Goal: Task Accomplishment & Management: Manage account settings

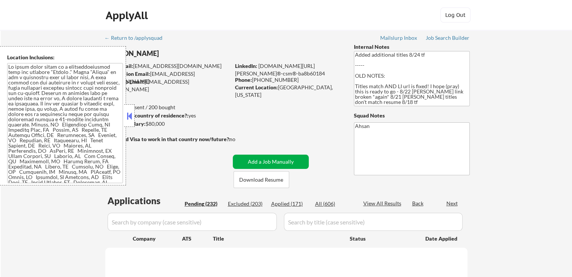
click at [197, 203] on div "Pending (232)" at bounding box center [203, 204] width 38 height 8
click at [451, 203] on div "Next" at bounding box center [452, 204] width 12 height 8
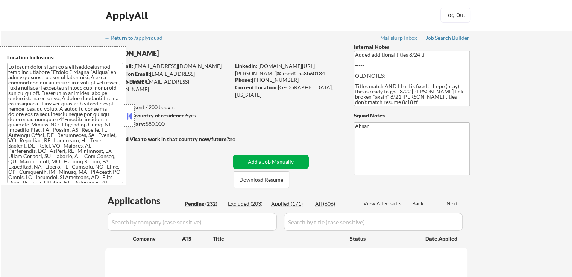
select select ""pending""
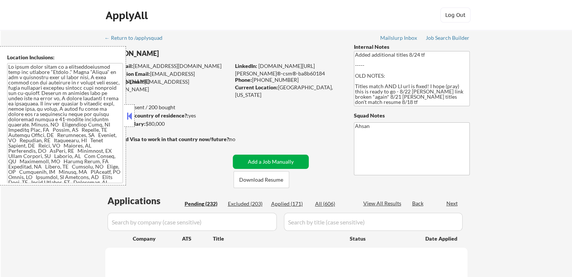
select select ""pending""
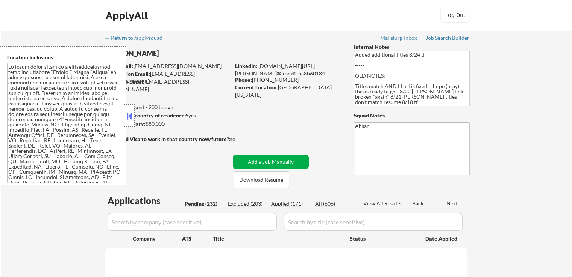
select select ""pending""
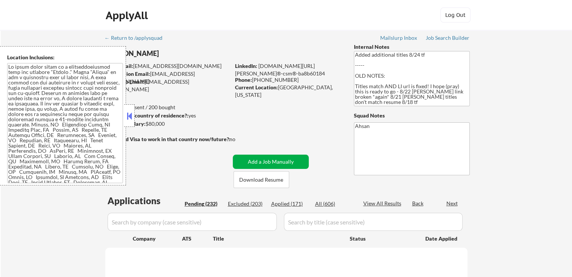
select select ""pending""
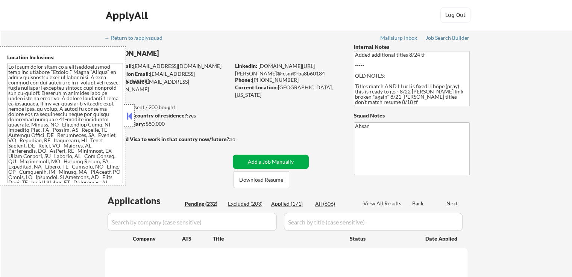
select select ""pending""
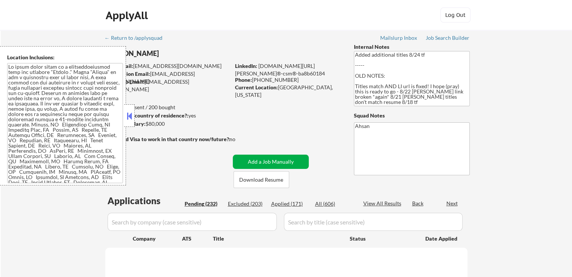
select select ""pending""
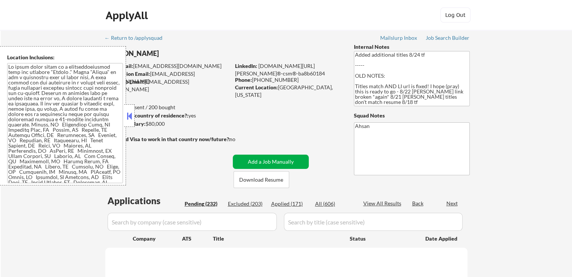
select select ""pending""
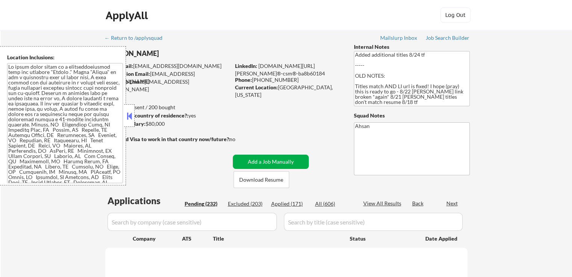
select select ""pending""
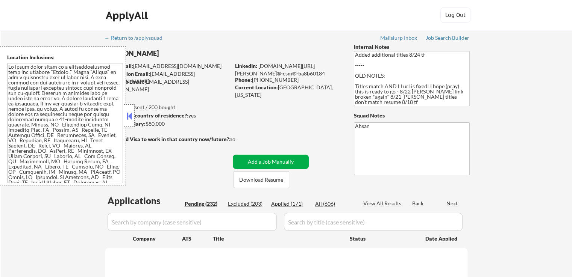
select select ""pending""
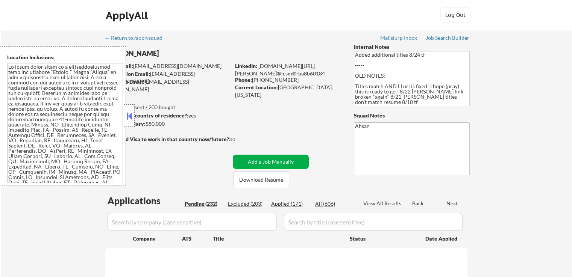
select select ""pending""
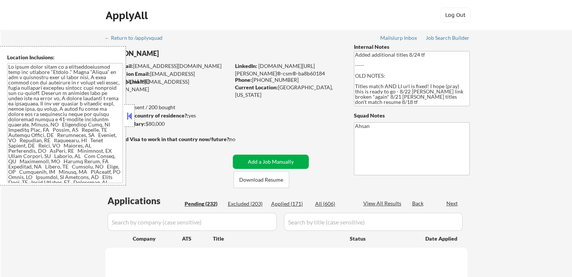
select select ""pending""
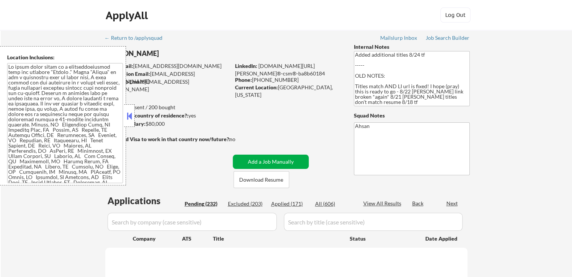
select select ""pending""
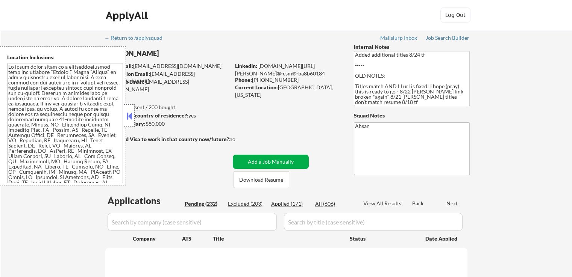
select select ""pending""
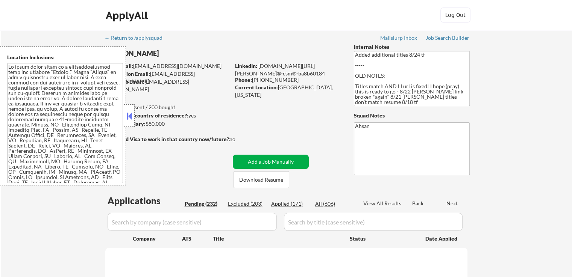
select select ""pending""
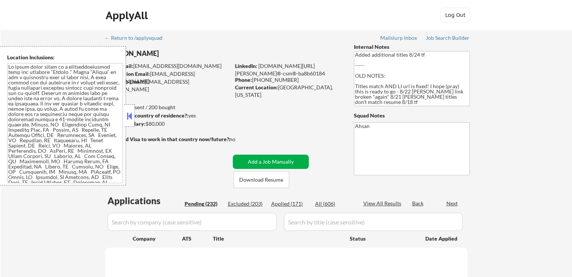
select select ""pending""
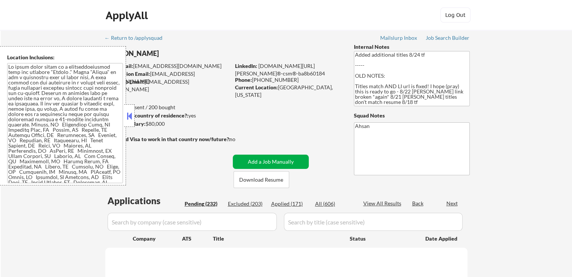
select select ""pending""
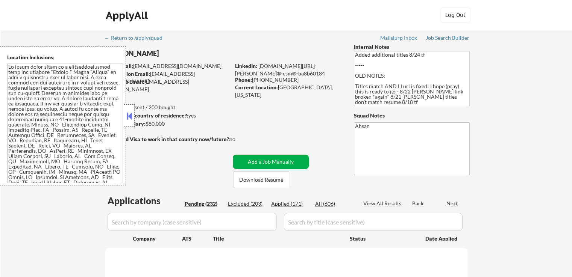
select select ""pending""
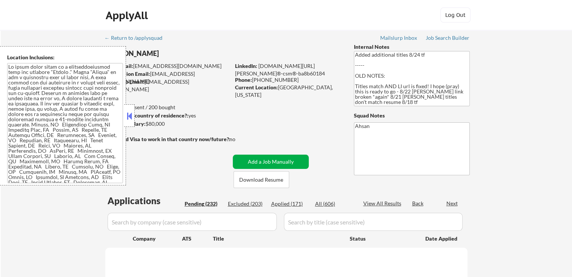
select select ""pending""
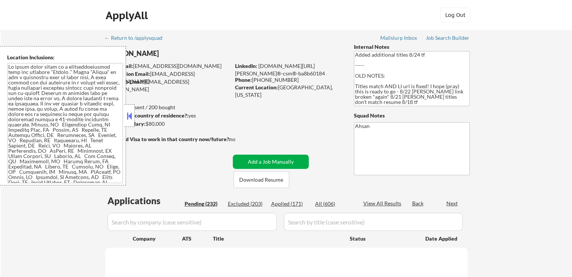
select select ""pending""
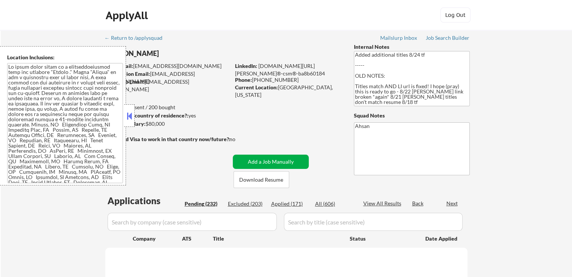
select select ""pending""
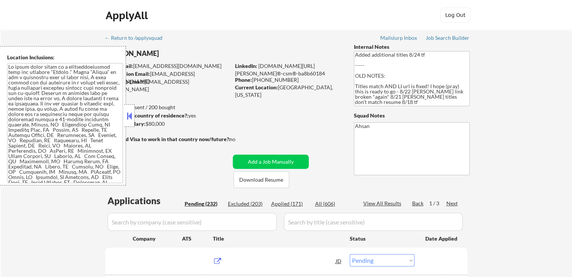
click at [451, 203] on div "Next" at bounding box center [452, 204] width 12 height 8
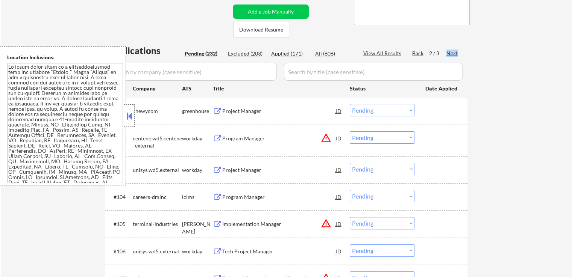
click at [456, 54] on div "Next" at bounding box center [452, 54] width 12 height 8
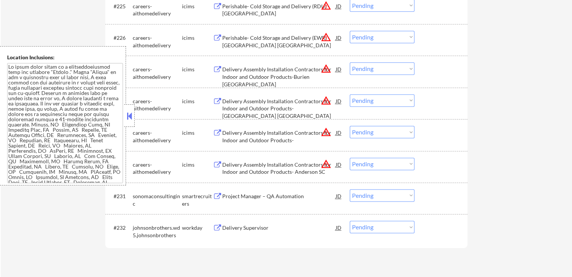
scroll to position [1052, 0]
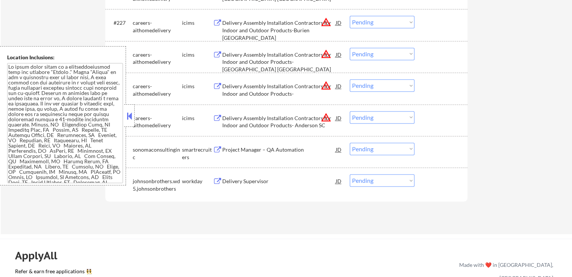
click at [236, 146] on div "Project Manager – QA Automation" at bounding box center [278, 150] width 113 height 8
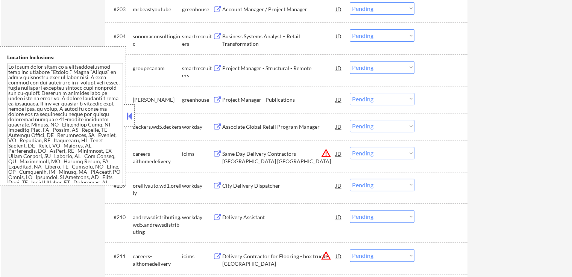
scroll to position [301, 0]
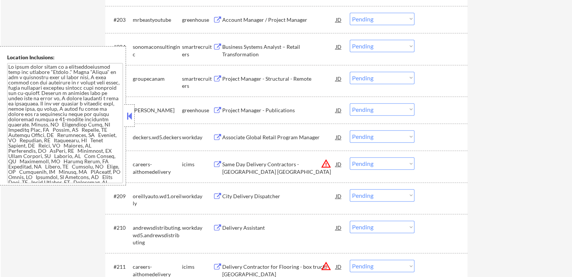
click at [236, 111] on div "Project Manager - Publications" at bounding box center [278, 111] width 113 height 8
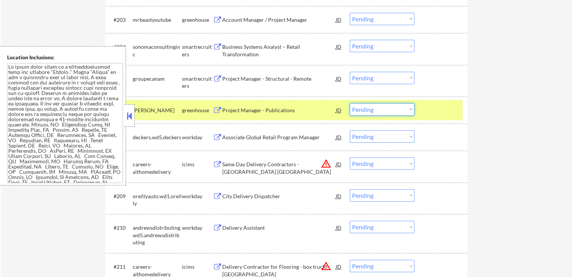
drag, startPoint x: 381, startPoint y: 107, endPoint x: 383, endPoint y: 115, distance: 8.1
click at [381, 107] on select "Choose an option... Pending Applied Excluded (Questions) Excluded (Expired) Exc…" at bounding box center [381, 109] width 65 height 12
click at [349, 103] on select "Choose an option... Pending Applied Excluded (Questions) Excluded (Expired) Exc…" at bounding box center [381, 109] width 65 height 12
select select ""pending""
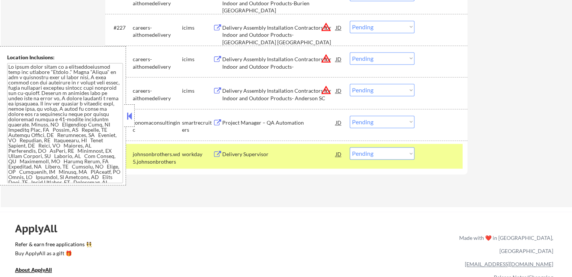
scroll to position [1165, 0]
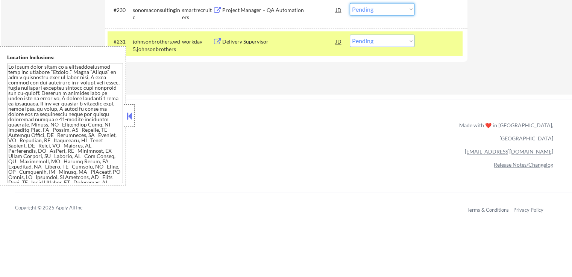
click at [379, 12] on select "Choose an option... Pending Applied Excluded (Questions) Excluded (Expired) Exc…" at bounding box center [381, 9] width 65 height 12
click at [349, 3] on select "Choose an option... Pending Applied Excluded (Questions) Excluded (Expired) Exc…" at bounding box center [381, 9] width 65 height 12
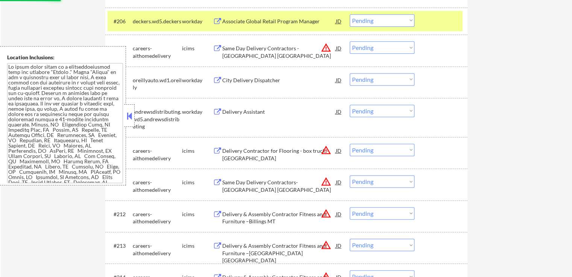
select select ""pending""
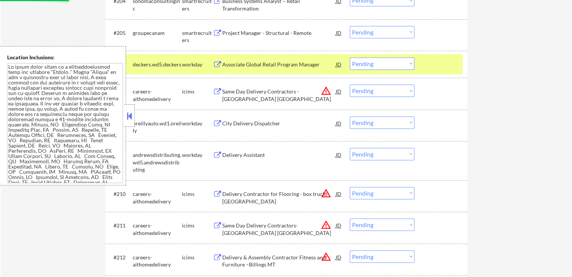
scroll to position [301, 0]
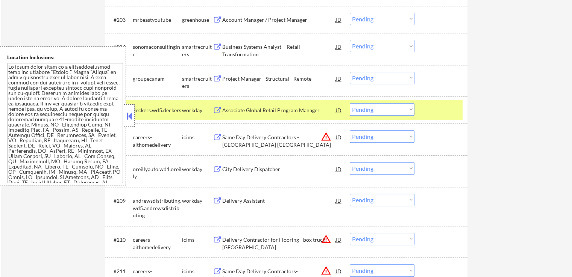
click at [254, 77] on div "Project Manager - Structural - Remote" at bounding box center [278, 79] width 113 height 8
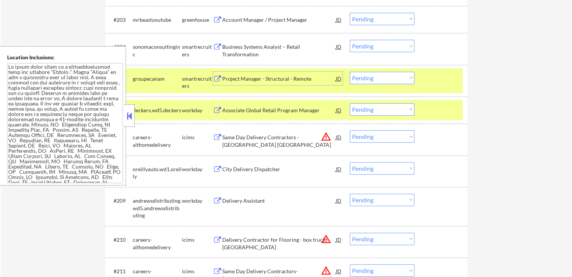
scroll to position [263, 0]
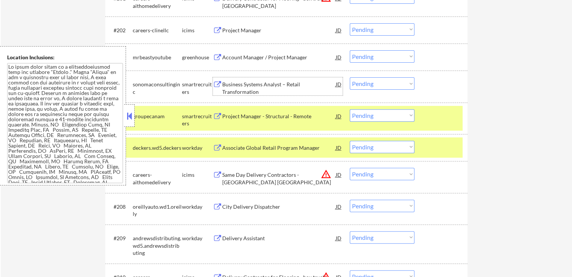
click at [242, 90] on div "Business Systems Analyst – Retail Transformation" at bounding box center [278, 88] width 113 height 15
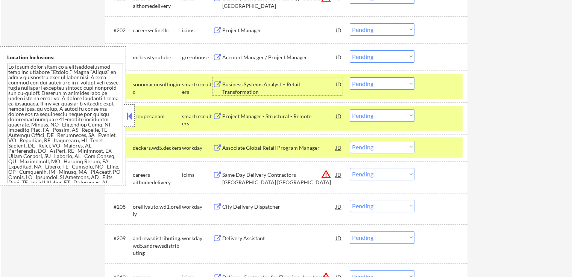
click at [228, 56] on div "Account Manager / Project Manager" at bounding box center [278, 58] width 113 height 8
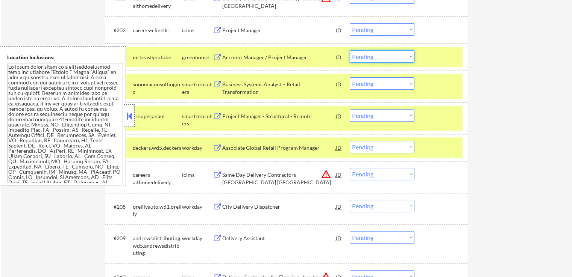
drag, startPoint x: 371, startPoint y: 57, endPoint x: 372, endPoint y: 62, distance: 4.6
click at [371, 57] on select "Choose an option... Pending Applied Excluded (Questions) Excluded (Expired) Exc…" at bounding box center [381, 56] width 65 height 12
click at [349, 50] on select "Choose an option... Pending Applied Excluded (Questions) Excluded (Expired) Exc…" at bounding box center [381, 56] width 65 height 12
select select ""pending""
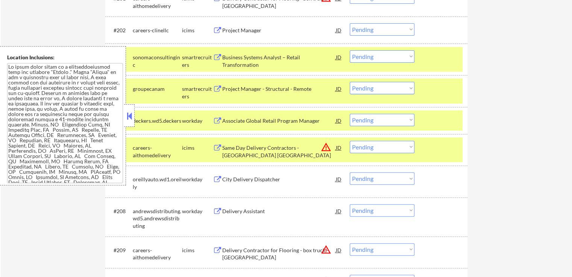
click at [380, 91] on select "Choose an option... Pending Applied Excluded (Questions) Excluded (Expired) Exc…" at bounding box center [381, 88] width 65 height 12
select select ""applied""
click at [349, 82] on select "Choose an option... Pending Applied Excluded (Questions) Excluded (Expired) Exc…" at bounding box center [381, 88] width 65 height 12
click at [386, 51] on select "Choose an option... Pending Applied Excluded (Questions) Excluded (Expired) Exc…" at bounding box center [381, 56] width 65 height 12
click at [349, 50] on select "Choose an option... Pending Applied Excluded (Questions) Excluded (Expired) Exc…" at bounding box center [381, 56] width 65 height 12
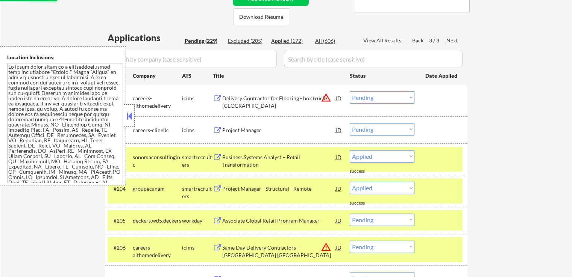
scroll to position [150, 0]
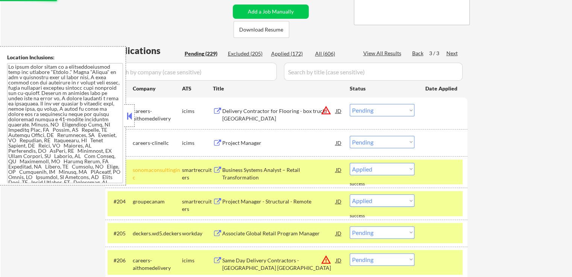
select select ""pending""
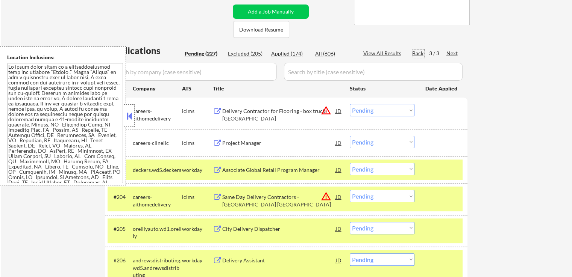
click at [417, 54] on div "Back" at bounding box center [418, 54] width 12 height 8
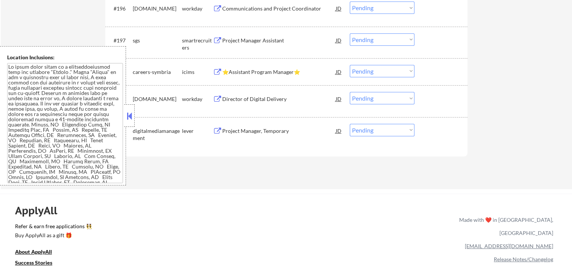
scroll to position [3081, 0]
click at [258, 131] on div "Project Manager, Temporary" at bounding box center [278, 131] width 113 height 8
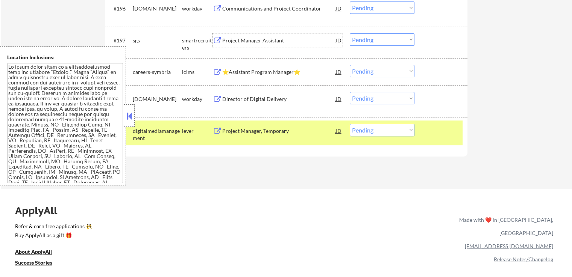
click at [230, 41] on div "Project Manager Assistant" at bounding box center [278, 41] width 113 height 8
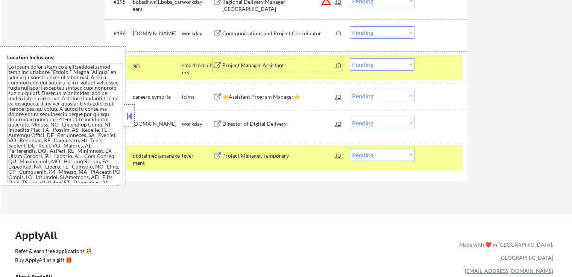
scroll to position [3044, 0]
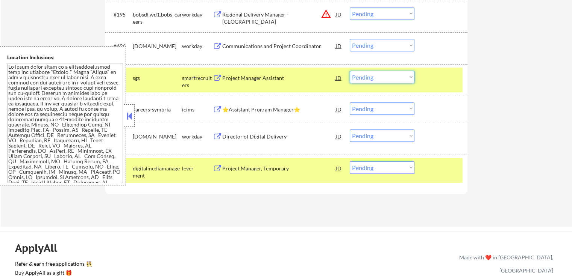
drag, startPoint x: 380, startPoint y: 79, endPoint x: 381, endPoint y: 83, distance: 4.4
click at [380, 79] on select "Choose an option... Pending Applied Excluded (Questions) Excluded (Expired) Exc…" at bounding box center [381, 77] width 65 height 12
click at [349, 71] on select "Choose an option... Pending Applied Excluded (Questions) Excluded (Expired) Exc…" at bounding box center [381, 77] width 65 height 12
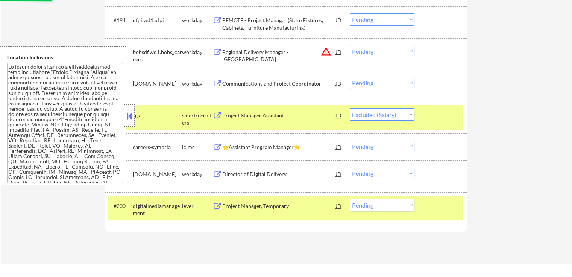
scroll to position [2968, 0]
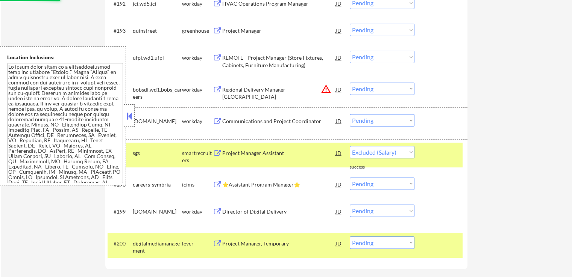
select select ""pending""
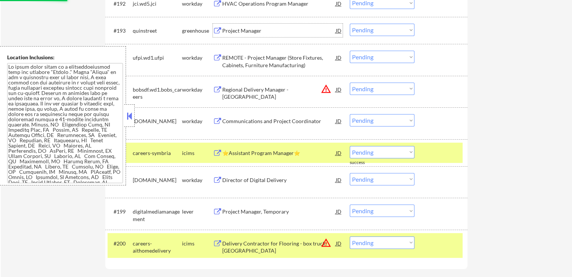
click at [231, 29] on div "Project Manager" at bounding box center [278, 31] width 113 height 8
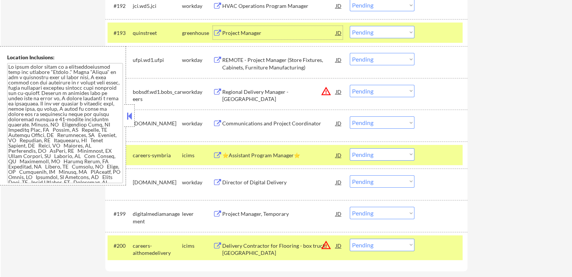
scroll to position [2931, 0]
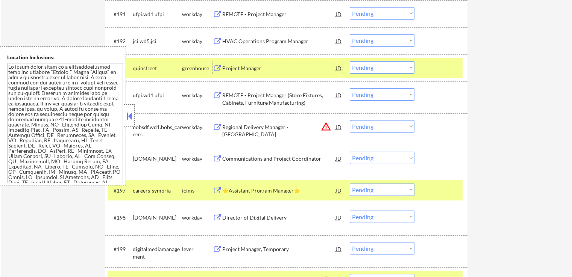
click at [364, 67] on select "Choose an option... Pending Applied Excluded (Questions) Excluded (Expired) Exc…" at bounding box center [381, 67] width 65 height 12
select select ""applied""
click at [349, 62] on select "Choose an option... Pending Applied Excluded (Questions) Excluded (Expired) Exc…" at bounding box center [381, 67] width 65 height 12
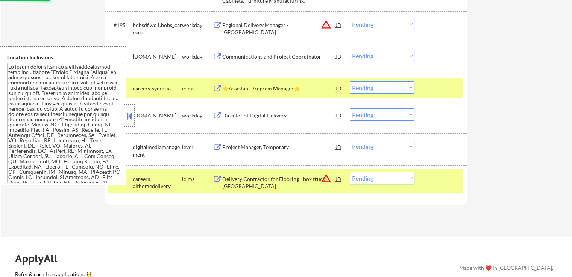
scroll to position [3044, 0]
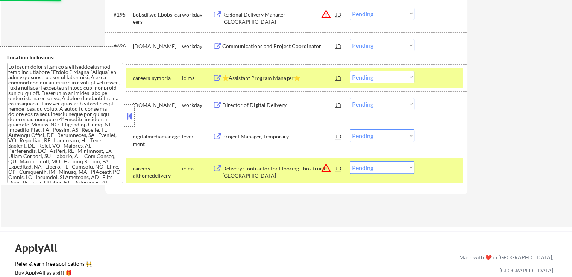
click at [366, 136] on select "Choose an option... Pending Applied Excluded (Questions) Excluded (Expired) Exc…" at bounding box center [381, 136] width 65 height 12
select select ""excluded""
click at [349, 130] on select "Choose an option... Pending Applied Excluded (Questions) Excluded (Expired) Exc…" at bounding box center [381, 136] width 65 height 12
select select ""pending""
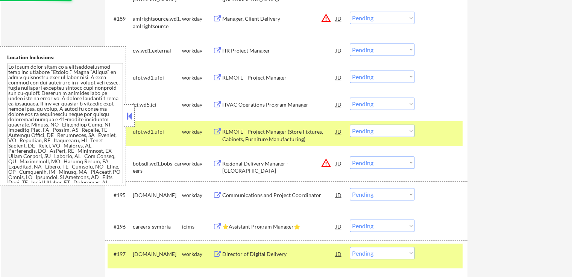
select select ""pending""
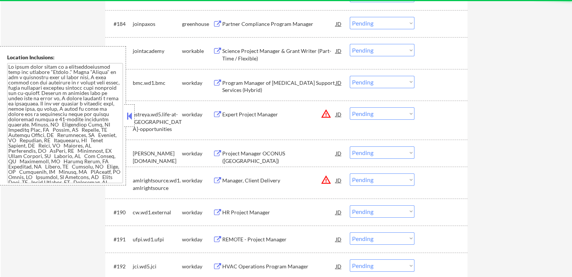
scroll to position [2630, 0]
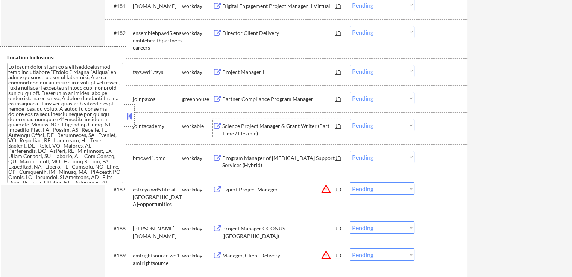
click at [242, 128] on div "Science Project Manager & Grant Writer (Part-Time / Flexible)" at bounding box center [278, 129] width 113 height 15
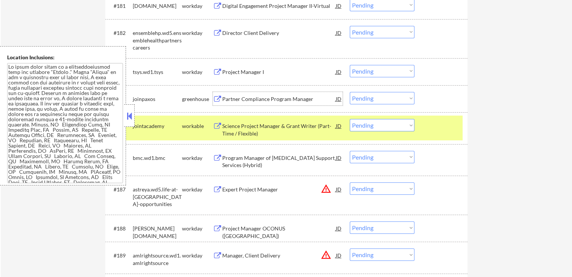
click at [238, 101] on div "Partner Compliance Program Manager" at bounding box center [278, 99] width 113 height 8
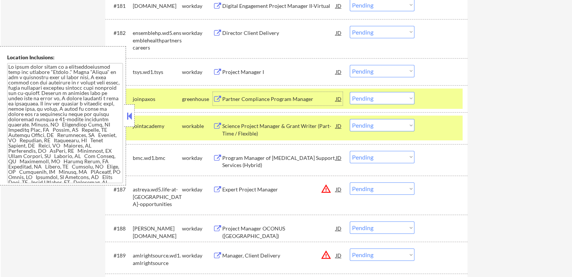
click at [367, 129] on select "Choose an option... Pending Applied Excluded (Questions) Excluded (Expired) Exc…" at bounding box center [381, 125] width 65 height 12
select select ""applied""
click at [349, 119] on select "Choose an option... Pending Applied Excluded (Questions) Excluded (Expired) Exc…" at bounding box center [381, 125] width 65 height 12
click at [379, 93] on select "Choose an option... Pending Applied Excluded (Questions) Excluded (Expired) Exc…" at bounding box center [381, 98] width 65 height 12
click at [349, 92] on select "Choose an option... Pending Applied Excluded (Questions) Excluded (Expired) Exc…" at bounding box center [381, 98] width 65 height 12
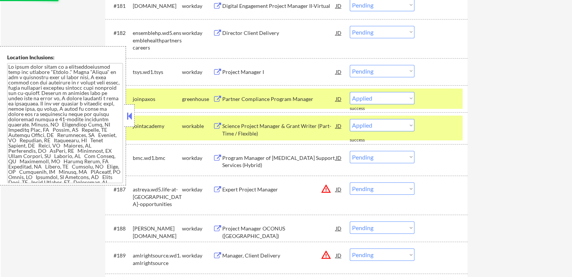
select select ""pending""
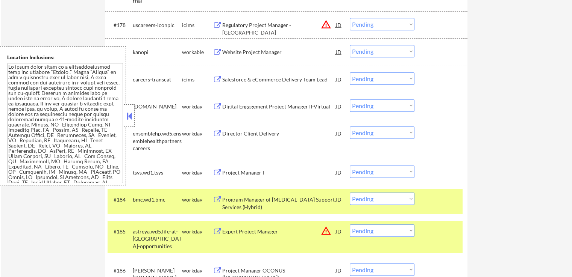
scroll to position [2518, 0]
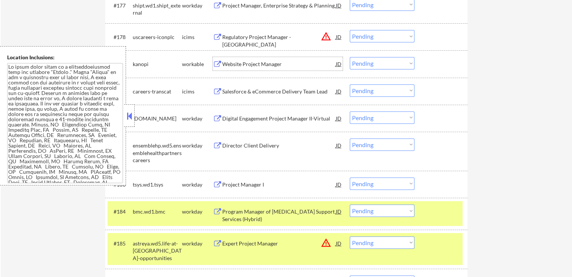
click at [245, 64] on div "Website Project Manager" at bounding box center [278, 64] width 113 height 8
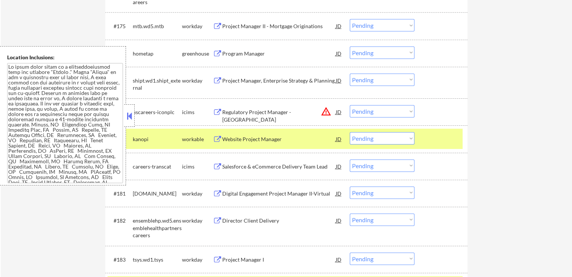
scroll to position [2405, 0]
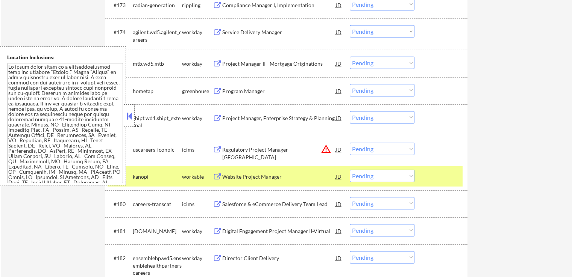
click at [243, 92] on div "Program Manager" at bounding box center [278, 92] width 113 height 8
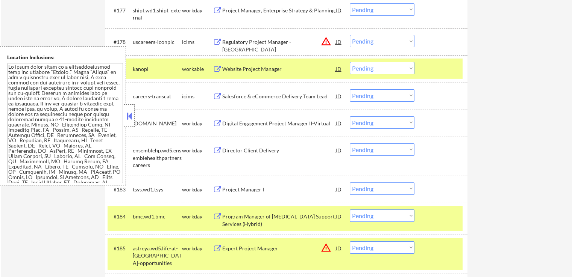
scroll to position [2518, 0]
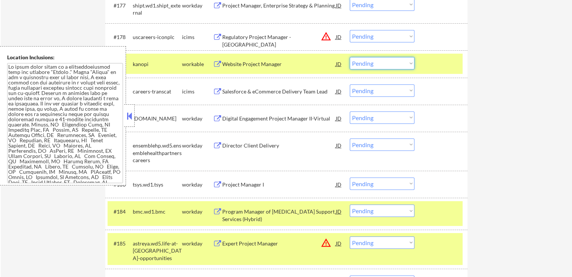
drag, startPoint x: 371, startPoint y: 66, endPoint x: 373, endPoint y: 70, distance: 4.1
click at [371, 66] on select "Choose an option... Pending Applied Excluded (Questions) Excluded (Expired) Exc…" at bounding box center [381, 63] width 65 height 12
click at [349, 57] on select "Choose an option... Pending Applied Excluded (Questions) Excluded (Expired) Exc…" at bounding box center [381, 63] width 65 height 12
select select ""pending""
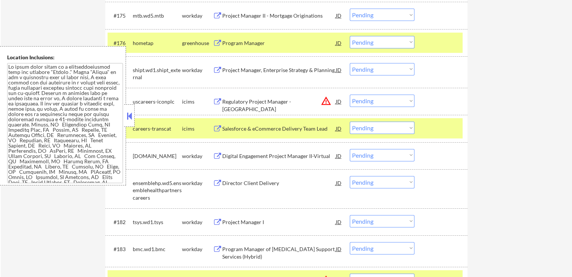
scroll to position [2442, 0]
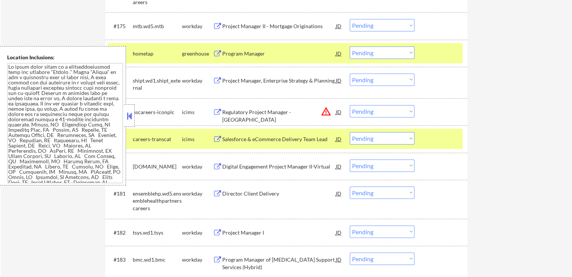
drag, startPoint x: 374, startPoint y: 53, endPoint x: 377, endPoint y: 58, distance: 5.9
click at [374, 53] on select "Choose an option... Pending Applied Excluded (Questions) Excluded (Expired) Exc…" at bounding box center [381, 53] width 65 height 12
click at [349, 47] on select "Choose an option... Pending Applied Excluded (Questions) Excluded (Expired) Exc…" at bounding box center [381, 53] width 65 height 12
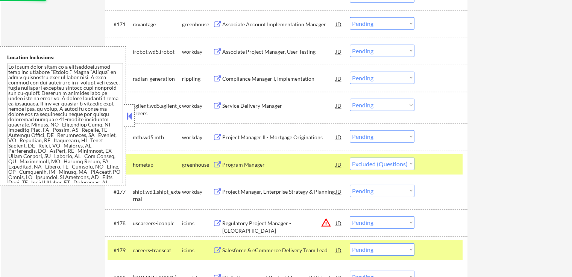
scroll to position [2330, 0]
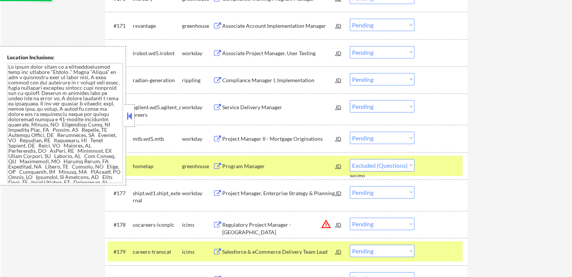
click at [228, 80] on div "Compliance Manager I, Implementation" at bounding box center [278, 81] width 113 height 8
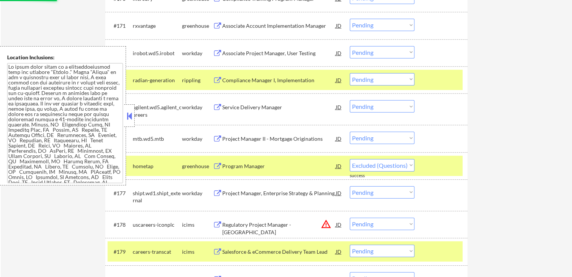
select select ""pending""
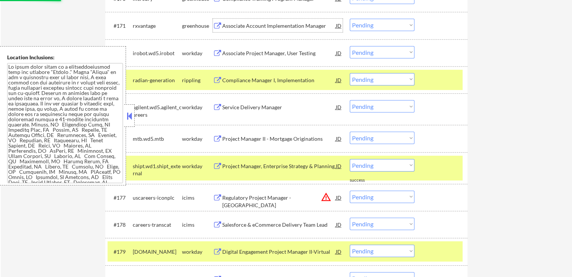
click at [228, 29] on div "Associate Account Implementation Manager" at bounding box center [278, 26] width 113 height 8
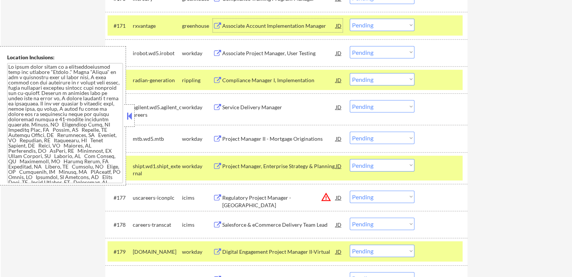
click at [368, 81] on select "Choose an option... Pending Applied Excluded (Questions) Excluded (Expired) Exc…" at bounding box center [381, 79] width 65 height 12
click at [349, 73] on select "Choose an option... Pending Applied Excluded (Questions) Excluded (Expired) Exc…" at bounding box center [381, 79] width 65 height 12
click at [301, 76] on div "Compliance Manager I, Implementation" at bounding box center [278, 80] width 113 height 14
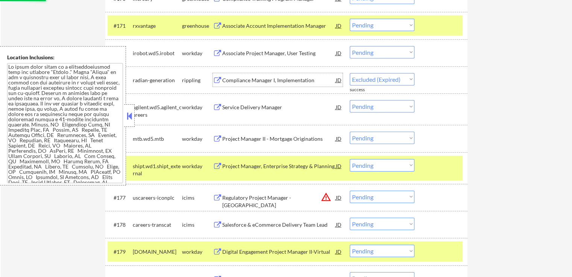
select select ""pending""
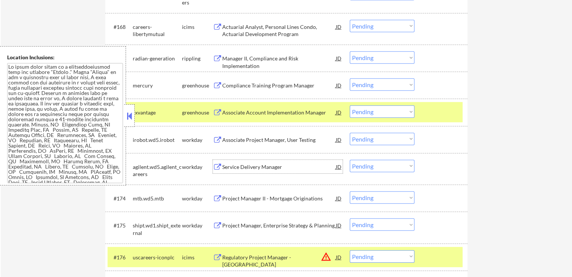
scroll to position [2217, 0]
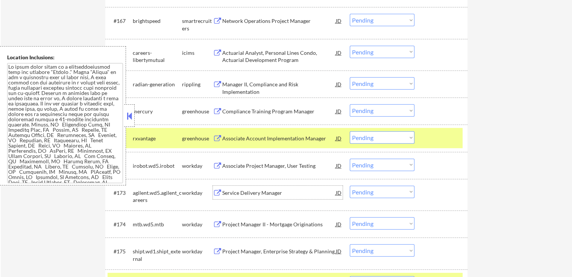
click at [363, 139] on select "Choose an option... Pending Applied Excluded (Questions) Excluded (Expired) Exc…" at bounding box center [381, 138] width 65 height 12
click at [349, 132] on select "Choose an option... Pending Applied Excluded (Questions) Excluded (Expired) Exc…" at bounding box center [381, 138] width 65 height 12
click at [261, 112] on div "Compliance Training Program Manager" at bounding box center [278, 112] width 113 height 8
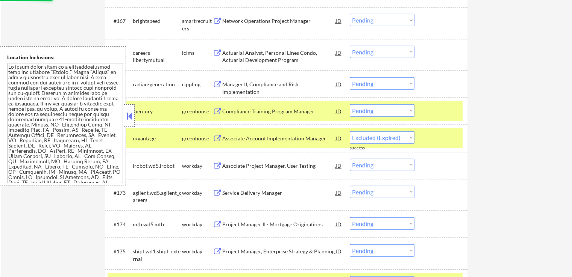
click at [249, 83] on div "Manager II, Compliance and Risk Implementation" at bounding box center [278, 88] width 113 height 15
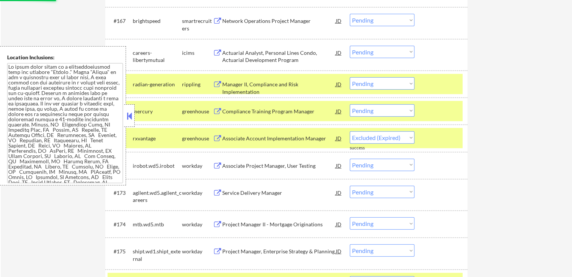
select select ""pending""
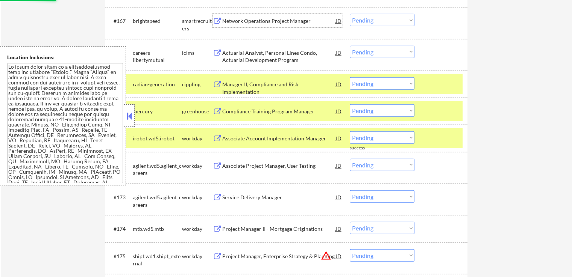
drag, startPoint x: 225, startPoint y: 21, endPoint x: 239, endPoint y: 18, distance: 14.1
click at [225, 21] on div "Network Operations Project Manager" at bounding box center [278, 21] width 113 height 8
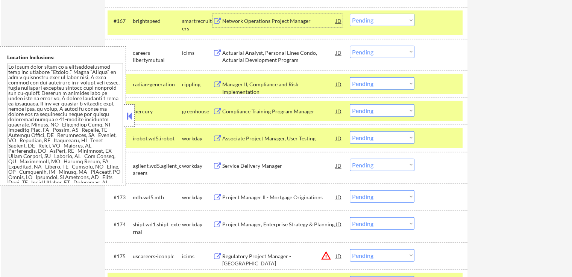
click at [370, 21] on select "Choose an option... Pending Applied Excluded (Questions) Excluded (Expired) Exc…" at bounding box center [381, 20] width 65 height 12
click at [349, 14] on select "Choose an option... Pending Applied Excluded (Questions) Excluded (Expired) Exc…" at bounding box center [381, 20] width 65 height 12
click at [371, 84] on select "Choose an option... Pending Applied Excluded (Questions) Excluded (Expired) Exc…" at bounding box center [381, 83] width 65 height 12
select select ""pending""
click at [349, 77] on select "Choose an option... Pending Applied Excluded (Questions) Excluded (Expired) Exc…" at bounding box center [381, 83] width 65 height 12
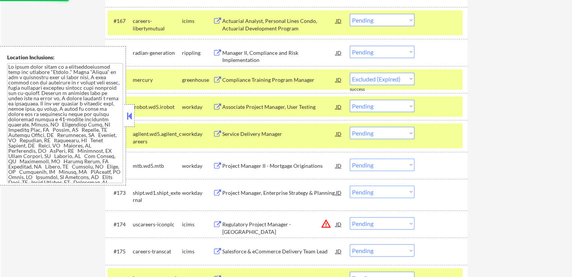
select select ""pending""
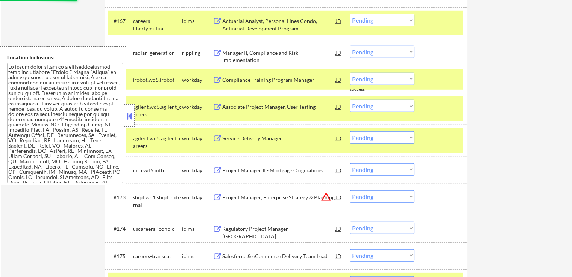
click at [290, 80] on div "Compliance Training Program Manager" at bounding box center [278, 80] width 113 height 8
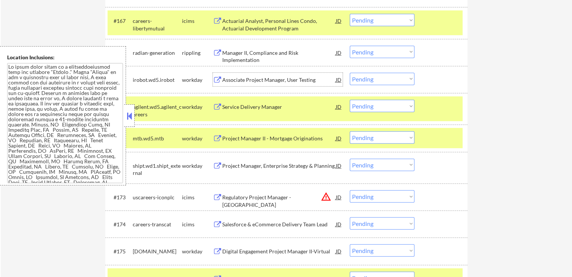
drag, startPoint x: 369, startPoint y: 50, endPoint x: 372, endPoint y: 56, distance: 6.4
click at [369, 50] on select "Choose an option... Pending Applied Excluded (Questions) Excluded (Expired) Exc…" at bounding box center [381, 52] width 65 height 12
click at [349, 46] on select "Choose an option... Pending Applied Excluded (Questions) Excluded (Expired) Exc…" at bounding box center [381, 52] width 65 height 12
select select ""pending""
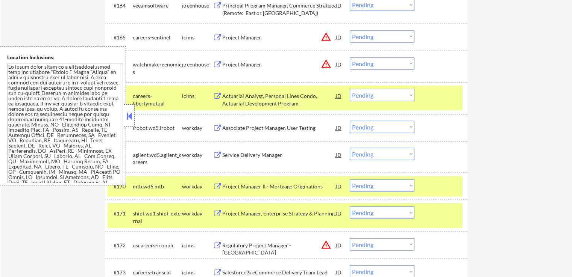
scroll to position [2104, 0]
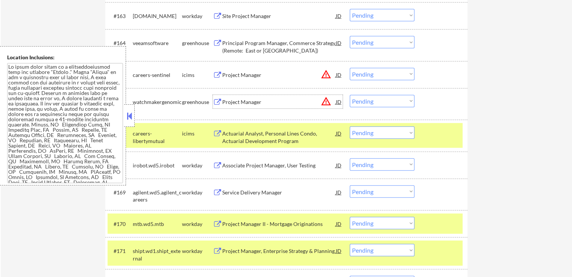
click at [227, 102] on div "Project Manager" at bounding box center [278, 102] width 113 height 8
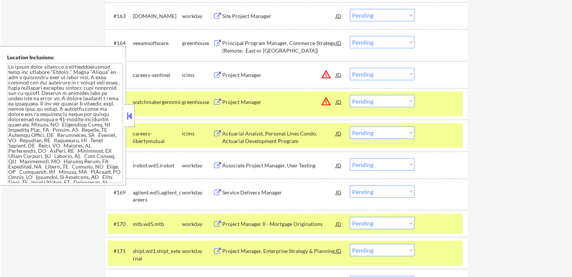
click at [229, 45] on div "Principal Program Manager, Commerce Strategy (Remote: East or Central US)" at bounding box center [278, 46] width 113 height 15
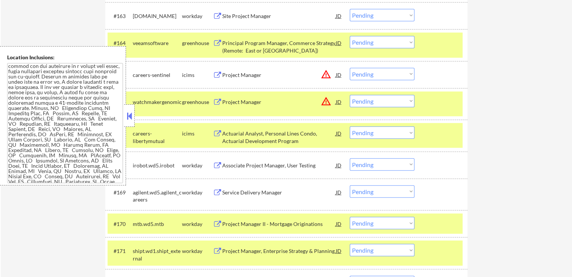
scroll to position [24, 0]
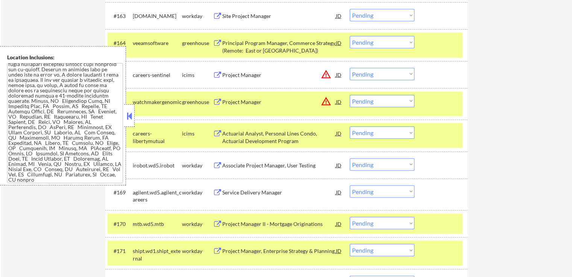
click at [382, 103] on select "Choose an option... Pending Applied Excluded (Questions) Excluded (Expired) Exc…" at bounding box center [381, 101] width 65 height 12
click at [349, 95] on select "Choose an option... Pending Applied Excluded (Questions) Excluded (Expired) Exc…" at bounding box center [381, 101] width 65 height 12
select select ""pending""
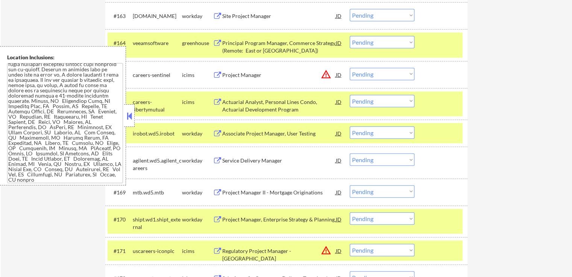
click at [375, 45] on select "Choose an option... Pending Applied Excluded (Questions) Excluded (Expired) Exc…" at bounding box center [381, 42] width 65 height 12
click at [349, 36] on select "Choose an option... Pending Applied Excluded (Questions) Excluded (Expired) Exc…" at bounding box center [381, 42] width 65 height 12
select select ""pending""
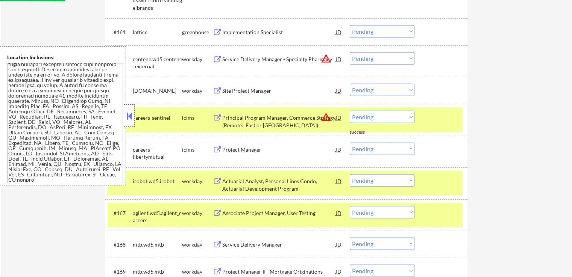
scroll to position [2029, 0]
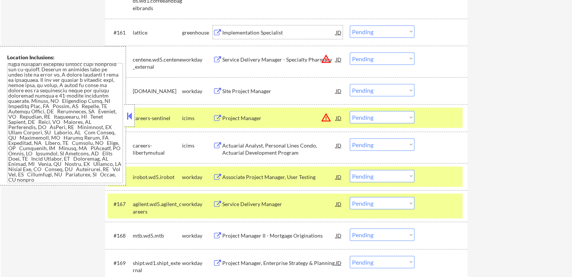
click at [237, 27] on div "Implementation Specialist" at bounding box center [278, 33] width 113 height 14
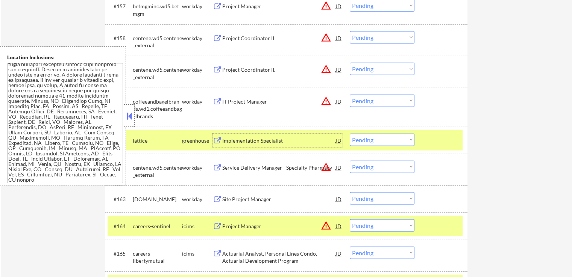
scroll to position [1841, 0]
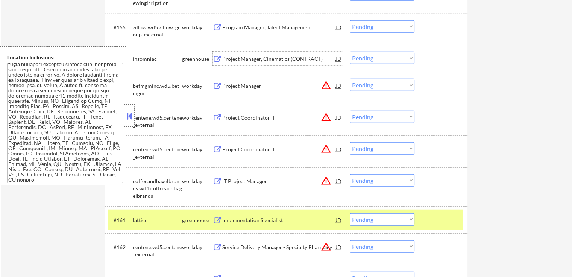
click at [240, 59] on div "Project Manager, Cinematics (CONTRACT)" at bounding box center [278, 59] width 113 height 8
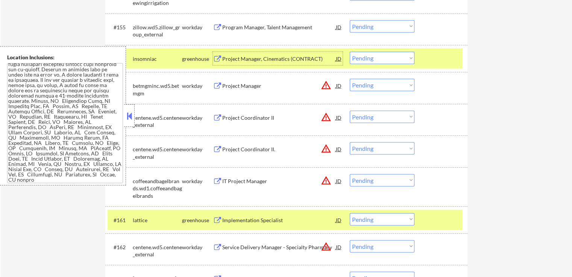
click at [362, 60] on select "Choose an option... Pending Applied Excluded (Questions) Excluded (Expired) Exc…" at bounding box center [381, 58] width 65 height 12
click at [349, 52] on select "Choose an option... Pending Applied Excluded (Questions) Excluded (Expired) Exc…" at bounding box center [381, 58] width 65 height 12
select select ""pending""
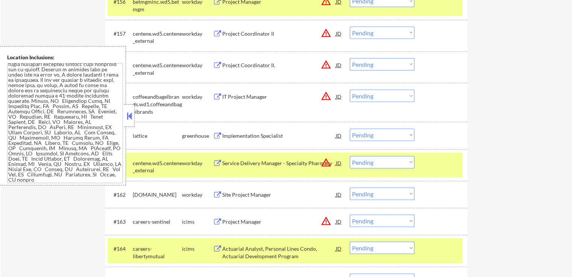
scroll to position [1916, 0]
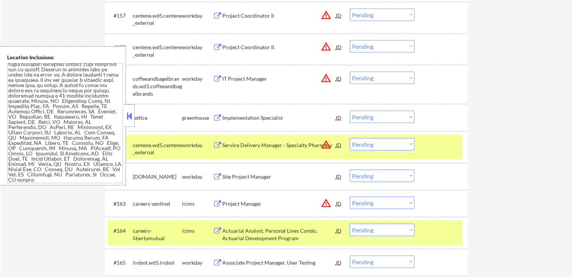
click at [376, 114] on select "Choose an option... Pending Applied Excluded (Questions) Excluded (Expired) Exc…" at bounding box center [381, 117] width 65 height 12
click at [349, 111] on select "Choose an option... Pending Applied Excluded (Questions) Excluded (Expired) Exc…" at bounding box center [381, 117] width 65 height 12
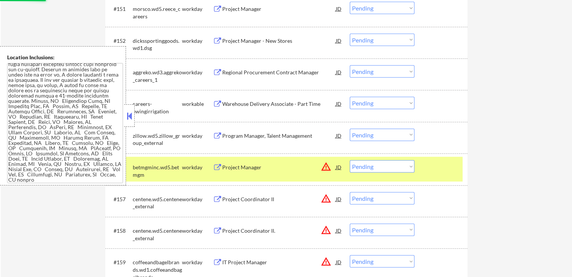
scroll to position [1728, 0]
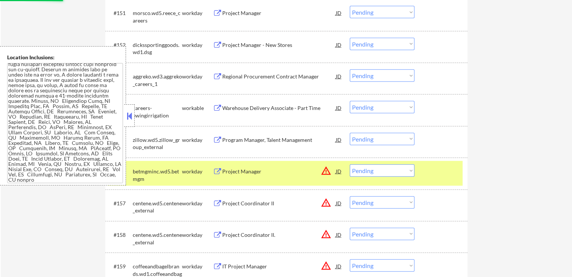
select select ""pending""
click at [260, 104] on div "Warehouse Delivery Associate - Part Time" at bounding box center [278, 108] width 113 height 8
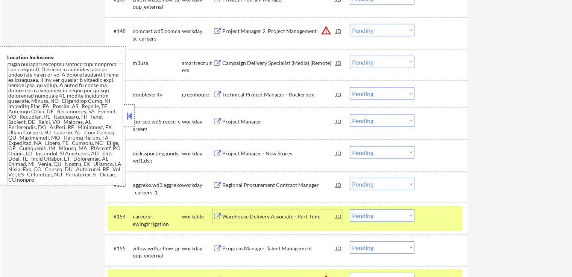
scroll to position [1616, 0]
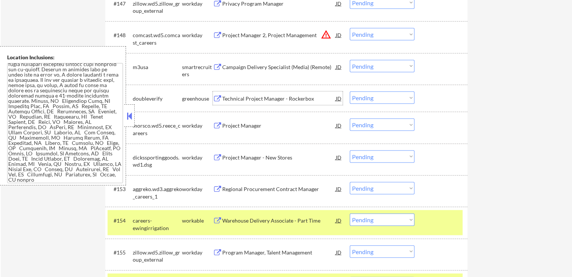
click at [253, 97] on div "Technical Project Manager - Rockerbox" at bounding box center [278, 99] width 113 height 8
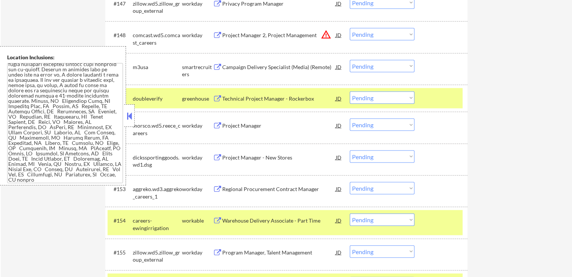
click at [245, 68] on div "Campaign Delivery Specialist (Media) (Remote)" at bounding box center [278, 68] width 113 height 8
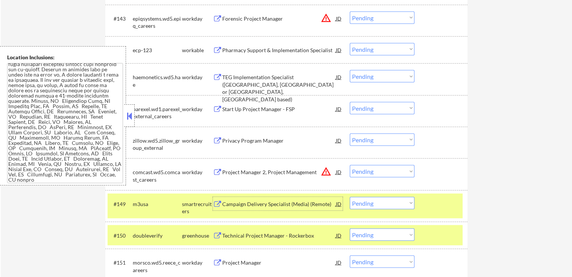
scroll to position [1465, 0]
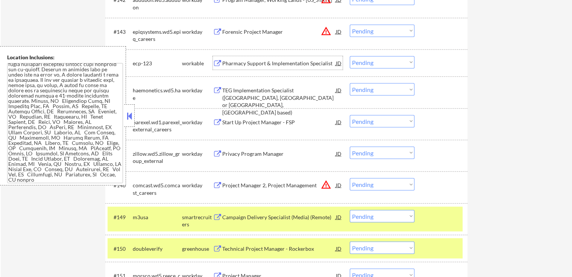
click at [241, 64] on div "Pharmacy Support & Implementation Specialist" at bounding box center [278, 64] width 113 height 8
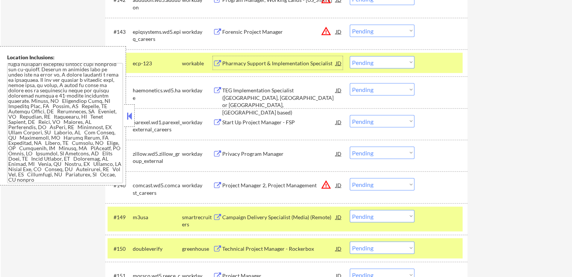
click at [364, 59] on select "Choose an option... Pending Applied Excluded (Questions) Excluded (Expired) Exc…" at bounding box center [381, 62] width 65 height 12
click at [349, 56] on select "Choose an option... Pending Applied Excluded (Questions) Excluded (Expired) Exc…" at bounding box center [381, 62] width 65 height 12
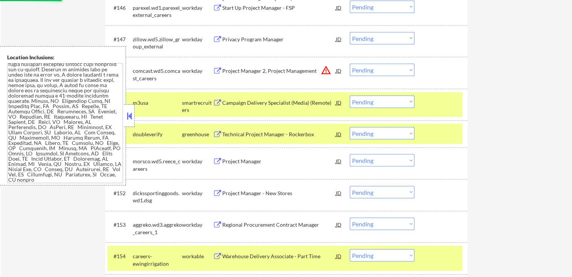
select select ""pending""
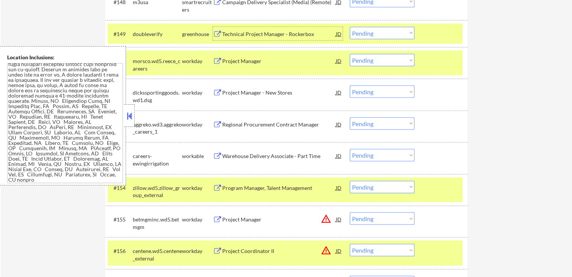
click at [267, 33] on div "Technical Project Manager - Rockerbox" at bounding box center [278, 34] width 113 height 8
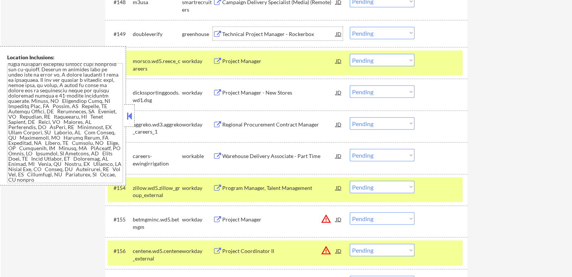
click at [371, 154] on select "Choose an option... Pending Applied Excluded (Questions) Excluded (Expired) Exc…" at bounding box center [381, 155] width 65 height 12
click at [349, 149] on select "Choose an option... Pending Applied Excluded (Questions) Excluded (Expired) Exc…" at bounding box center [381, 155] width 65 height 12
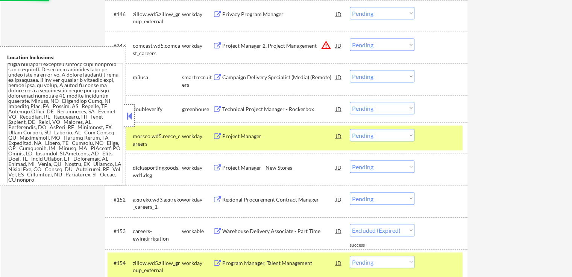
select select ""pending""
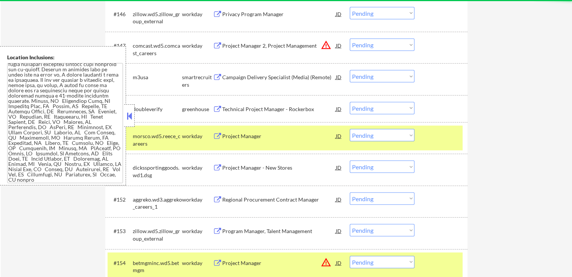
drag, startPoint x: 367, startPoint y: 107, endPoint x: 370, endPoint y: 112, distance: 5.9
click at [367, 107] on select "Choose an option... Pending Applied Excluded (Questions) Excluded (Expired) Exc…" at bounding box center [381, 108] width 65 height 12
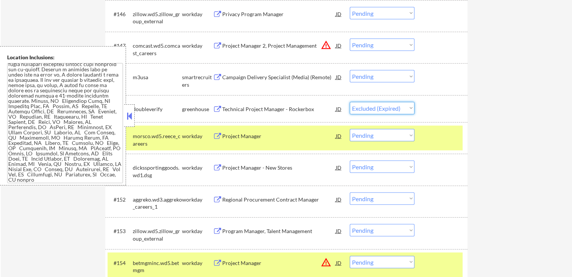
click at [349, 102] on select "Choose an option... Pending Applied Excluded (Questions) Excluded (Expired) Exc…" at bounding box center [381, 108] width 65 height 12
select select ""pending""
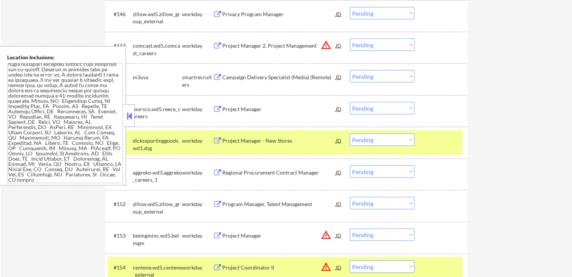
click at [375, 77] on select "Choose an option... Pending Applied Excluded (Questions) Excluded (Expired) Exc…" at bounding box center [381, 76] width 65 height 12
click at [349, 70] on select "Choose an option... Pending Applied Excluded (Questions) Excluded (Expired) Exc…" at bounding box center [381, 76] width 65 height 12
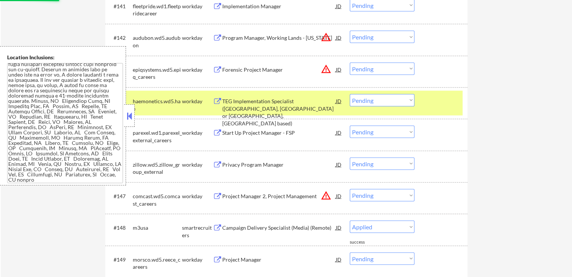
select select ""pending""
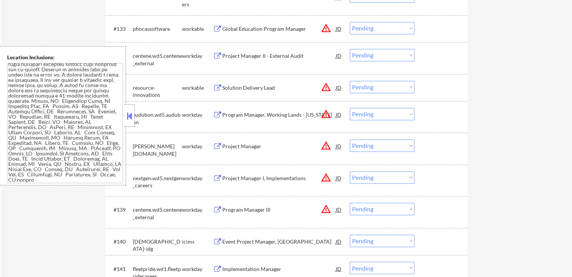
scroll to position [1090, 0]
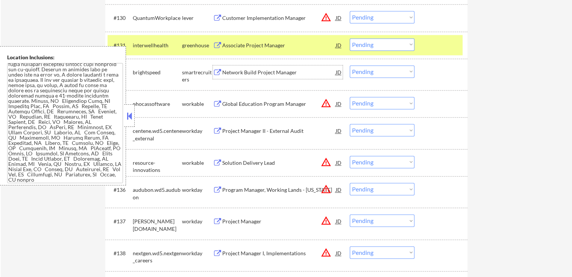
click at [225, 74] on div "Network Build Project Manager" at bounding box center [278, 73] width 113 height 8
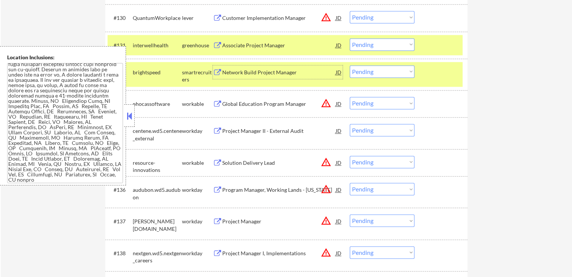
drag, startPoint x: 382, startPoint y: 68, endPoint x: 385, endPoint y: 71, distance: 4.8
click at [383, 68] on select "Choose an option... Pending Applied Excluded (Questions) Excluded (Expired) Exc…" at bounding box center [381, 71] width 65 height 12
click at [349, 65] on select "Choose an option... Pending Applied Excluded (Questions) Excluded (Expired) Exc…" at bounding box center [381, 71] width 65 height 12
click at [286, 46] on div "Associate Project Manager" at bounding box center [278, 46] width 113 height 8
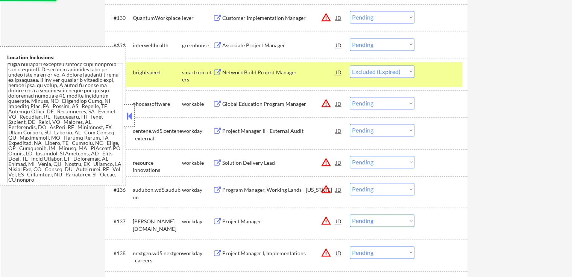
select select ""pending""
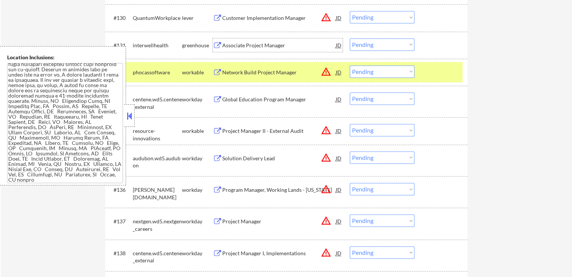
click at [390, 42] on select "Choose an option... Pending Applied Excluded (Questions) Excluded (Expired) Exc…" at bounding box center [381, 44] width 65 height 12
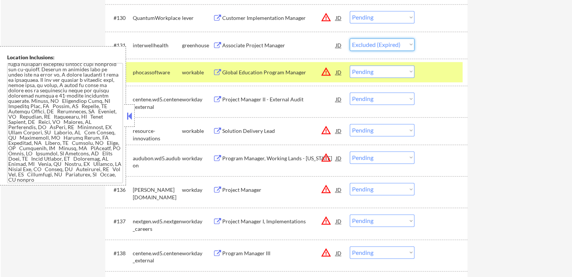
click at [349, 38] on select "Choose an option... Pending Applied Excluded (Questions) Excluded (Expired) Exc…" at bounding box center [381, 44] width 65 height 12
select select ""pending""
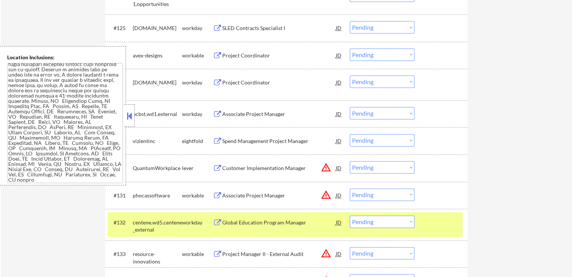
scroll to position [902, 0]
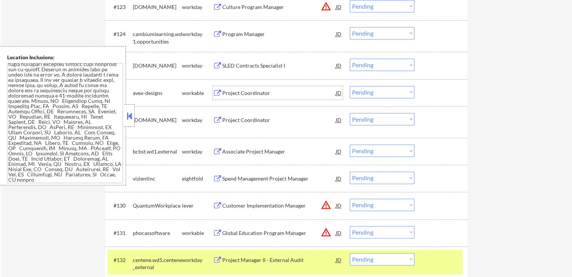
click at [225, 97] on div "Project Coordinator" at bounding box center [278, 93] width 113 height 14
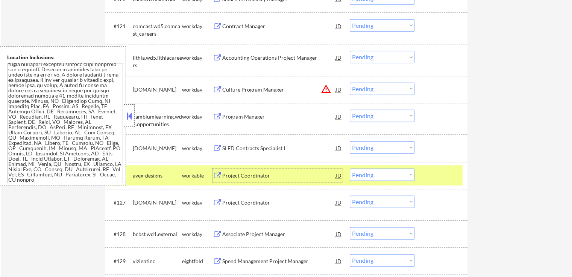
scroll to position [827, 0]
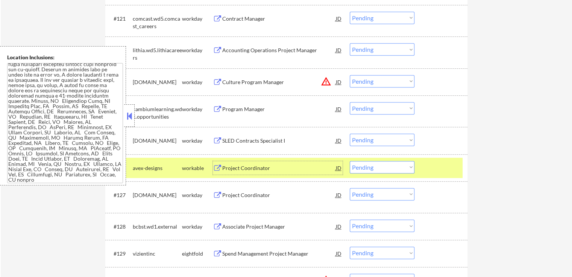
click at [371, 171] on select "Choose an option... Pending Applied Excluded (Questions) Excluded (Expired) Exc…" at bounding box center [381, 167] width 65 height 12
click at [349, 161] on select "Choose an option... Pending Applied Excluded (Questions) Excluded (Expired) Exc…" at bounding box center [381, 167] width 65 height 12
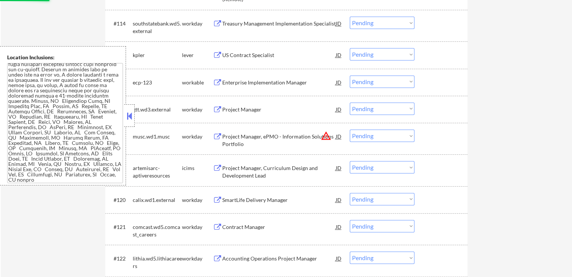
scroll to position [601, 0]
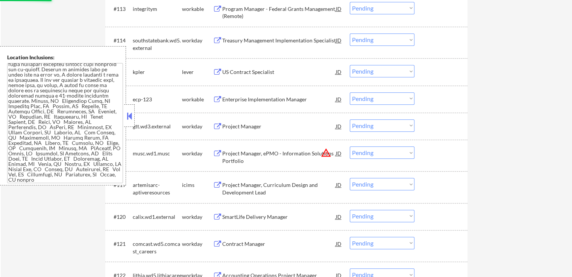
select select ""pending""
click at [284, 101] on div "Enterprise Implementation Manager" at bounding box center [278, 100] width 113 height 8
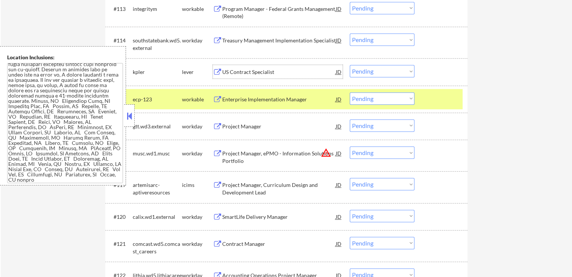
click at [249, 74] on div "US Contract Specialist" at bounding box center [278, 72] width 113 height 8
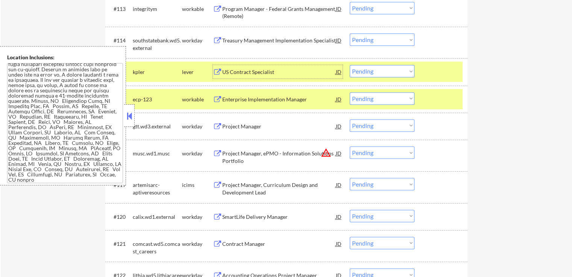
click at [367, 98] on select "Choose an option... Pending Applied Excluded (Questions) Excluded (Expired) Exc…" at bounding box center [381, 98] width 65 height 12
select select ""excluded""
click at [349, 92] on select "Choose an option... Pending Applied Excluded (Questions) Excluded (Expired) Exc…" at bounding box center [381, 98] width 65 height 12
click at [386, 68] on select "Choose an option... Pending Applied Excluded (Questions) Excluded (Expired) Exc…" at bounding box center [381, 71] width 65 height 12
click at [349, 65] on select "Choose an option... Pending Applied Excluded (Questions) Excluded (Expired) Exc…" at bounding box center [381, 71] width 65 height 12
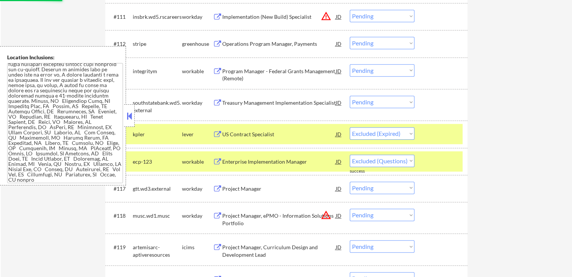
scroll to position [526, 0]
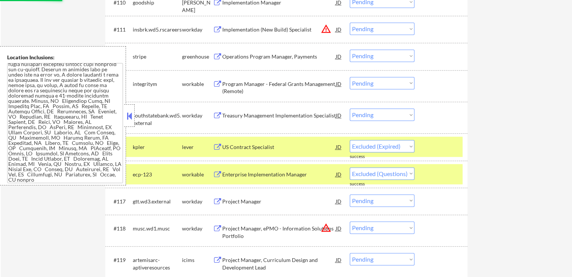
click at [241, 83] on div "Program Manager - Federal Grants Management (Remote)" at bounding box center [278, 87] width 113 height 15
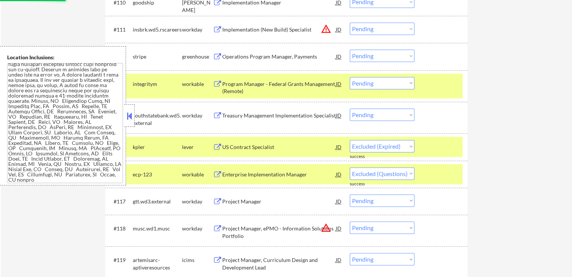
select select ""pending""
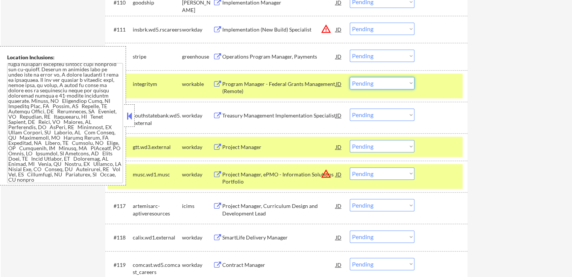
click at [392, 88] on select "Choose an option... Pending Applied Excluded (Questions) Excluded (Expired) Exc…" at bounding box center [381, 83] width 65 height 12
click at [349, 77] on select "Choose an option... Pending Applied Excluded (Questions) Excluded (Expired) Exc…" at bounding box center [381, 83] width 65 height 12
click at [264, 62] on div "Operations Program Manager, Payments" at bounding box center [278, 57] width 113 height 14
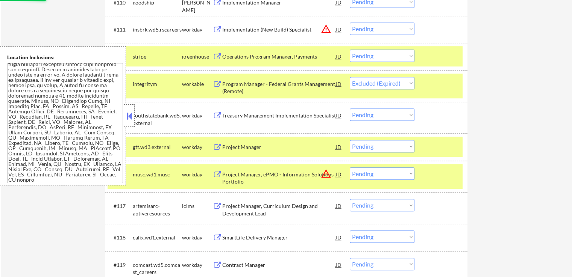
select select ""pending""
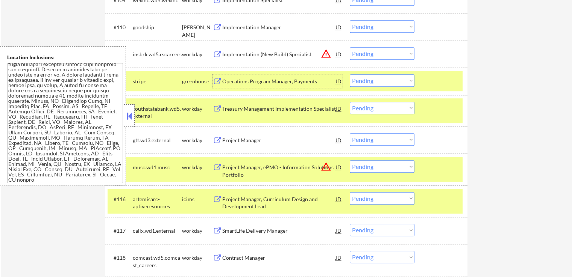
scroll to position [451, 0]
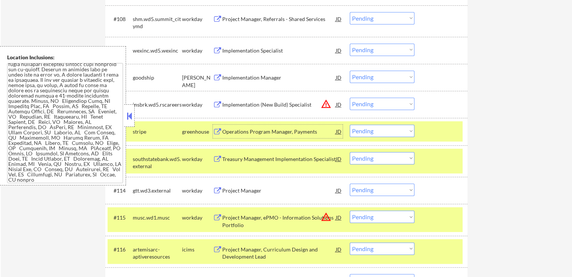
click at [263, 78] on div "Implementation Manager" at bounding box center [278, 78] width 113 height 8
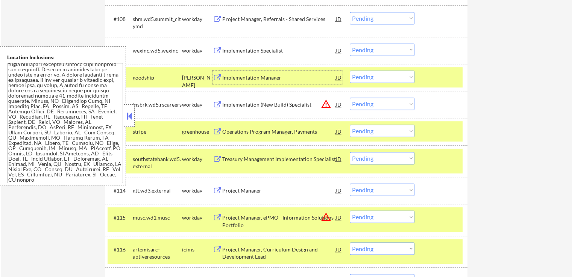
click at [378, 77] on select "Choose an option... Pending Applied Excluded (Questions) Excluded (Expired) Exc…" at bounding box center [381, 77] width 65 height 12
click at [349, 71] on select "Choose an option... Pending Applied Excluded (Questions) Excluded (Expired) Exc…" at bounding box center [381, 77] width 65 height 12
drag, startPoint x: 382, startPoint y: 127, endPoint x: 383, endPoint y: 132, distance: 5.1
click at [382, 128] on select "Choose an option... Pending Applied Excluded (Questions) Excluded (Expired) Exc…" at bounding box center [381, 131] width 65 height 12
select select ""pending""
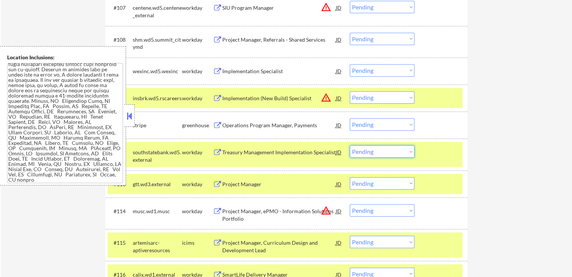
scroll to position [413, 0]
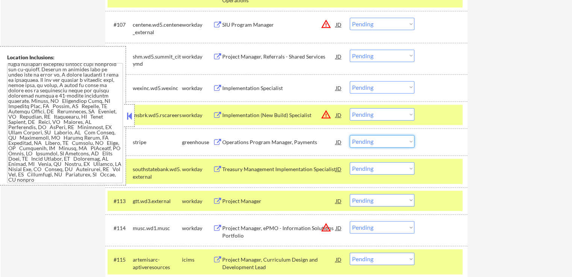
drag, startPoint x: 368, startPoint y: 136, endPoint x: 375, endPoint y: 145, distance: 11.1
click at [371, 137] on select "Choose an option... Pending Applied Excluded (Questions) Excluded (Expired) Exc…" at bounding box center [381, 141] width 65 height 12
click at [349, 135] on select "Choose an option... Pending Applied Excluded (Questions) Excluded (Expired) Exc…" at bounding box center [381, 141] width 65 height 12
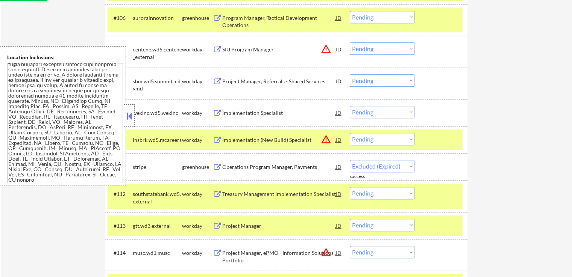
scroll to position [376, 0]
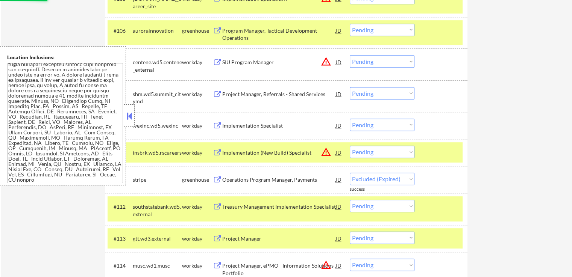
select select ""pending""
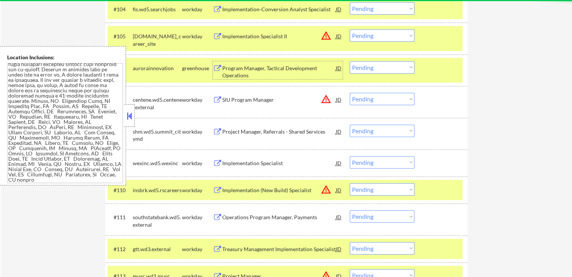
click at [238, 67] on div "Program Manager, Tactical Development Operations" at bounding box center [278, 72] width 113 height 15
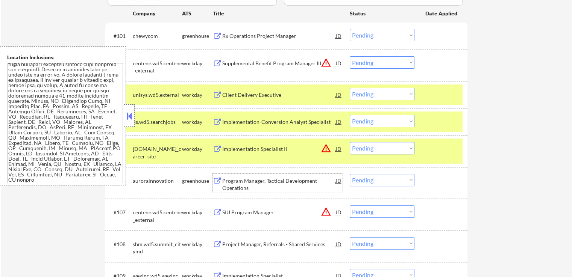
scroll to position [188, 0]
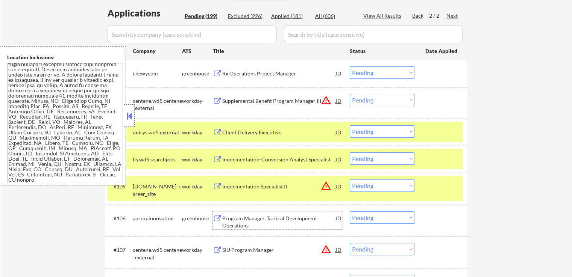
click at [237, 75] on div "Rx Operations Project Manager" at bounding box center [278, 74] width 113 height 8
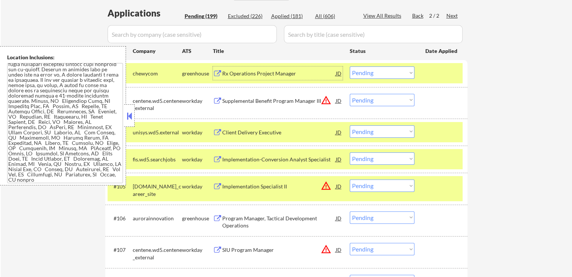
click at [382, 71] on select "Choose an option... Pending Applied Excluded (Questions) Excluded (Expired) Exc…" at bounding box center [381, 73] width 65 height 12
click at [349, 67] on select "Choose an option... Pending Applied Excluded (Questions) Excluded (Expired) Exc…" at bounding box center [381, 73] width 65 height 12
select select ""pending""
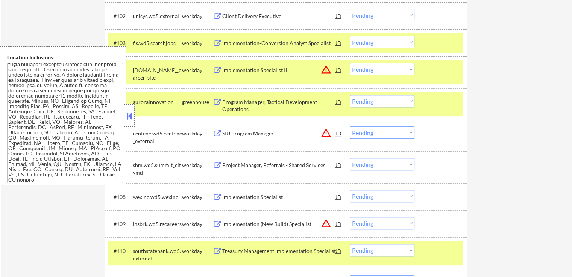
scroll to position [301, 0]
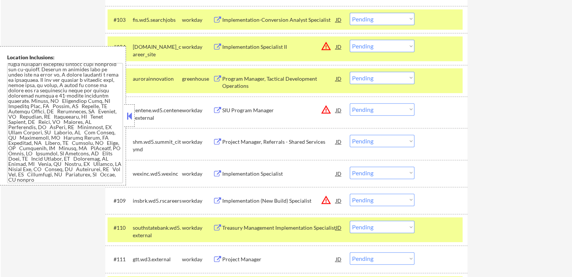
click at [372, 79] on select "Choose an option... Pending Applied Excluded (Questions) Excluded (Expired) Exc…" at bounding box center [381, 78] width 65 height 12
click at [349, 72] on select "Choose an option... Pending Applied Excluded (Questions) Excluded (Expired) Exc…" at bounding box center [381, 78] width 65 height 12
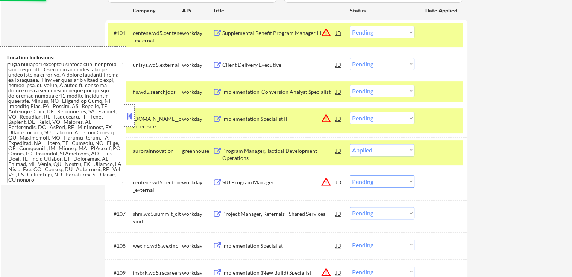
scroll to position [225, 0]
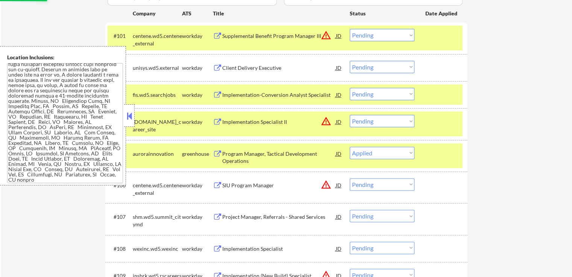
select select ""pending""
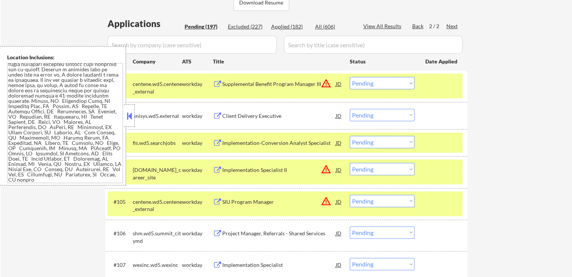
scroll to position [150, 0]
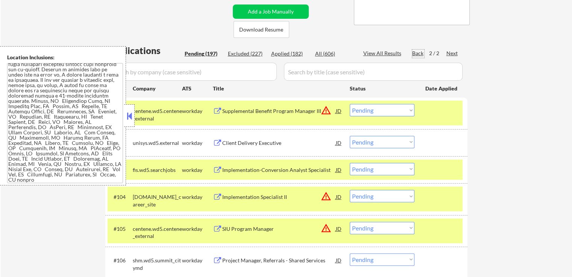
click at [419, 52] on div "Back" at bounding box center [418, 54] width 12 height 8
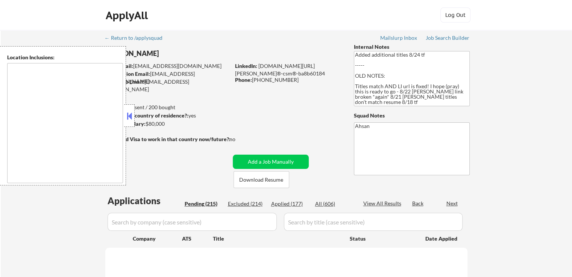
type textarea "It seems there might be a misunderstanding with the location "Hybrid ." Since "…"
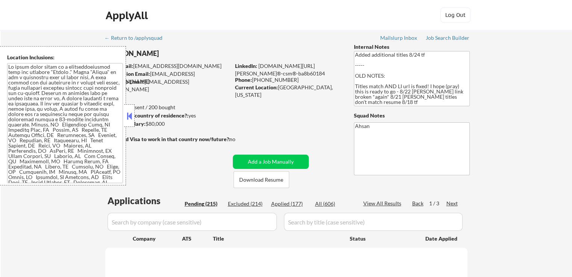
select select ""pending""
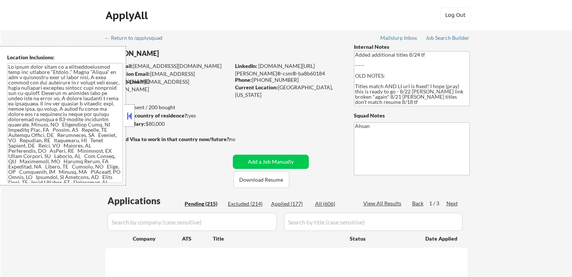
select select ""pending""
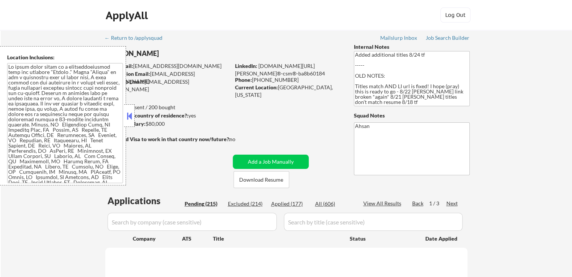
select select ""pending""
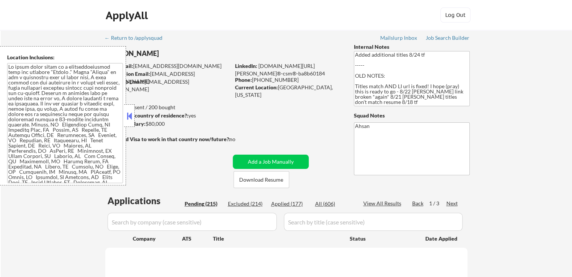
select select ""pending""
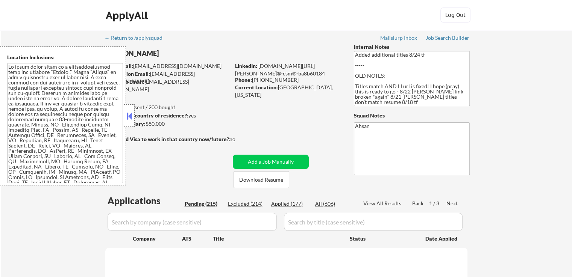
select select ""pending""
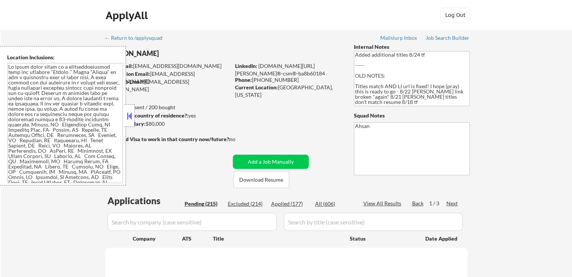
select select ""pending""
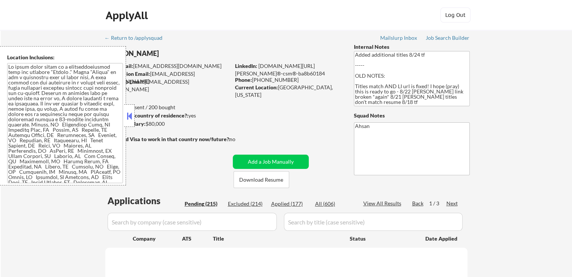
select select ""pending""
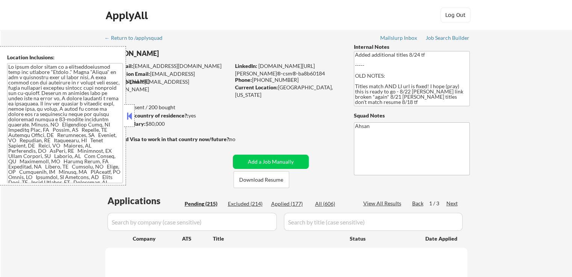
select select ""pending""
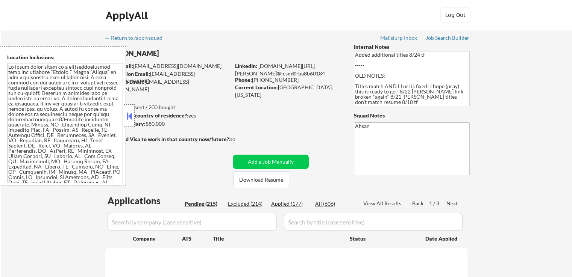
select select ""pending""
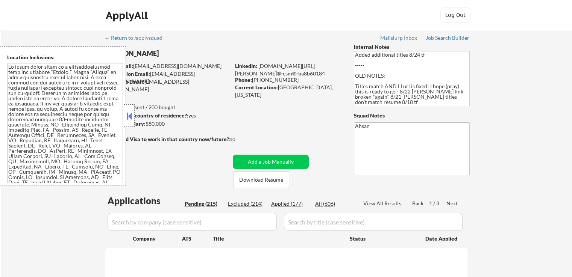
select select ""pending""
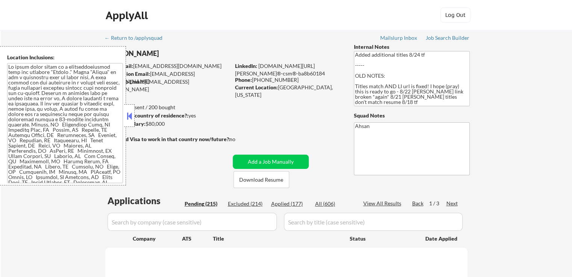
select select ""pending""
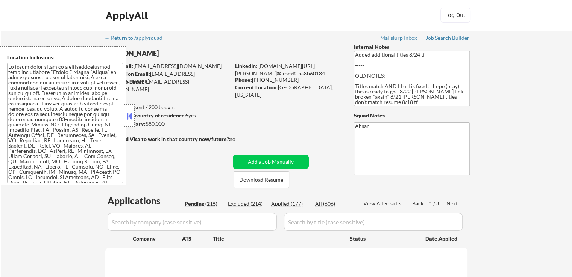
select select ""pending""
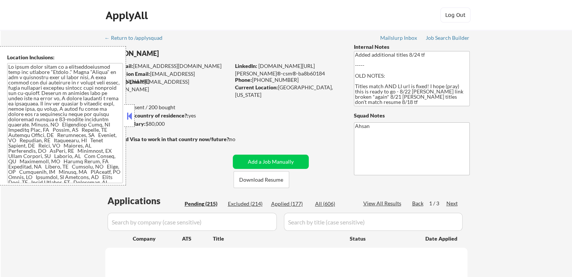
select select ""pending""
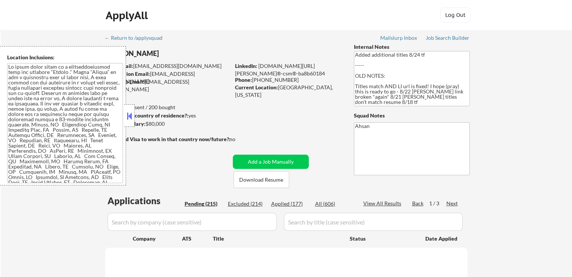
select select ""pending""
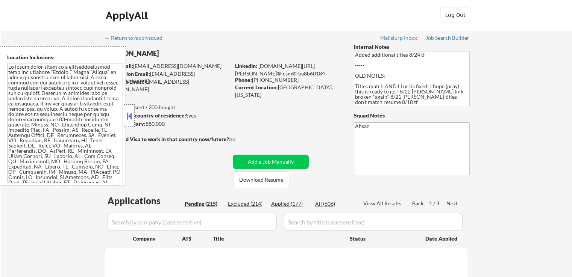
select select ""pending""
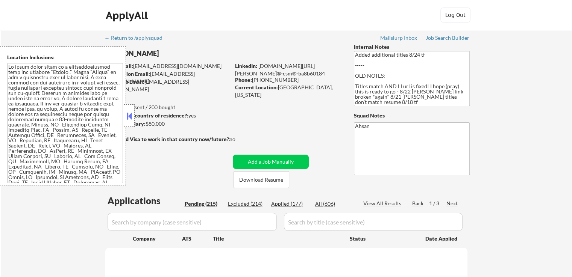
select select ""pending""
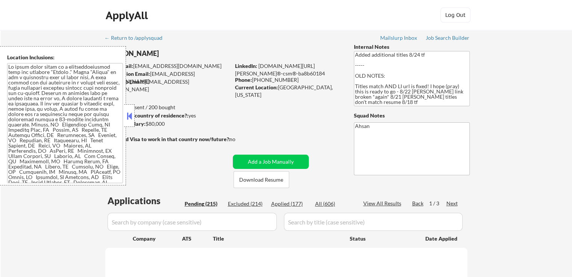
select select ""pending""
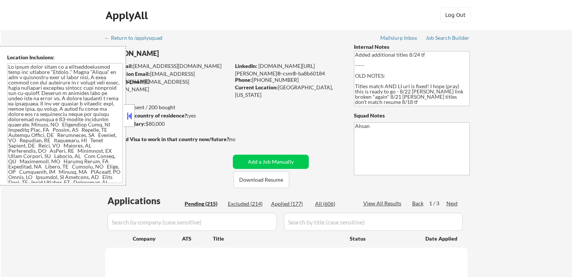
select select ""pending""
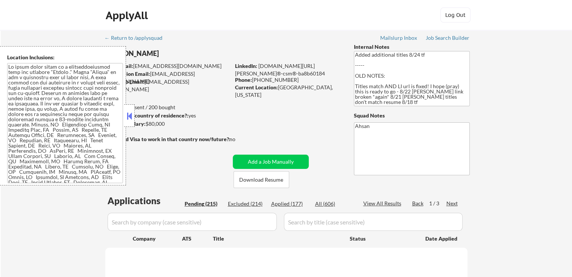
select select ""pending""
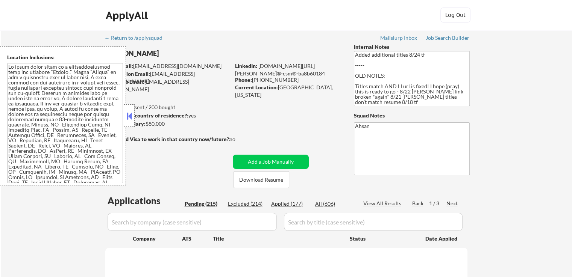
select select ""pending""
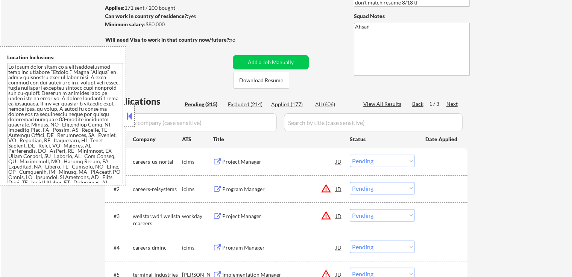
scroll to position [113, 0]
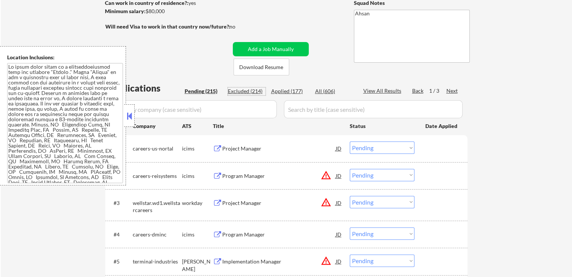
click at [253, 95] on div "Excluded (214)" at bounding box center [247, 92] width 38 height 8
select select ""excluded__expired_""
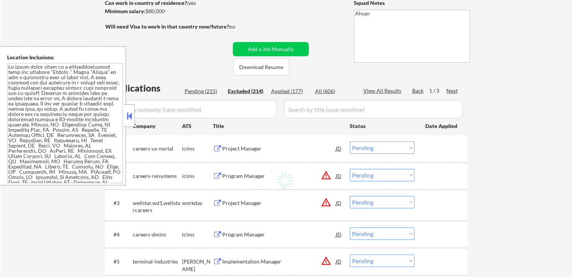
select select ""excluded__expired_""
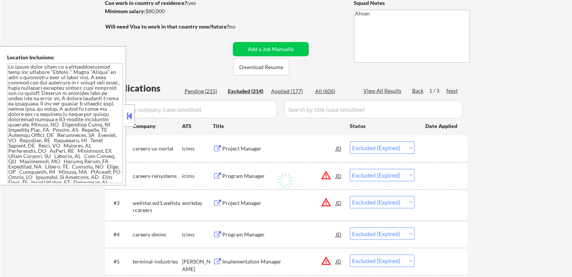
select select ""excluded""
select select ""excluded__expired_""
select select ""excluded__other_""
select select ""excluded__expired_""
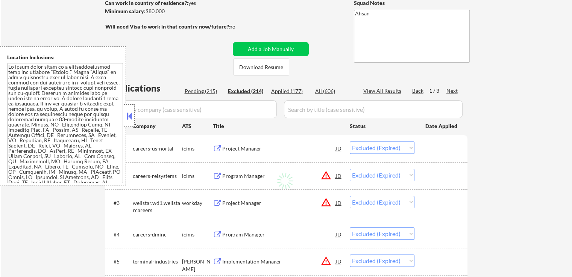
select select ""excluded__expired_""
select select ""excluded__salary_""
select select ""excluded__expired_""
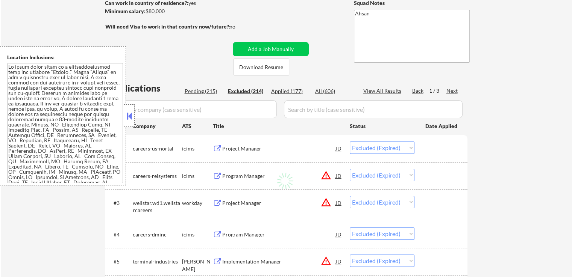
select select ""excluded__expired_""
select select ""excluded""
select select ""excluded__other_""
select select ""excluded__salary_""
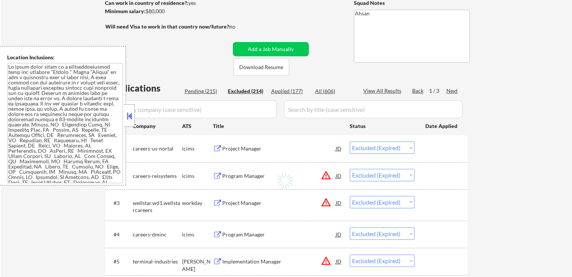
select select ""excluded__expired_""
select select ""excluded__other_""
select select ""excluded__expired_""
select select ""excluded__other_""
select select ""excluded__expired_""
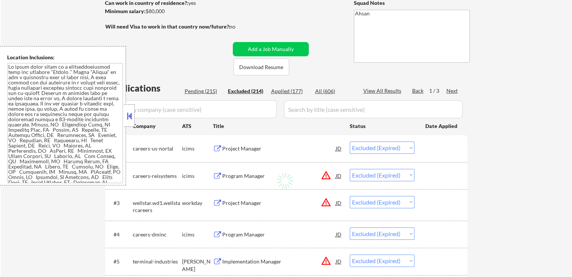
select select ""excluded__expired_""
select select ""excluded""
select select ""excluded__location_""
select select ""excluded""
select select ""excluded__salary_""
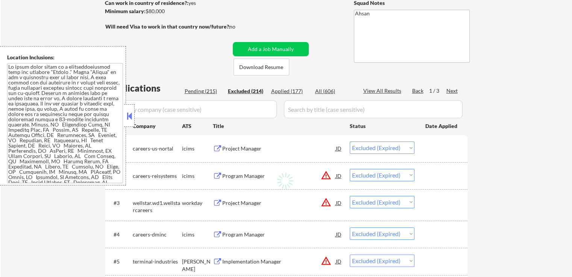
select select ""excluded__expired_""
select select ""excluded""
select select ""excluded__expired_""
select select ""excluded__location_""
select select ""excluded__other_""
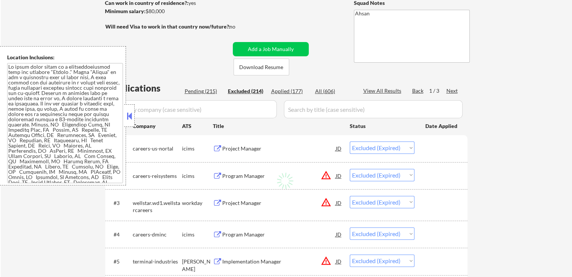
select select ""excluded__location_""
select select ""excluded""
select select ""excluded__salary_""
select select ""excluded""
select select ""excluded__expired_""
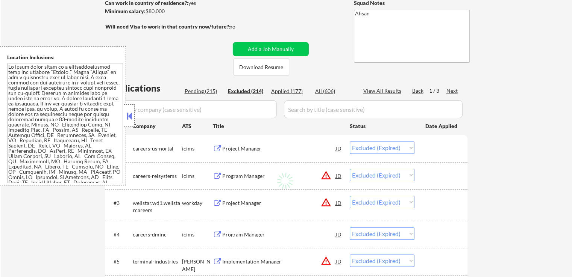
select select ""excluded__other_""
select select ""excluded__expired_""
select select ""excluded""
select select ""excluded__location_""
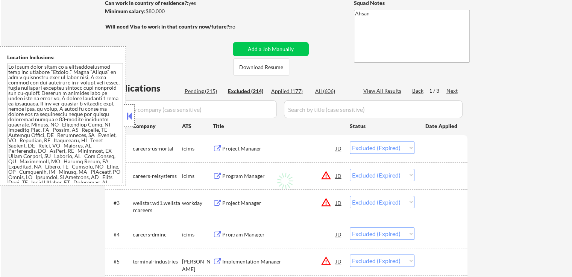
select select ""excluded__salary_""
select select ""excluded__location_""
select select ""excluded__expired_""
select select ""excluded__salary_""
select select ""excluded__expired_""
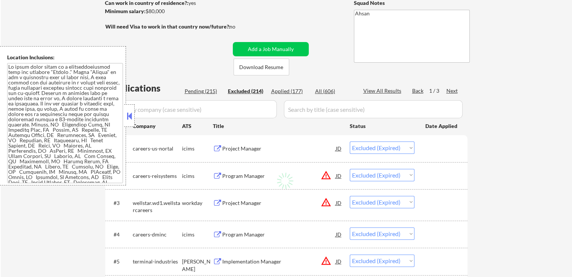
select select ""excluded__other_""
select select ""excluded__expired_""
select select ""excluded""
select select ""excluded__expired_""
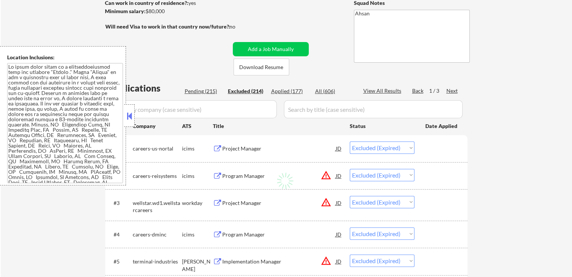
select select ""excluded__location_""
select select ""excluded__expired_""
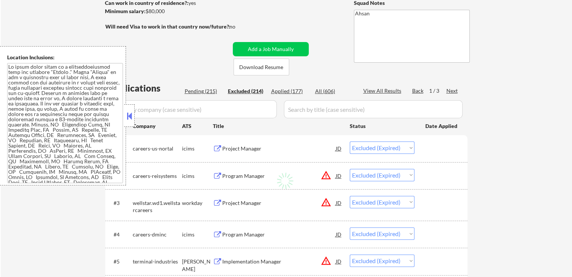
select select ""excluded__location_""
select select ""excluded__expired_""
select select ""excluded__location_""
select select ""excluded__expired_""
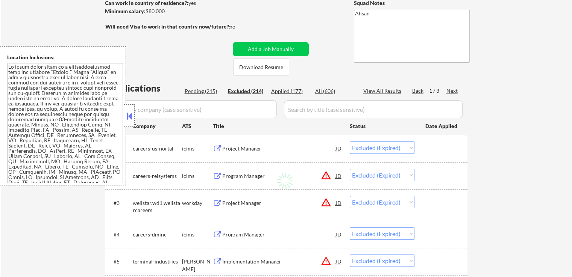
select select ""excluded__expired_""
select select ""excluded__other_""
select select ""excluded__location_""
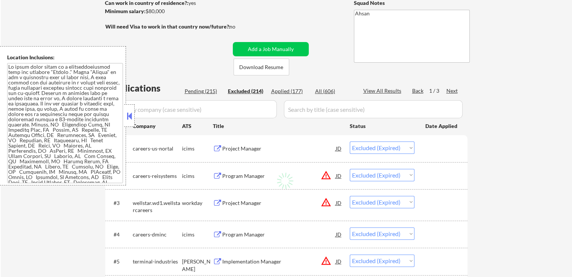
select select ""excluded__location_""
select select ""excluded__salary_""
select select ""excluded__location_""
select select ""excluded""
select select ""excluded__location_""
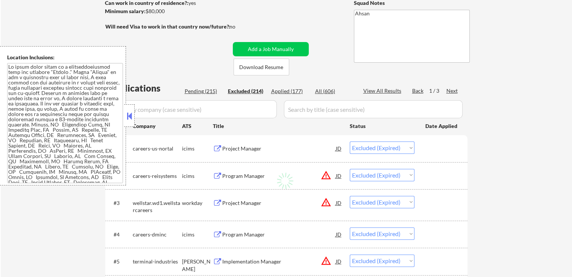
select select ""excluded__salary_""
select select ""excluded__other_""
select select ""excluded__expired_""
select select ""excluded""
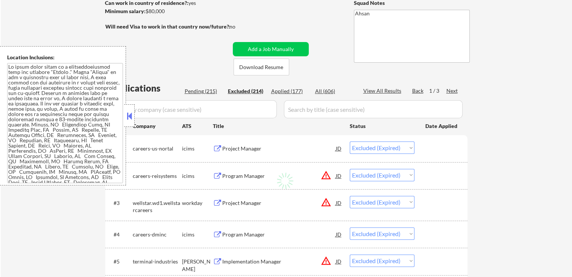
select select ""excluded__location_""
select select ""excluded__expired_""
select select ""excluded__salary_""
select select ""excluded__location_""
select select ""excluded__expired_""
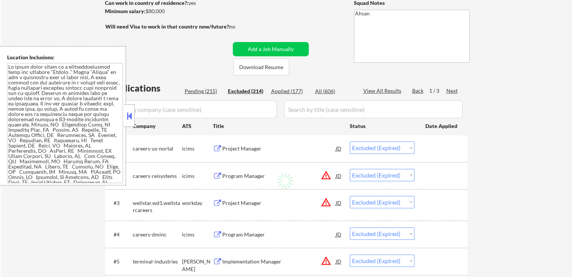
select select ""excluded__location_""
select select ""excluded__expired_""
select select ""excluded__location_""
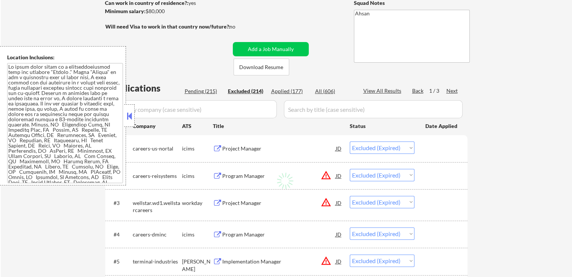
select select ""excluded__expired_""
select select ""excluded__other_""
select select ""excluded__expired_""
select select ""excluded__other_""
select select ""excluded__expired_""
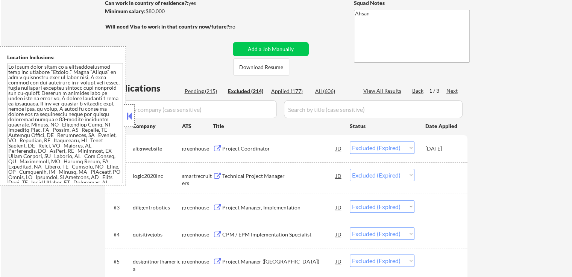
click at [455, 92] on div "Next" at bounding box center [452, 91] width 12 height 8
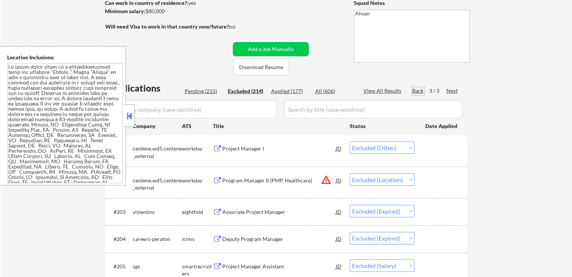
click at [414, 90] on div "Back" at bounding box center [418, 91] width 12 height 8
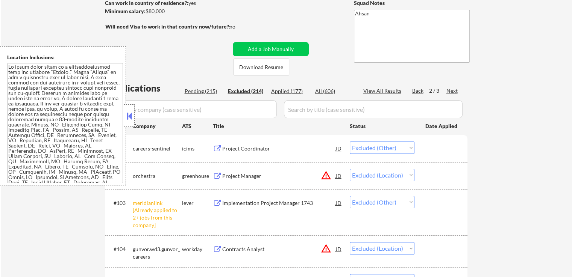
scroll to position [2363, 0]
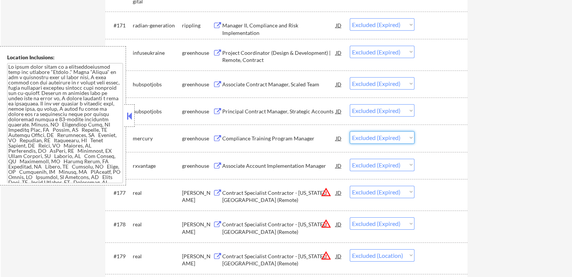
click at [377, 142] on select "Choose an option... Pending Applied Excluded (Questions) Excluded (Expired) Exc…" at bounding box center [381, 138] width 65 height 12
click at [349, 132] on select "Choose an option... Pending Applied Excluded (Questions) Excluded (Expired) Exc…" at bounding box center [381, 138] width 65 height 12
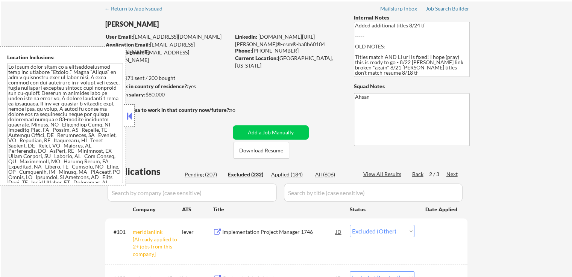
scroll to position [38, 0]
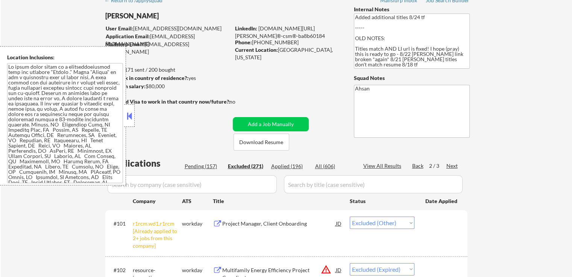
click at [206, 166] on div "Pending (157)" at bounding box center [203, 167] width 38 height 8
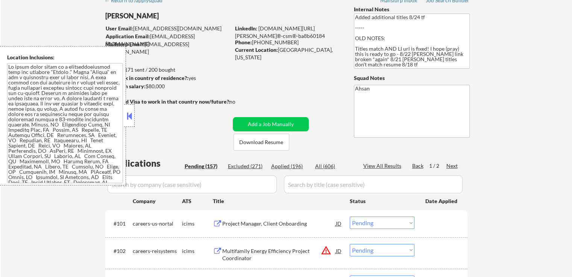
click at [282, 167] on div "Applied (196)" at bounding box center [290, 167] width 38 height 8
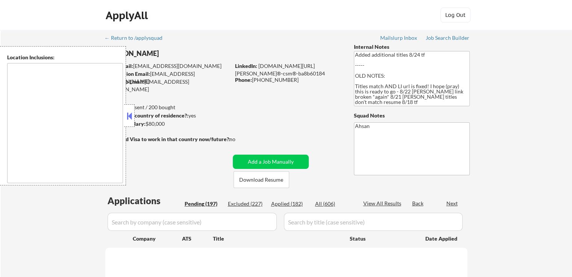
type textarea "It seems there might be a misunderstanding with the location "Hybrid ." Since "…"
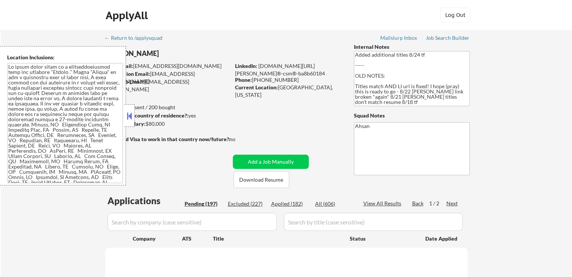
select select ""pending""
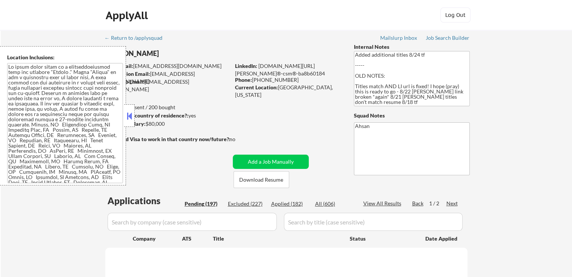
select select ""pending""
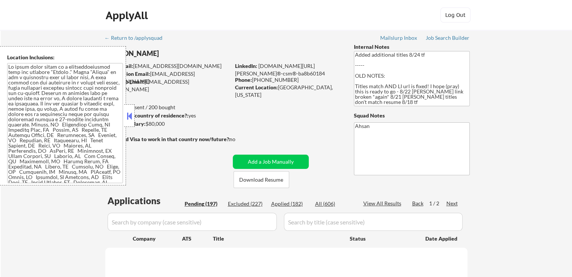
select select ""pending""
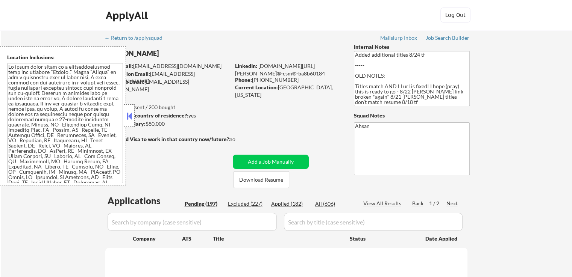
select select ""pending""
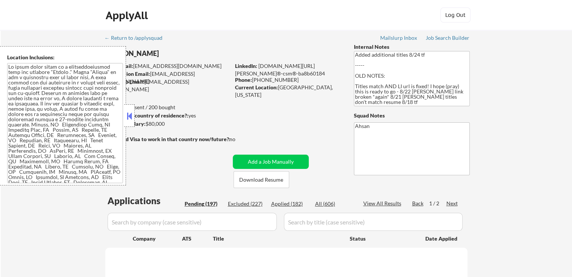
select select ""pending""
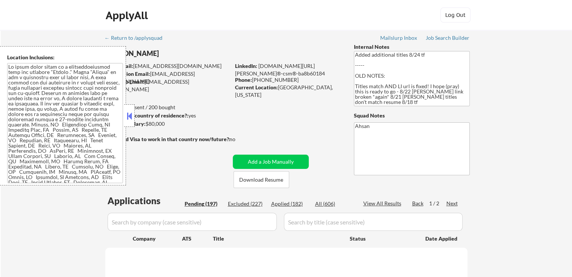
select select ""pending""
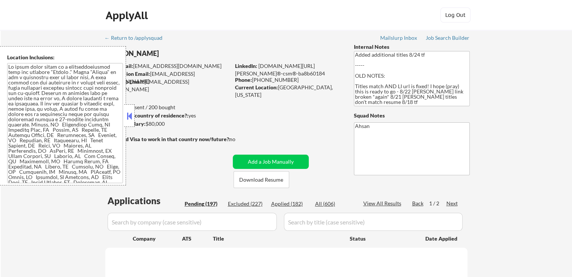
select select ""pending""
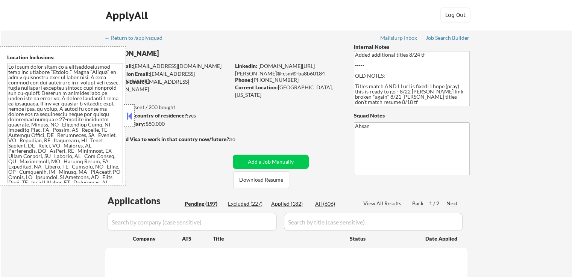
select select ""pending""
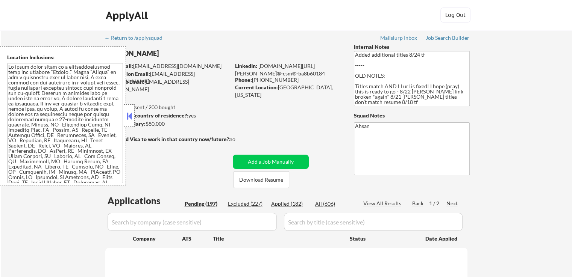
select select ""pending""
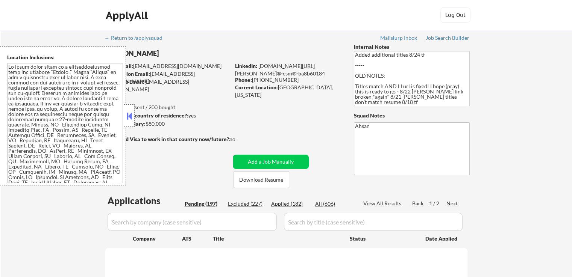
select select ""pending""
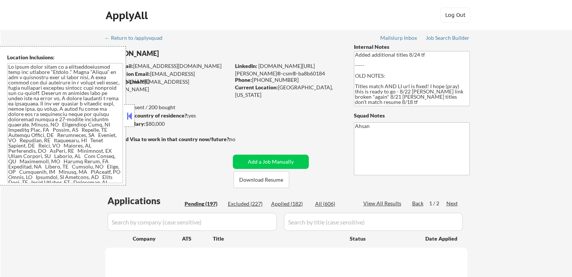
select select ""pending""
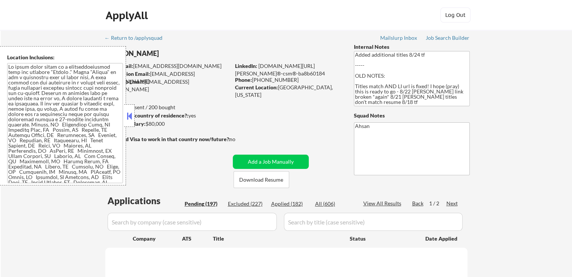
select select ""pending""
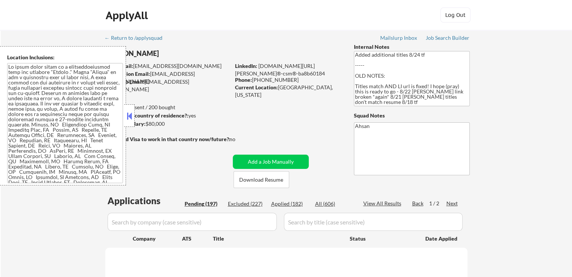
select select ""pending""
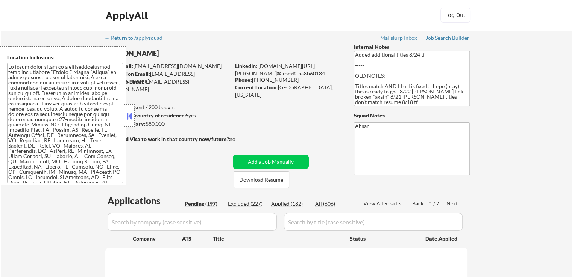
select select ""pending""
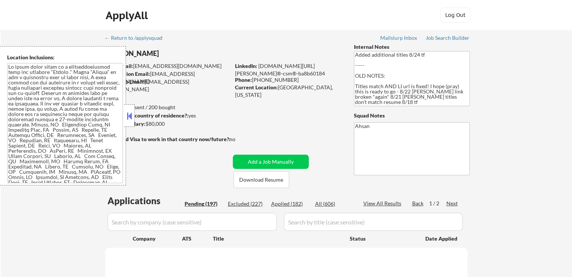
select select ""pending""
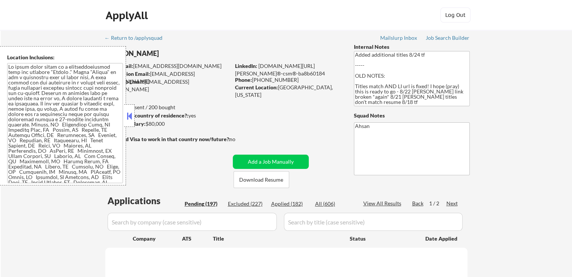
select select ""pending""
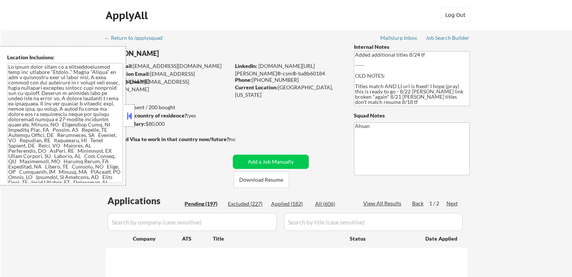
select select ""pending""
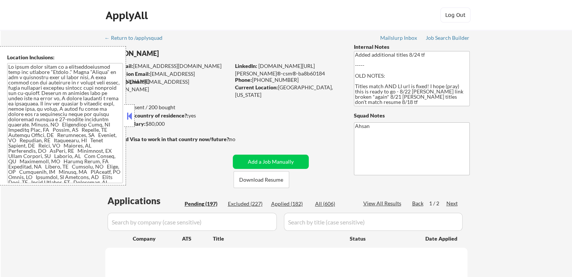
select select ""pending""
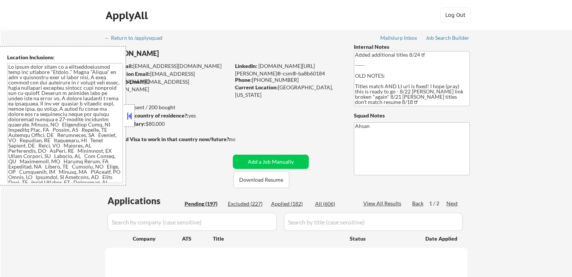
select select ""pending""
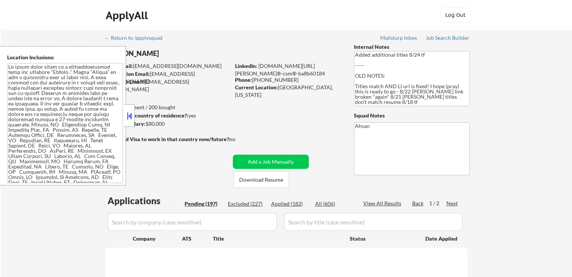
select select ""pending""
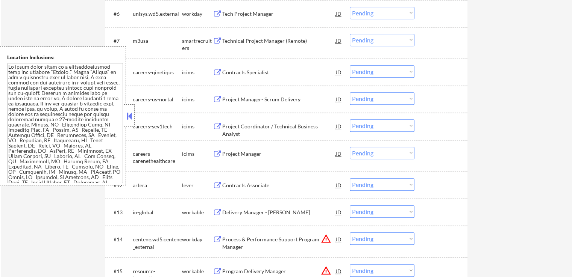
scroll to position [338, 0]
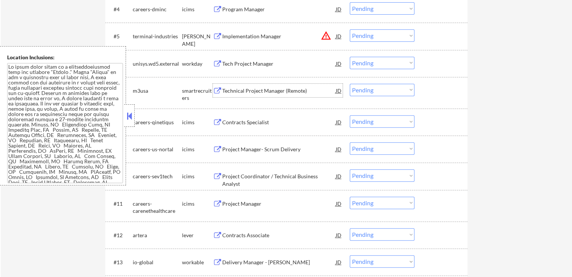
click at [246, 89] on div "Technical Project Manager (Remote)" at bounding box center [278, 91] width 113 height 8
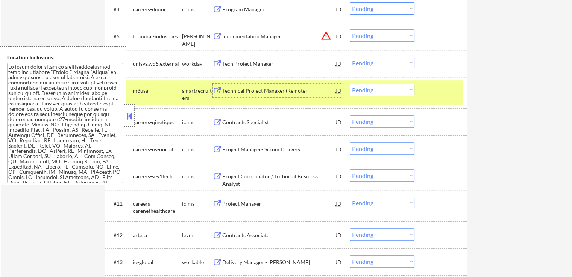
scroll to position [376, 0]
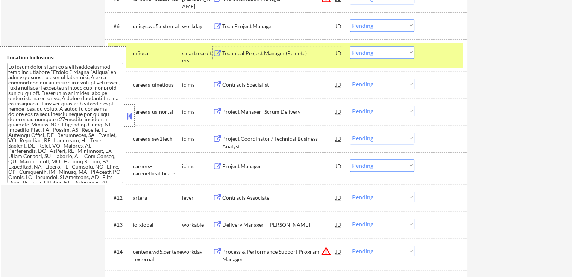
click at [240, 198] on div "Contracts Associate" at bounding box center [278, 198] width 113 height 8
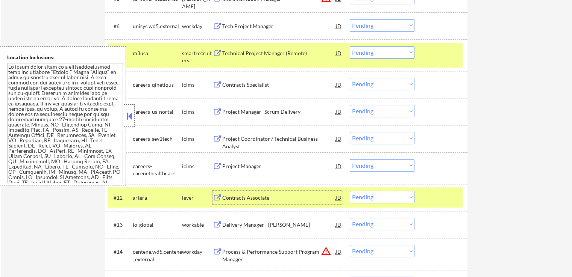
click at [382, 57] on select "Choose an option... Pending Applied Excluded (Questions) Excluded (Expired) Exc…" at bounding box center [381, 52] width 65 height 12
click at [349, 46] on select "Choose an option... Pending Applied Excluded (Questions) Excluded (Expired) Exc…" at bounding box center [381, 52] width 65 height 12
select select ""pending""
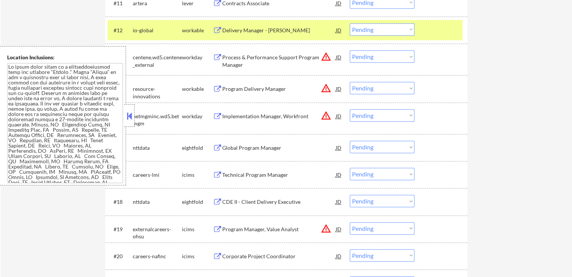
scroll to position [526, 0]
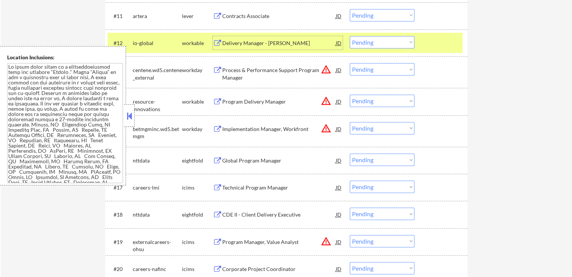
click at [246, 42] on div "Delivery Manager - [PERSON_NAME]" at bounding box center [278, 43] width 113 height 8
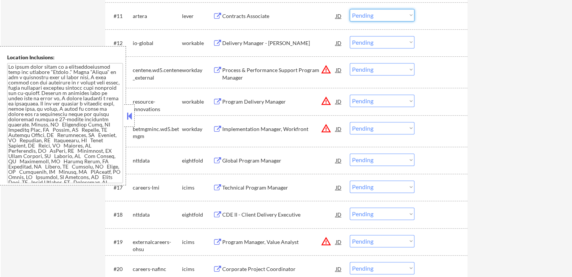
click at [365, 17] on select "Choose an option... Pending Applied Excluded (Questions) Excluded (Expired) Exc…" at bounding box center [381, 15] width 65 height 12
click at [349, 9] on select "Choose an option... Pending Applied Excluded (Questions) Excluded (Expired) Exc…" at bounding box center [381, 15] width 65 height 12
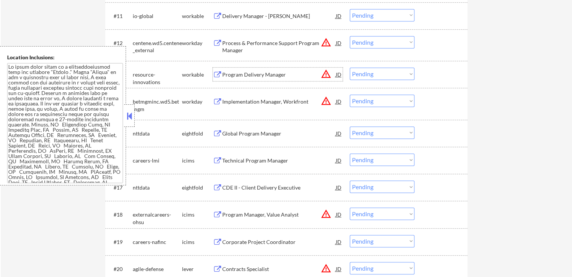
click at [234, 74] on div "Program Delivery Manager" at bounding box center [278, 75] width 113 height 8
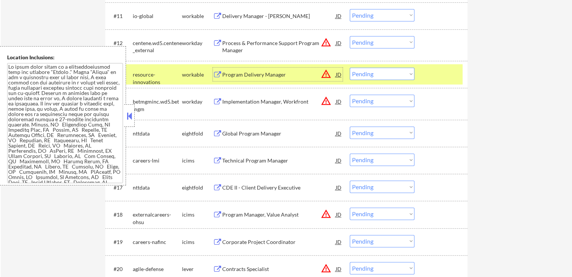
scroll to position [488, 0]
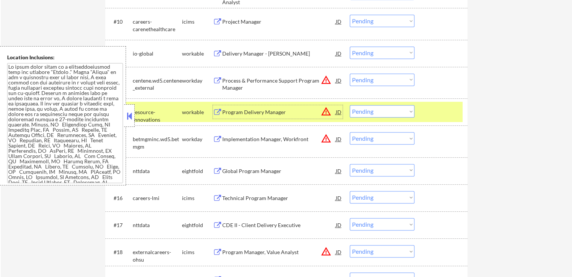
click at [371, 45] on div "#11 io-global workable Delivery Manager - Voltaire JD Choose an option... Pendi…" at bounding box center [284, 53] width 355 height 20
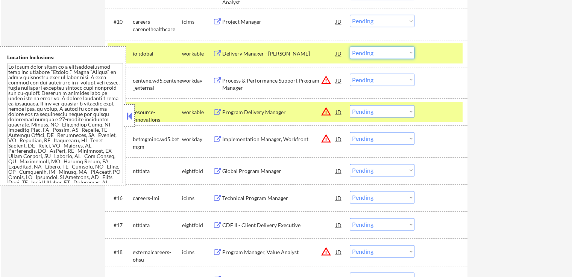
click at [382, 54] on select "Choose an option... Pending Applied Excluded (Questions) Excluded (Expired) Exc…" at bounding box center [381, 53] width 65 height 12
click at [349, 47] on select "Choose an option... Pending Applied Excluded (Questions) Excluded (Expired) Exc…" at bounding box center [381, 53] width 65 height 12
select select ""pending""
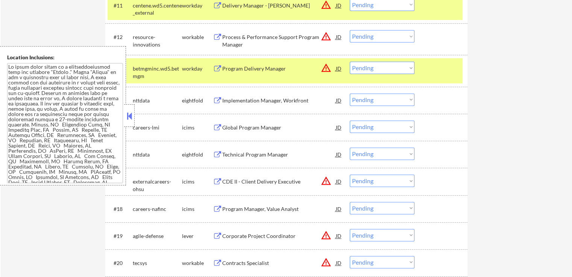
scroll to position [564, 0]
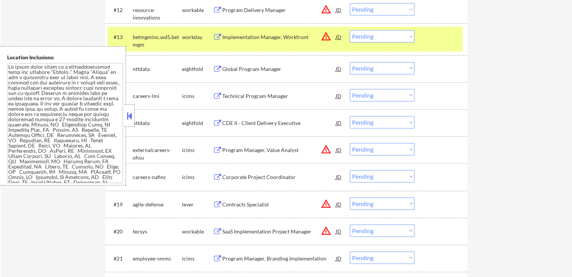
click at [369, 5] on select "Choose an option... Pending Applied Excluded (Questions) Excluded (Expired) Exc…" at bounding box center [381, 9] width 65 height 12
click at [349, 3] on select "Choose an option... Pending Applied Excluded (Questions) Excluded (Expired) Exc…" at bounding box center [381, 9] width 65 height 12
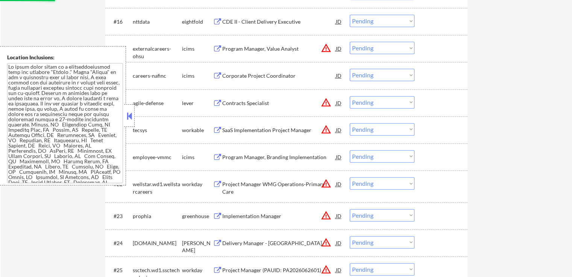
scroll to position [676, 0]
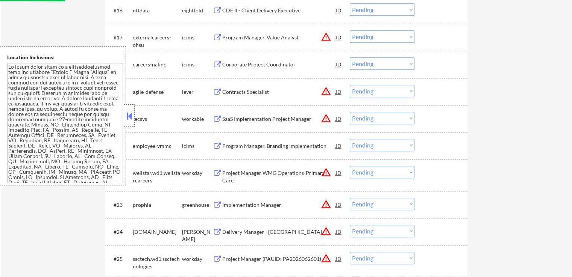
select select ""pending""
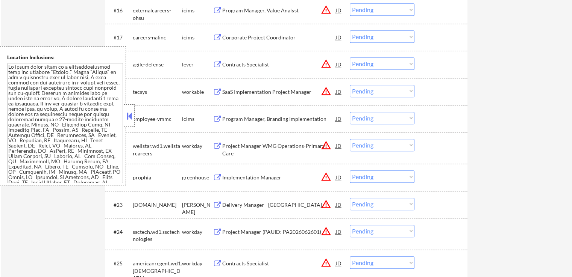
click at [249, 95] on div "SaaS Implementation Project Manager" at bounding box center [278, 92] width 113 height 8
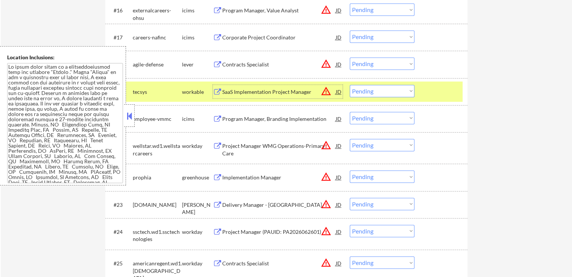
click at [248, 66] on div "Contracts Specialist" at bounding box center [278, 65] width 113 height 8
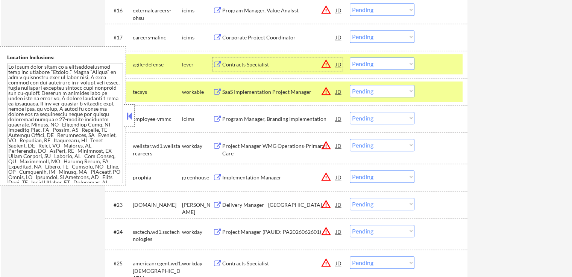
click at [362, 62] on select "Choose an option... Pending Applied Excluded (Questions) Excluded (Expired) Exc…" at bounding box center [381, 63] width 65 height 12
click at [349, 57] on select "Choose an option... Pending Applied Excluded (Questions) Excluded (Expired) Exc…" at bounding box center [381, 63] width 65 height 12
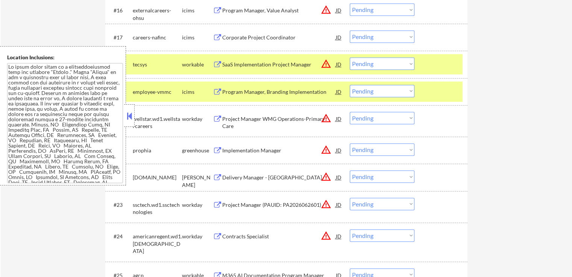
click at [379, 66] on select "Choose an option... Pending Applied Excluded (Questions) Excluded (Expired) Exc…" at bounding box center [381, 63] width 65 height 12
click at [349, 57] on select "Choose an option... Pending Applied Excluded (Questions) Excluded (Expired) Exc…" at bounding box center [381, 63] width 65 height 12
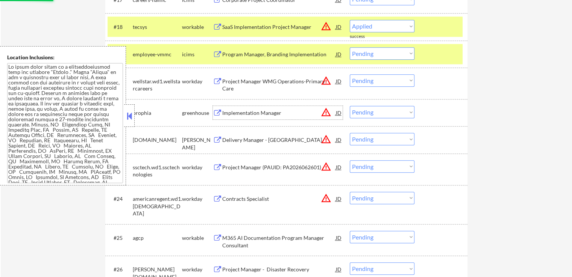
click at [243, 112] on div "Implementation Manager" at bounding box center [278, 113] width 113 height 8
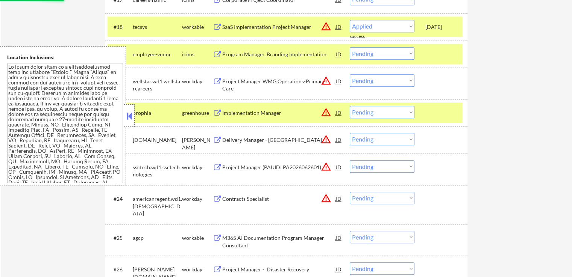
select select ""pending""
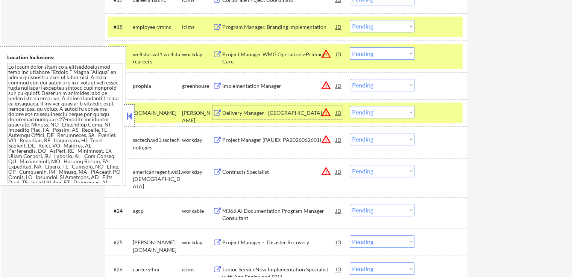
click at [374, 84] on select "Choose an option... Pending Applied Excluded (Questions) Excluded (Expired) Exc…" at bounding box center [381, 85] width 65 height 12
click at [349, 79] on select "Choose an option... Pending Applied Excluded (Questions) Excluded (Expired) Exc…" at bounding box center [381, 85] width 65 height 12
click at [260, 118] on div "Delivery Manager - [GEOGRAPHIC_DATA]" at bounding box center [278, 113] width 113 height 14
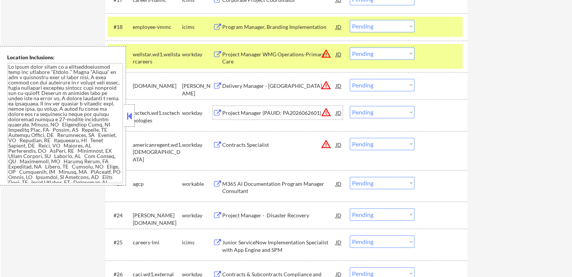
click at [361, 90] on select "Choose an option... Pending Applied Excluded (Questions) Excluded (Expired) Exc…" at bounding box center [381, 85] width 65 height 12
click at [271, 90] on div "Delivery Manager - [GEOGRAPHIC_DATA]" at bounding box center [278, 86] width 113 height 14
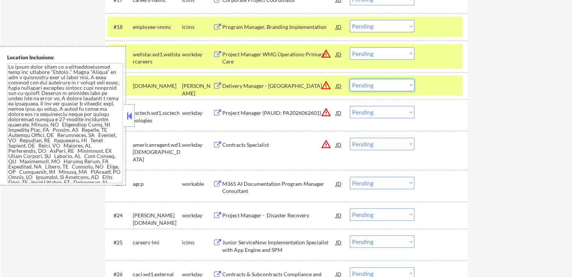
click at [367, 80] on select "Choose an option... Pending Applied Excluded (Questions) Excluded (Expired) Exc…" at bounding box center [381, 85] width 65 height 12
click at [349, 79] on select "Choose an option... Pending Applied Excluded (Questions) Excluded (Expired) Exc…" at bounding box center [381, 85] width 65 height 12
select select ""pending""
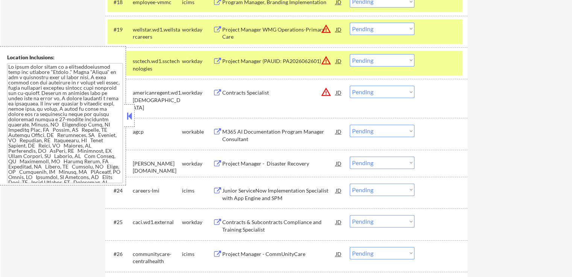
scroll to position [752, 0]
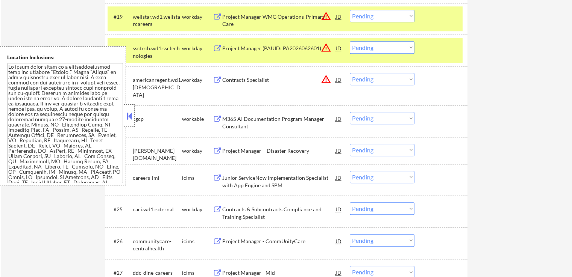
click at [243, 126] on div "M365 AI Documentation Program Manager Consultant" at bounding box center [278, 122] width 113 height 15
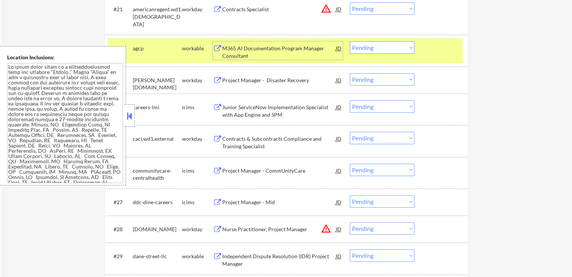
scroll to position [827, 0]
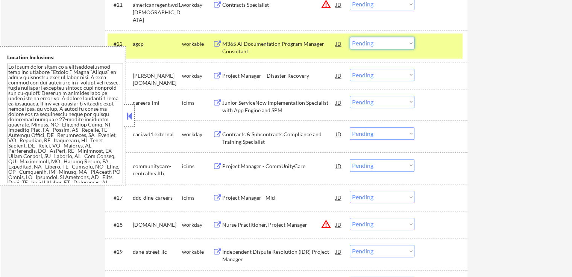
click at [390, 39] on select "Choose an option... Pending Applied Excluded (Questions) Excluded (Expired) Exc…" at bounding box center [381, 43] width 65 height 12
click at [349, 37] on select "Choose an option... Pending Applied Excluded (Questions) Excluded (Expired) Exc…" at bounding box center [381, 43] width 65 height 12
select select ""pending""
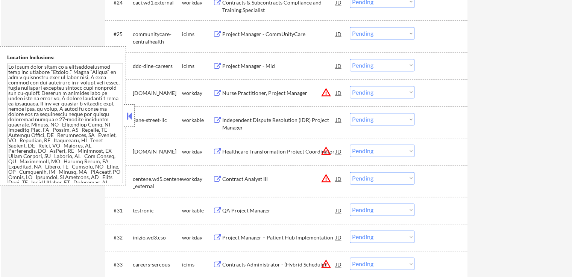
scroll to position [939, 0]
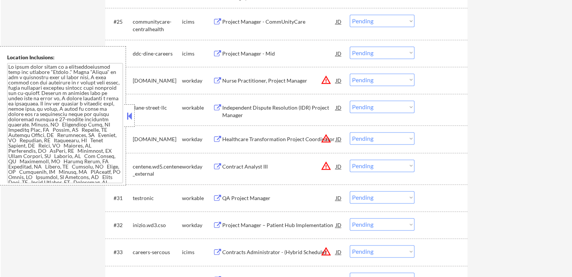
click at [231, 112] on div "Independent Dispute Resolution (IDR) Project Manager" at bounding box center [278, 111] width 113 height 15
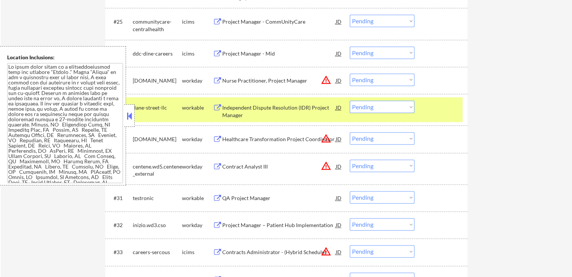
click at [233, 195] on div "QA Project Manager" at bounding box center [278, 199] width 113 height 8
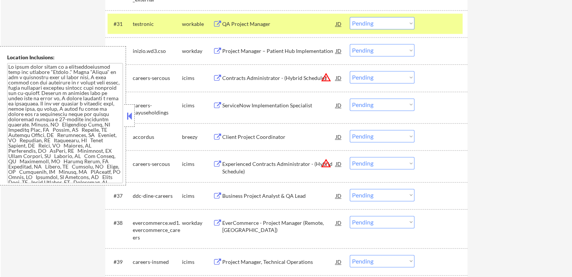
scroll to position [1127, 0]
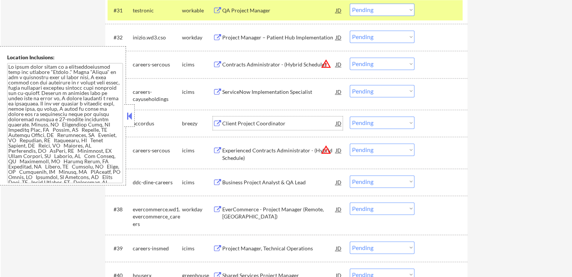
click at [231, 120] on div "Client Project Coordinator" at bounding box center [278, 124] width 113 height 8
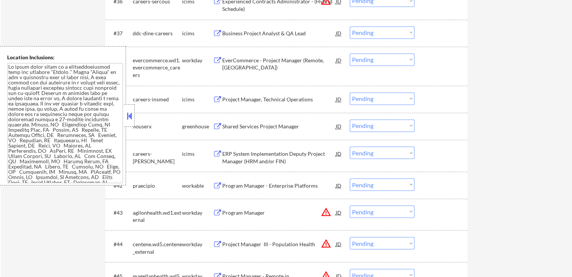
scroll to position [1278, 0]
click at [236, 124] on div "Shared Services Project Manager" at bounding box center [278, 126] width 113 height 8
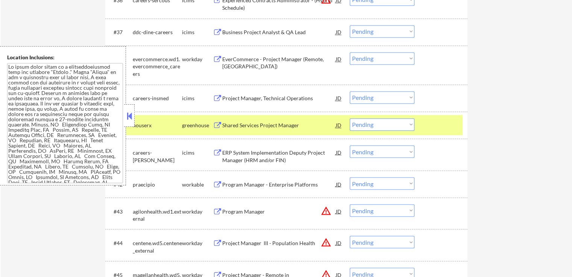
click at [230, 184] on div "Program Manager - Enterprise Platforms" at bounding box center [278, 185] width 113 height 8
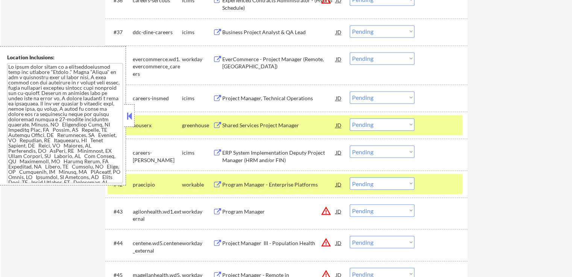
scroll to position [908, 0]
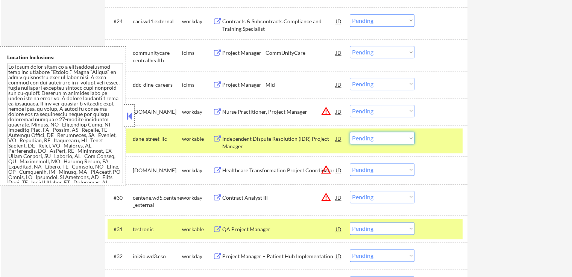
click at [368, 141] on select "Choose an option... Pending Applied Excluded (Questions) Excluded (Expired) Exc…" at bounding box center [381, 138] width 65 height 12
click at [349, 132] on select "Choose an option... Pending Applied Excluded (Questions) Excluded (Expired) Exc…" at bounding box center [381, 138] width 65 height 12
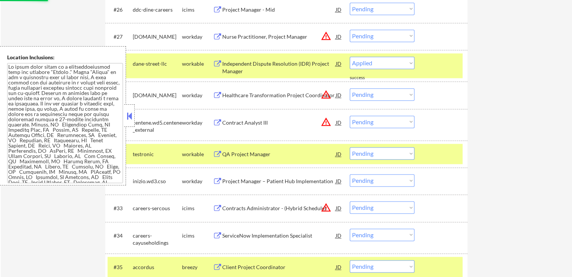
scroll to position [1021, 0]
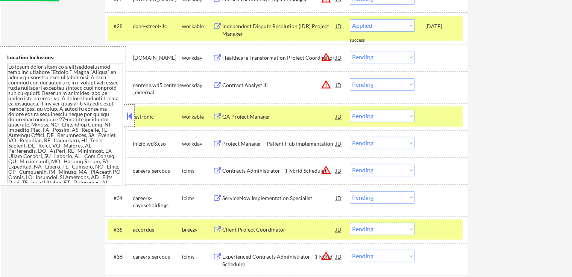
select select ""pending""
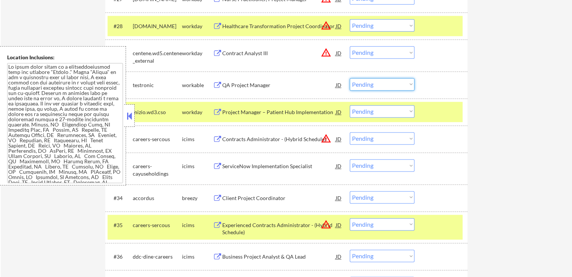
drag, startPoint x: 369, startPoint y: 82, endPoint x: 373, endPoint y: 89, distance: 8.8
click at [370, 82] on select "Choose an option... Pending Applied Excluded (Questions) Excluded (Expired) Exc…" at bounding box center [381, 84] width 65 height 12
click at [349, 78] on select "Choose an option... Pending Applied Excluded (Questions) Excluded (Expired) Exc…" at bounding box center [381, 84] width 65 height 12
select select ""pending""
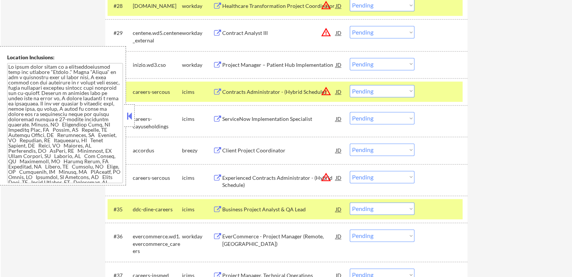
scroll to position [1058, 0]
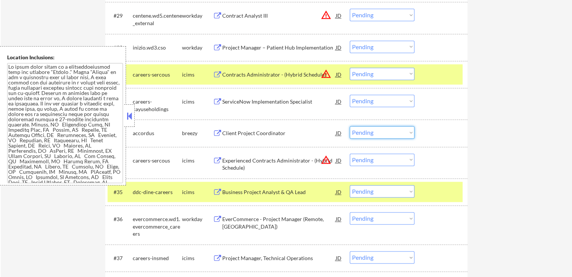
click at [379, 133] on select "Choose an option... Pending Applied Excluded (Questions) Excluded (Expired) Exc…" at bounding box center [381, 132] width 65 height 12
click at [349, 126] on select "Choose an option... Pending Applied Excluded (Questions) Excluded (Expired) Exc…" at bounding box center [381, 132] width 65 height 12
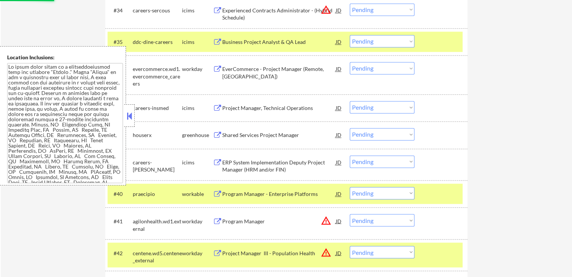
scroll to position [1246, 0]
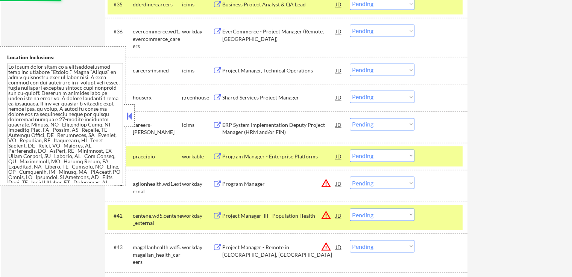
select select ""pending""
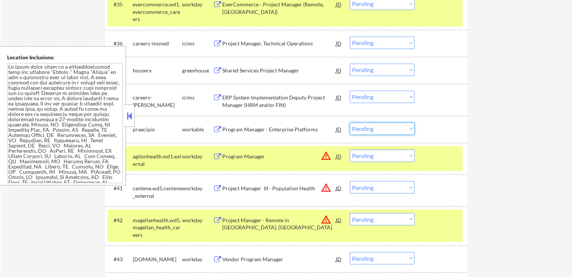
drag, startPoint x: 374, startPoint y: 127, endPoint x: 378, endPoint y: 134, distance: 7.2
click at [375, 127] on select "Choose an option... Pending Applied Excluded (Questions) Excluded (Expired) Exc…" at bounding box center [381, 128] width 65 height 12
select select ""excluded__expired_""
click at [349, 122] on select "Choose an option... Pending Applied Excluded (Questions) Excluded (Expired) Exc…" at bounding box center [381, 128] width 65 height 12
drag, startPoint x: 367, startPoint y: 70, endPoint x: 370, endPoint y: 73, distance: 4.3
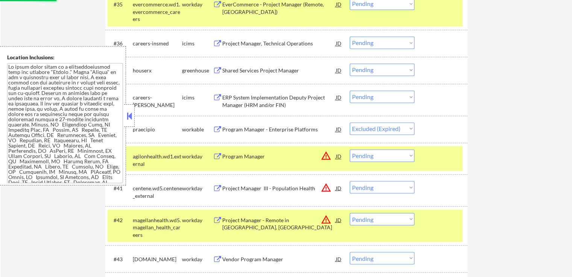
click at [367, 70] on select "Choose an option... Pending Applied Excluded (Questions) Excluded (Expired) Exc…" at bounding box center [381, 70] width 65 height 12
select select ""excluded__expired_""
click at [349, 64] on select "Choose an option... Pending Applied Excluded (Questions) Excluded (Expired) Exc…" at bounding box center [381, 70] width 65 height 12
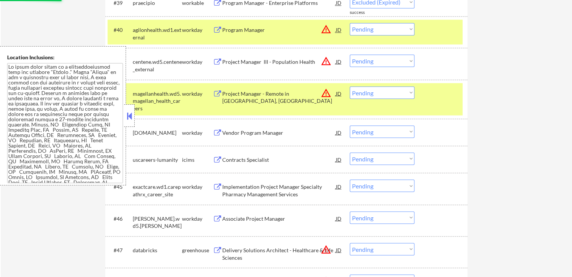
select select ""pending""
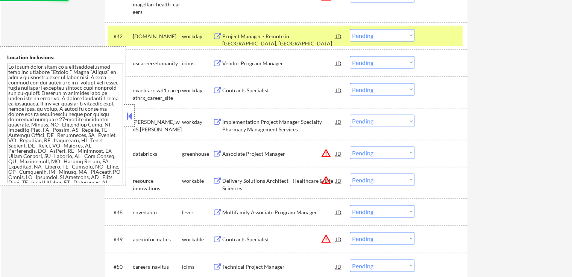
select select ""pending""
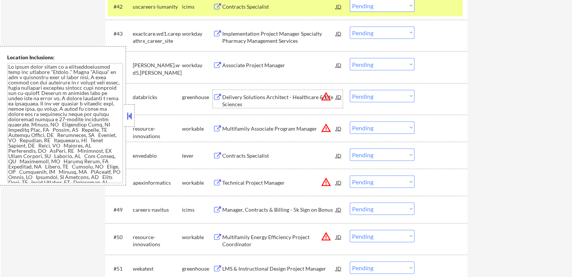
click at [236, 100] on div "Delivery Solutions Architect - Healthcare & Life Sciences" at bounding box center [278, 101] width 113 height 15
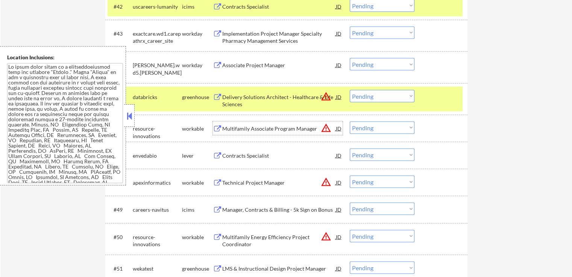
click at [232, 129] on div "Multifamily Associate Program Manager" at bounding box center [278, 129] width 113 height 8
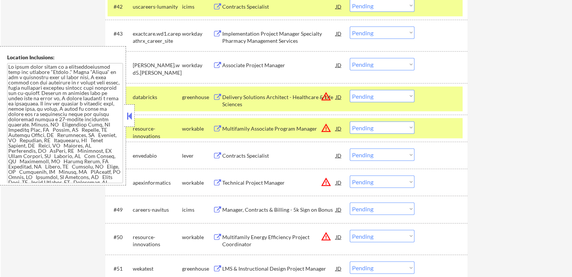
click at [228, 154] on div "Contracts Specialist" at bounding box center [278, 156] width 113 height 8
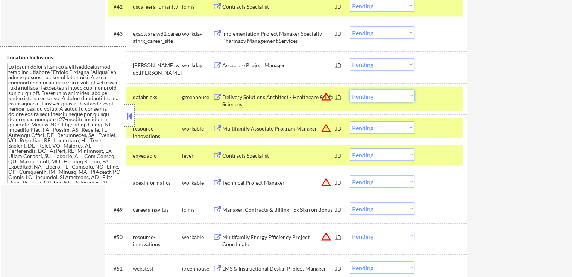
click at [385, 99] on select "Choose an option... Pending Applied Excluded (Questions) Excluded (Expired) Exc…" at bounding box center [381, 96] width 65 height 12
click at [349, 90] on select "Choose an option... Pending Applied Excluded (Questions) Excluded (Expired) Exc…" at bounding box center [381, 96] width 65 height 12
select select ""pending""
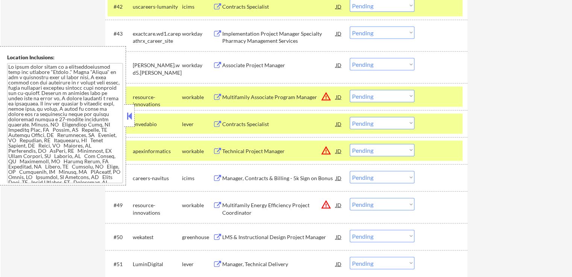
scroll to position [1509, 0]
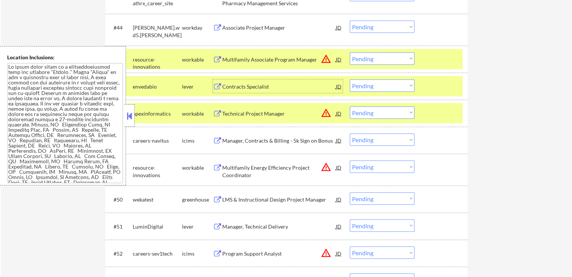
click at [254, 90] on div "Contracts Specialist" at bounding box center [278, 87] width 113 height 14
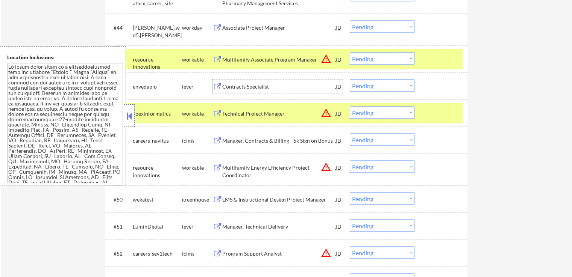
drag, startPoint x: 369, startPoint y: 82, endPoint x: 373, endPoint y: 90, distance: 9.1
click at [370, 82] on select "Choose an option... Pending Applied Excluded (Questions) Excluded (Expired) Exc…" at bounding box center [381, 86] width 65 height 12
select select ""excluded""
click at [349, 80] on select "Choose an option... Pending Applied Excluded (Questions) Excluded (Expired) Exc…" at bounding box center [381, 86] width 65 height 12
click at [367, 116] on select "Choose an option... Pending Applied Excluded (Questions) Excluded (Expired) Exc…" at bounding box center [381, 113] width 65 height 12
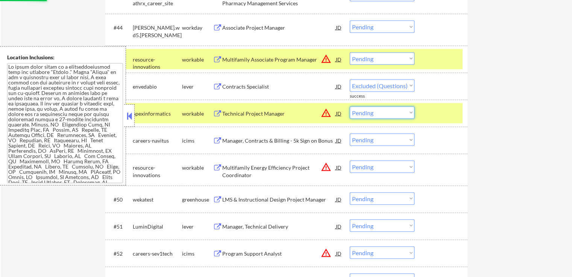
select select ""excluded__location_""
click at [349, 107] on select "Choose an option... Pending Applied Excluded (Questions) Excluded (Expired) Exc…" at bounding box center [381, 113] width 65 height 12
select select ""pending""
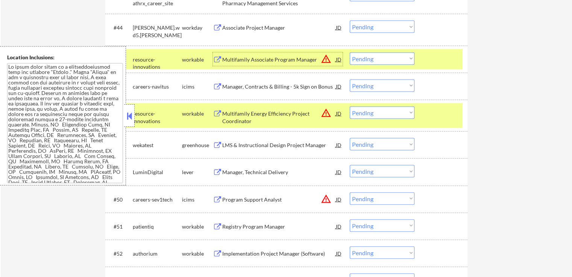
click at [253, 60] on div "Multifamily Associate Program Manager" at bounding box center [278, 60] width 113 height 8
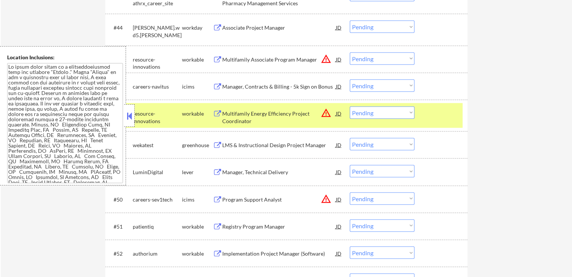
click at [242, 116] on div "Multifamily Energy Efficiency Project Coordinator" at bounding box center [278, 117] width 113 height 15
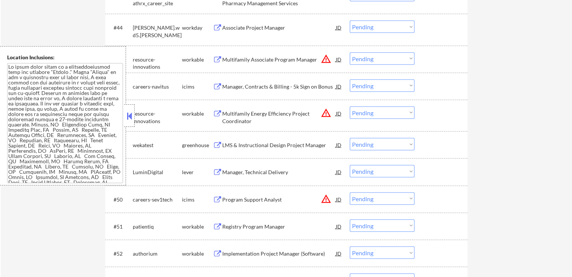
click at [236, 141] on div "LMS & Instructional Design Project Manager" at bounding box center [278, 145] width 113 height 14
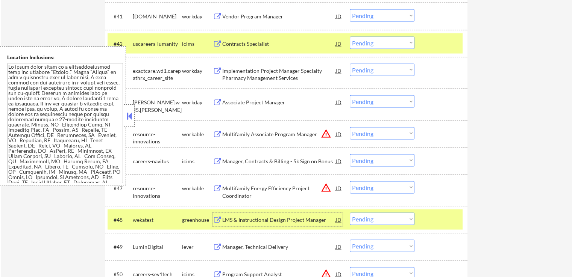
scroll to position [1434, 0]
drag, startPoint x: 370, startPoint y: 132, endPoint x: 372, endPoint y: 136, distance: 4.5
click at [371, 132] on select "Choose an option... Pending Applied Excluded (Questions) Excluded (Expired) Exc…" at bounding box center [381, 134] width 65 height 12
click at [349, 128] on select "Choose an option... Pending Applied Excluded (Questions) Excluded (Expired) Exc…" at bounding box center [381, 134] width 65 height 12
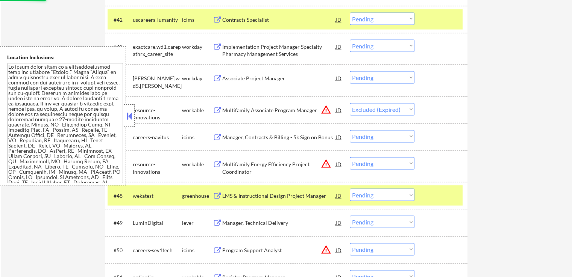
scroll to position [1509, 0]
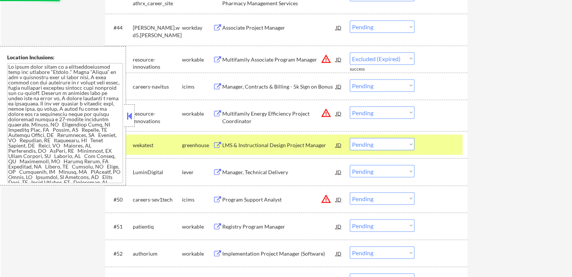
select select ""pending""
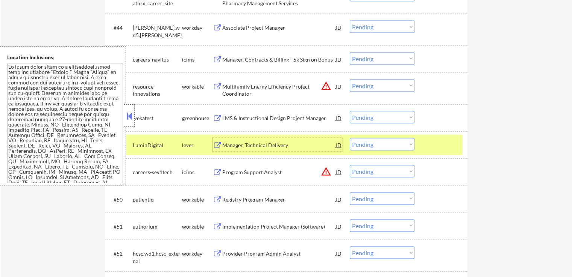
click at [244, 143] on div "Manager, Technical Delivery" at bounding box center [278, 146] width 113 height 8
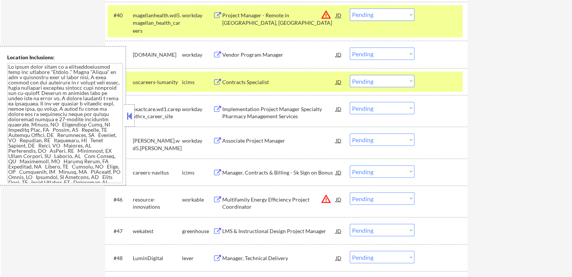
scroll to position [1472, 0]
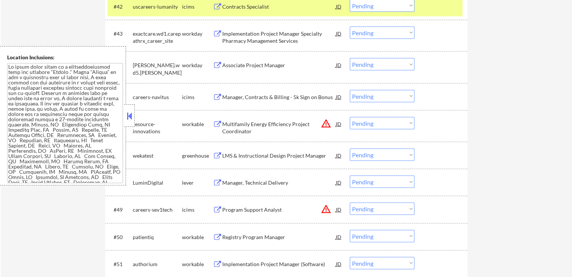
click at [297, 159] on div "LMS & Instructional Design Project Manager" at bounding box center [278, 156] width 113 height 8
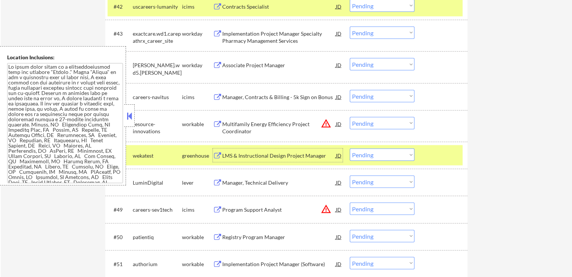
click at [384, 160] on select "Choose an option... Pending Applied Excluded (Questions) Excluded (Expired) Exc…" at bounding box center [381, 155] width 65 height 12
click at [349, 149] on select "Choose an option... Pending Applied Excluded (Questions) Excluded (Expired) Exc…" at bounding box center [381, 155] width 65 height 12
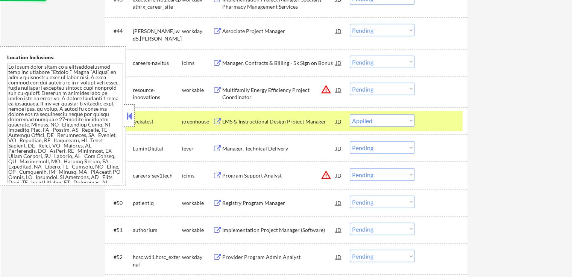
scroll to position [1547, 0]
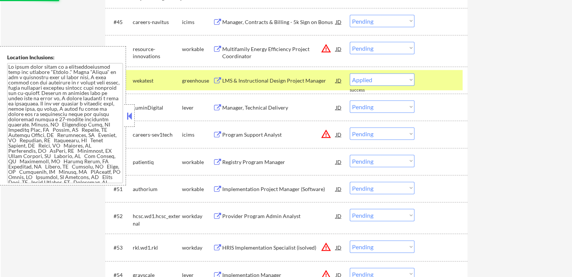
select select ""pending""
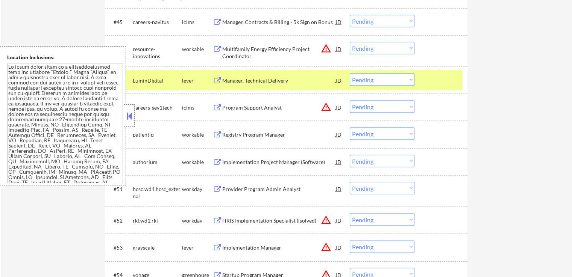
click at [252, 139] on div "Registry Program Manager" at bounding box center [278, 135] width 113 height 14
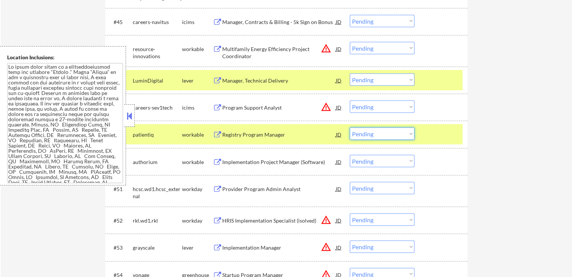
click at [390, 129] on select "Choose an option... Pending Applied Excluded (Questions) Excluded (Expired) Exc…" at bounding box center [381, 134] width 65 height 12
click at [349, 128] on select "Choose an option... Pending Applied Excluded (Questions) Excluded (Expired) Exc…" at bounding box center [381, 134] width 65 height 12
select select ""pending""
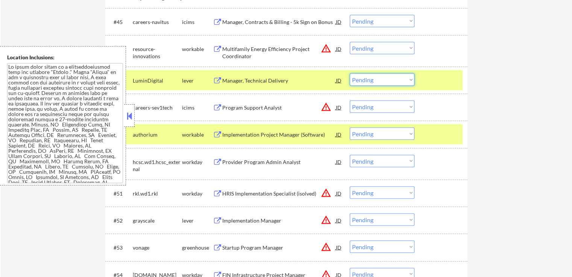
drag, startPoint x: 380, startPoint y: 82, endPoint x: 383, endPoint y: 85, distance: 4.0
click at [380, 82] on select "Choose an option... Pending Applied Excluded (Questions) Excluded (Expired) Exc…" at bounding box center [381, 80] width 65 height 12
select select ""excluded""
click at [349, 74] on select "Choose an option... Pending Applied Excluded (Questions) Excluded (Expired) Exc…" at bounding box center [381, 80] width 65 height 12
drag, startPoint x: 368, startPoint y: 134, endPoint x: 371, endPoint y: 136, distance: 4.1
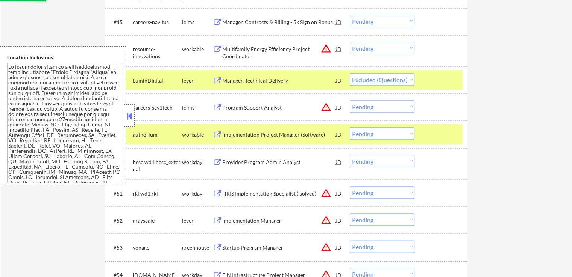
click at [370, 134] on select "Choose an option... Pending Applied Excluded (Questions) Excluded (Expired) Exc…" at bounding box center [381, 134] width 65 height 12
select select ""excluded__expired_""
click at [349, 128] on select "Choose an option... Pending Applied Excluded (Questions) Excluded (Expired) Exc…" at bounding box center [381, 134] width 65 height 12
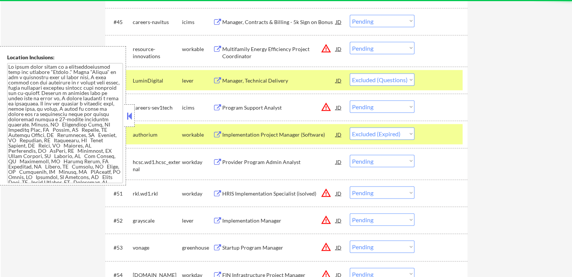
select select ""pending""
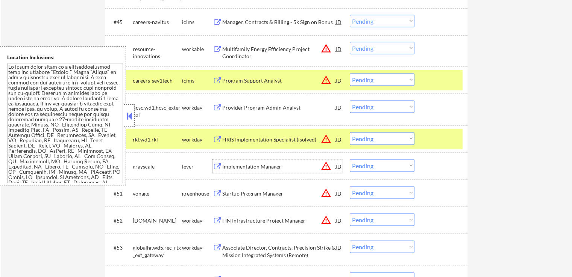
click at [237, 166] on div "Implementation Manager" at bounding box center [278, 167] width 113 height 8
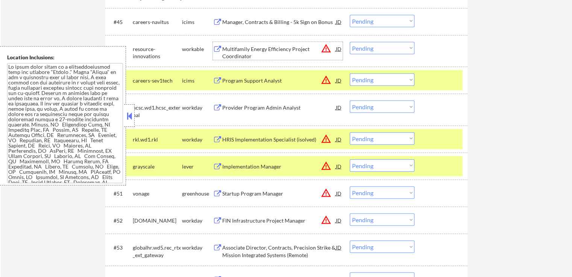
click at [236, 54] on div "Multifamily Energy Efficiency Project Coordinator" at bounding box center [278, 52] width 113 height 15
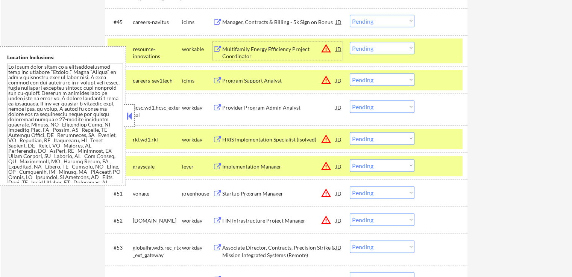
click at [378, 50] on select "Choose an option... Pending Applied Excluded (Questions) Excluded (Expired) Exc…" at bounding box center [381, 48] width 65 height 12
click at [349, 42] on select "Choose an option... Pending Applied Excluded (Questions) Excluded (Expired) Exc…" at bounding box center [381, 48] width 65 height 12
select select ""pending""
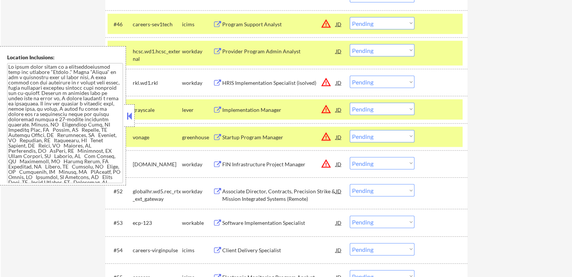
scroll to position [1585, 0]
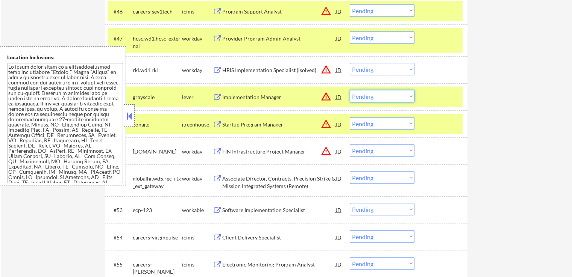
drag, startPoint x: 379, startPoint y: 94, endPoint x: 383, endPoint y: 101, distance: 8.6
click at [380, 94] on select "Choose an option... Pending Applied Excluded (Questions) Excluded (Expired) Exc…" at bounding box center [381, 96] width 65 height 12
click at [349, 90] on select "Choose an option... Pending Applied Excluded (Questions) Excluded (Expired) Exc…" at bounding box center [381, 96] width 65 height 12
click at [237, 128] on div "Startup Program Manager" at bounding box center [278, 125] width 113 height 14
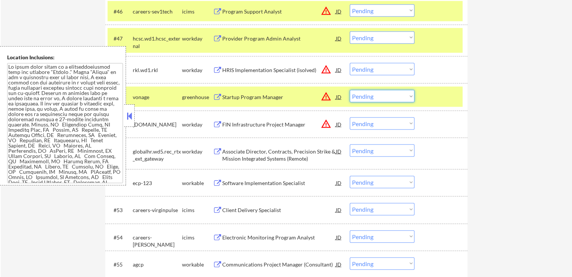
click at [387, 96] on select "Choose an option... Pending Applied Excluded (Questions) Excluded (Expired) Exc…" at bounding box center [381, 96] width 65 height 12
click at [349, 90] on select "Choose an option... Pending Applied Excluded (Questions) Excluded (Expired) Exc…" at bounding box center [381, 96] width 65 height 12
click at [245, 182] on div "Software Implementation Specialist" at bounding box center [278, 184] width 113 height 8
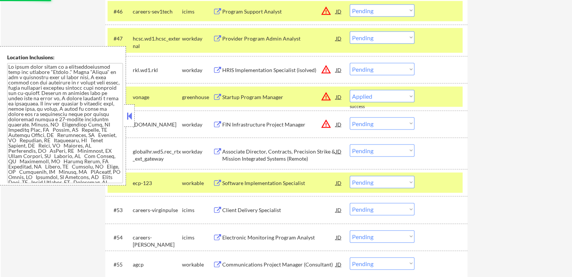
select select ""pending""
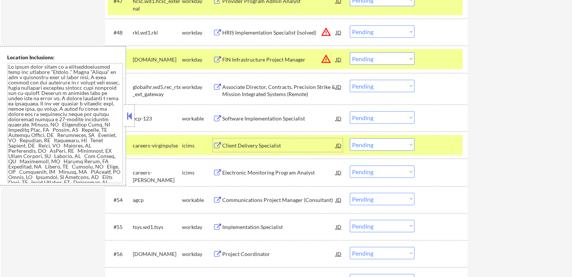
scroll to position [1660, 0]
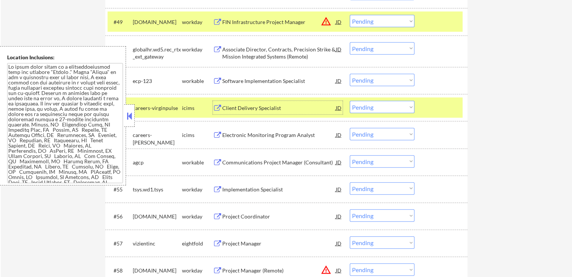
click at [379, 77] on select "Choose an option... Pending Applied Excluded (Questions) Excluded (Expired) Exc…" at bounding box center [381, 80] width 65 height 12
click at [349, 74] on select "Choose an option... Pending Applied Excluded (Questions) Excluded (Expired) Exc…" at bounding box center [381, 80] width 65 height 12
click at [238, 166] on div "Communications Project Manager (Consultant)" at bounding box center [278, 163] width 113 height 8
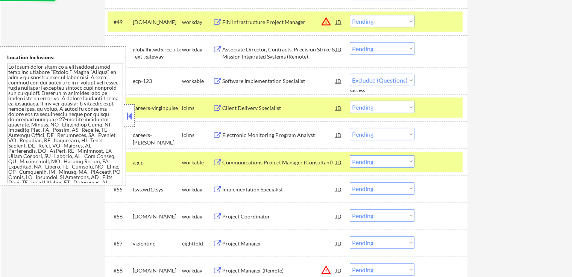
select select ""pending""
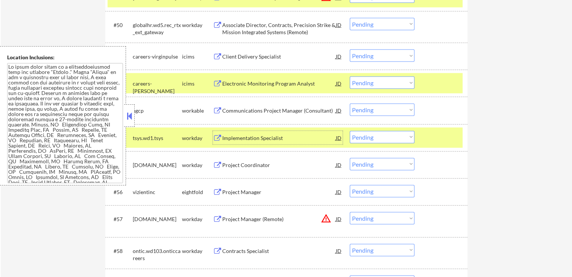
scroll to position [1697, 0]
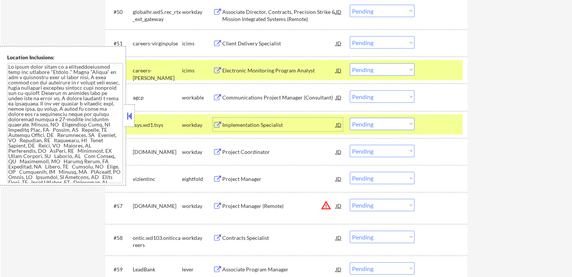
click at [391, 99] on select "Choose an option... Pending Applied Excluded (Questions) Excluded (Expired) Exc…" at bounding box center [381, 97] width 65 height 12
click at [349, 91] on select "Choose an option... Pending Applied Excluded (Questions) Excluded (Expired) Exc…" at bounding box center [381, 97] width 65 height 12
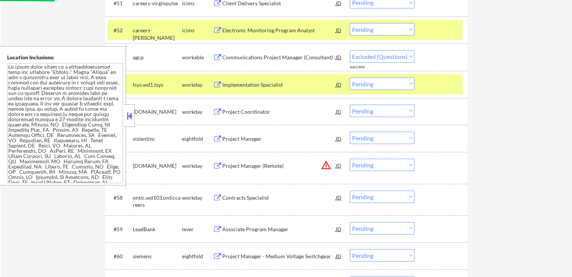
scroll to position [1810, 0]
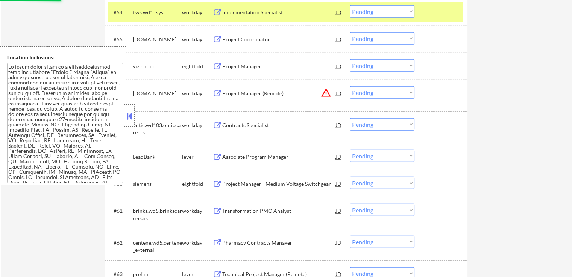
click at [237, 158] on div "Associate Program Manager" at bounding box center [278, 157] width 113 height 8
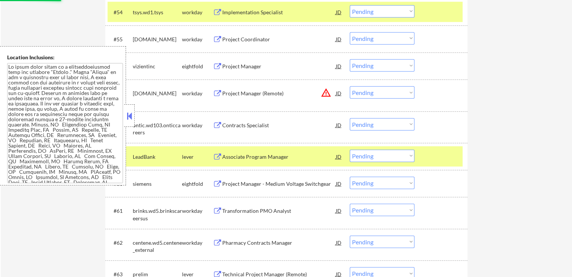
select select ""pending""
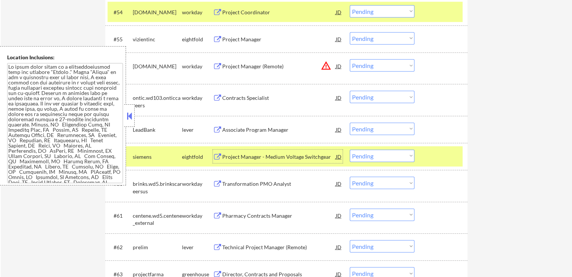
scroll to position [1848, 0]
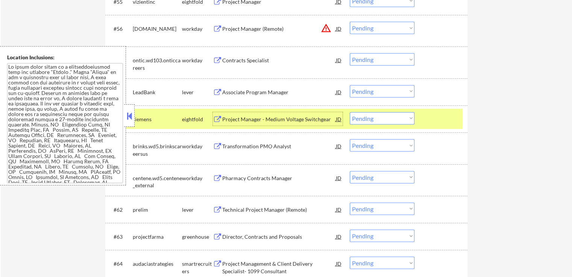
click at [377, 95] on select "Choose an option... Pending Applied Excluded (Questions) Excluded (Expired) Exc…" at bounding box center [381, 91] width 65 height 12
click at [349, 85] on select "Choose an option... Pending Applied Excluded (Questions) Excluded (Expired) Exc…" at bounding box center [381, 91] width 65 height 12
click at [233, 210] on div "Technical Project Manager (Remote)" at bounding box center [278, 210] width 113 height 8
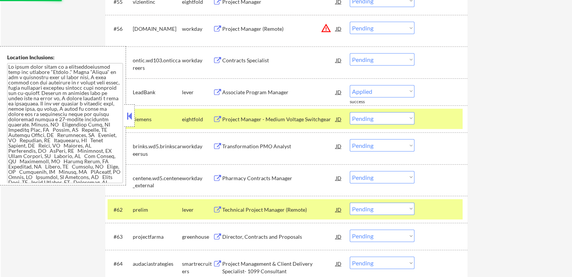
select select ""pending""
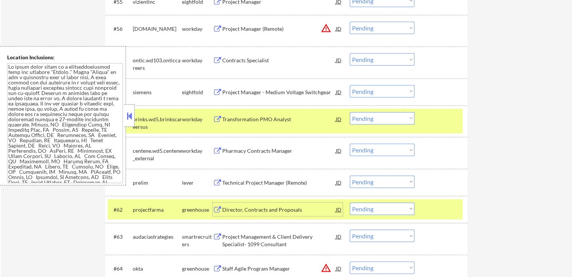
click at [244, 182] on div "Technical Project Manager (Remote)" at bounding box center [278, 183] width 113 height 8
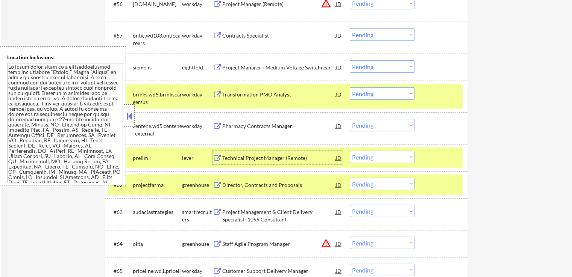
scroll to position [1885, 0]
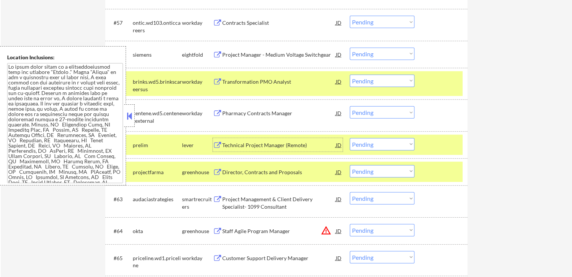
click at [253, 171] on div "Director, Contracts and Proposals" at bounding box center [278, 173] width 113 height 8
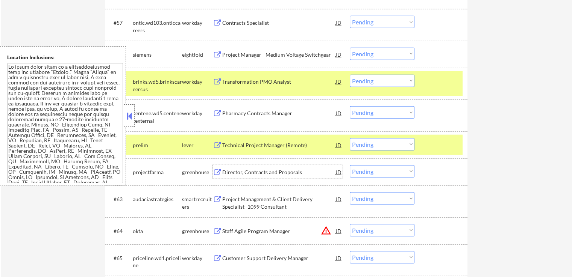
click at [381, 140] on select "Choose an option... Pending Applied Excluded (Questions) Excluded (Expired) Exc…" at bounding box center [381, 144] width 65 height 12
click at [349, 138] on select "Choose an option... Pending Applied Excluded (Questions) Excluded (Expired) Exc…" at bounding box center [381, 144] width 65 height 12
select select ""pending""
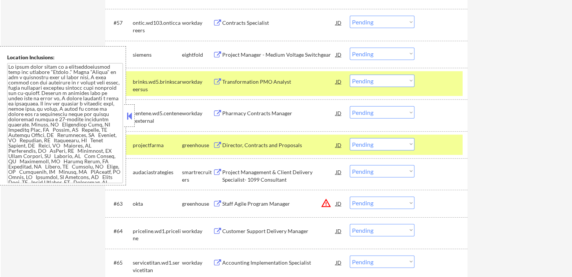
click at [242, 179] on div "Project Management & Client Delivery Specialist- 1099 Consultant" at bounding box center [278, 176] width 113 height 15
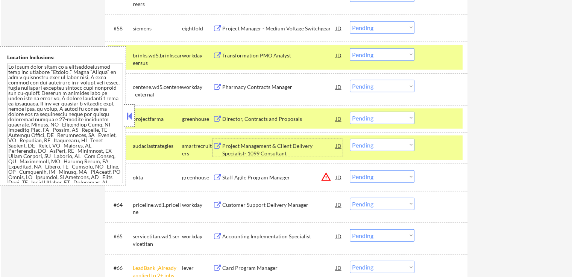
scroll to position [1923, 0]
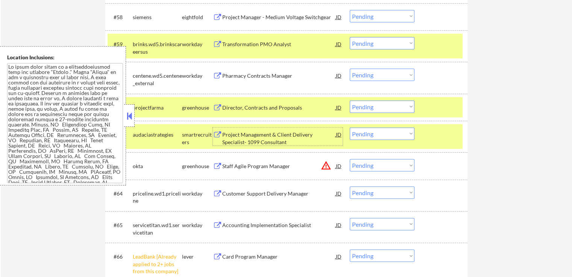
click at [389, 137] on select "Choose an option... Pending Applied Excluded (Questions) Excluded (Expired) Exc…" at bounding box center [381, 134] width 65 height 12
click at [349, 128] on select "Choose an option... Pending Applied Excluded (Questions) Excluded (Expired) Exc…" at bounding box center [381, 134] width 65 height 12
select select ""pending""
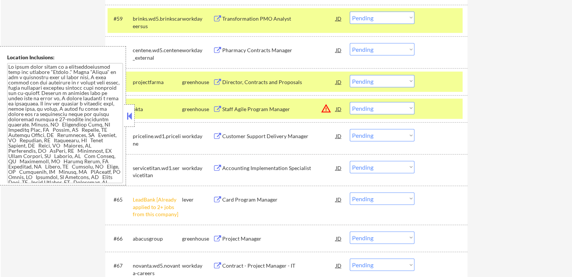
scroll to position [1960, 0]
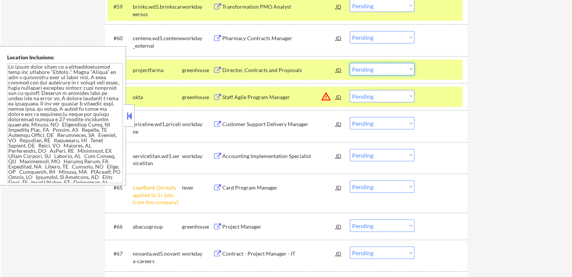
click at [391, 67] on select "Choose an option... Pending Applied Excluded (Questions) Excluded (Expired) Exc…" at bounding box center [381, 69] width 65 height 12
click at [349, 63] on select "Choose an option... Pending Applied Excluded (Questions) Excluded (Expired) Exc…" at bounding box center [381, 69] width 65 height 12
click at [254, 94] on div "Staff Agile Program Manager" at bounding box center [278, 98] width 113 height 8
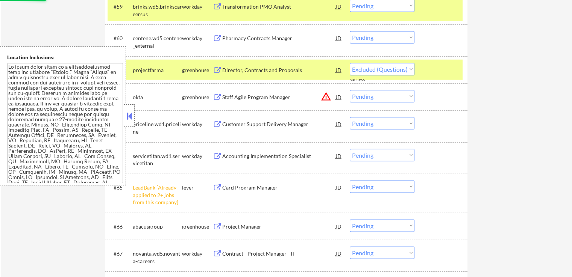
select select ""pending""
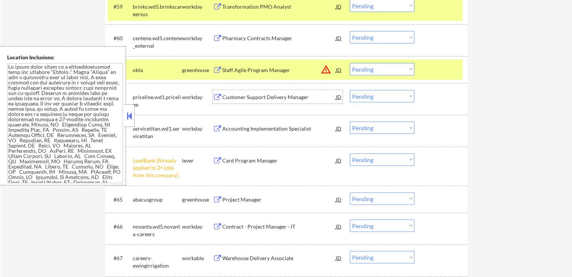
click at [367, 160] on select "Choose an option... Pending Applied Excluded (Questions) Excluded (Expired) Exc…" at bounding box center [381, 160] width 65 height 12
click at [349, 154] on select "Choose an option... Pending Applied Excluded (Questions) Excluded (Expired) Exc…" at bounding box center [381, 160] width 65 height 12
click at [213, 202] on button at bounding box center [217, 200] width 9 height 7
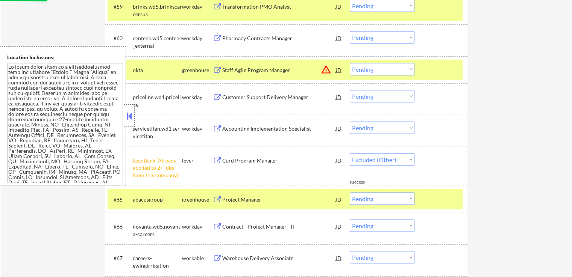
select select ""pending""
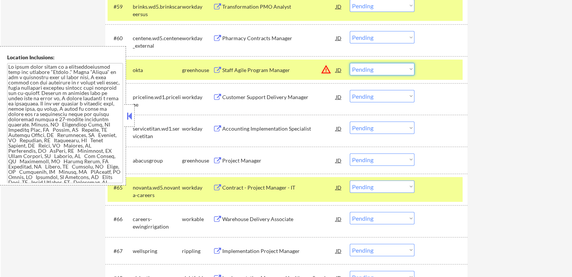
click at [372, 71] on select "Choose an option... Pending Applied Excluded (Questions) Excluded (Expired) Exc…" at bounding box center [381, 69] width 65 height 12
click at [349, 63] on select "Choose an option... Pending Applied Excluded (Questions) Excluded (Expired) Exc…" at bounding box center [381, 69] width 65 height 12
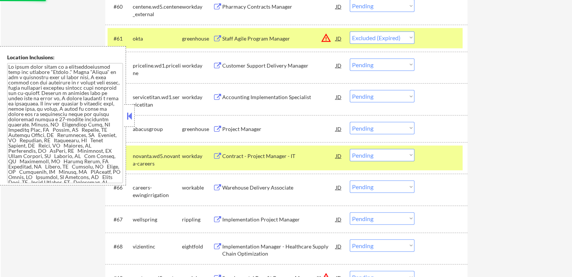
scroll to position [2035, 0]
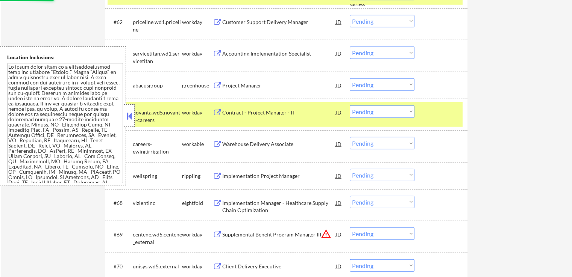
select select ""pending""
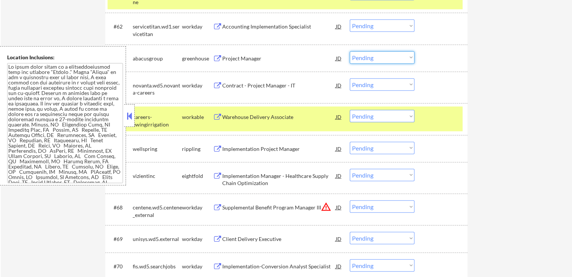
click at [388, 58] on select "Choose an option... Pending Applied Excluded (Questions) Excluded (Expired) Exc…" at bounding box center [381, 57] width 65 height 12
click at [349, 51] on select "Choose an option... Pending Applied Excluded (Questions) Excluded (Expired) Exc…" at bounding box center [381, 57] width 65 height 12
click at [252, 116] on div "Warehouse Delivery Associate" at bounding box center [278, 117] width 113 height 8
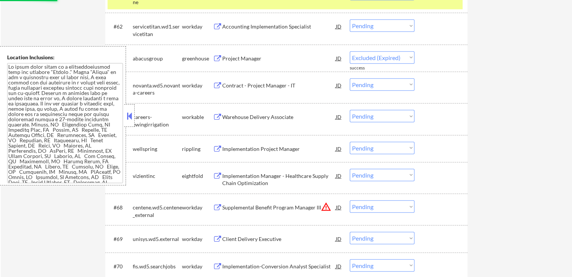
select select ""pending""
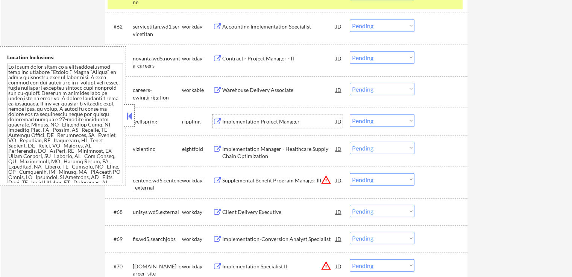
click at [374, 89] on select "Choose an option... Pending Applied Excluded (Questions) Excluded (Expired) Exc…" at bounding box center [381, 89] width 65 height 12
click at [349, 83] on select "Choose an option... Pending Applied Excluded (Questions) Excluded (Expired) Exc…" at bounding box center [381, 89] width 65 height 12
click at [260, 122] on div "Implementation Project Manager" at bounding box center [278, 122] width 113 height 8
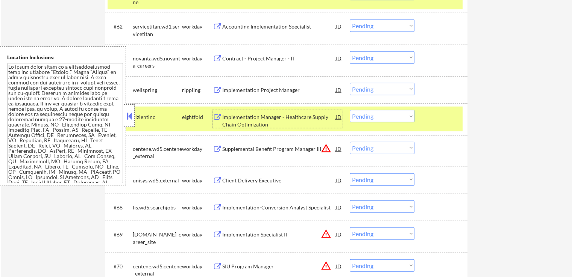
click at [377, 88] on select "Choose an option... Pending Applied Excluded (Questions) Excluded (Expired) Exc…" at bounding box center [381, 89] width 65 height 12
click at [349, 83] on select "Choose an option... Pending Applied Excluded (Questions) Excluded (Expired) Exc…" at bounding box center [381, 89] width 65 height 12
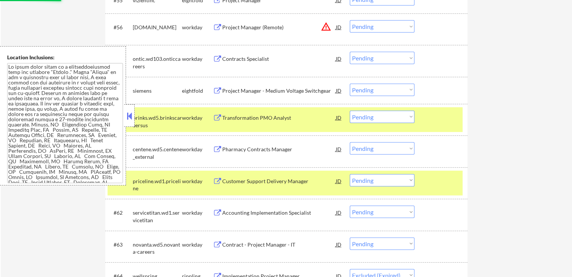
select select ""pending""
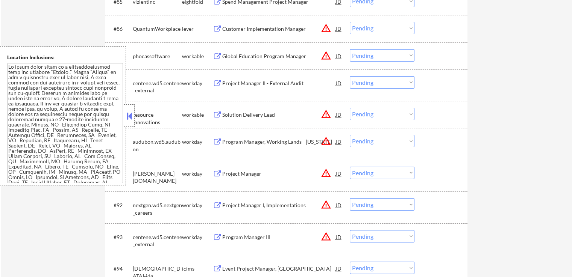
scroll to position [2749, 0]
click at [238, 52] on div "Global Education Program Manager" at bounding box center [278, 55] width 113 height 8
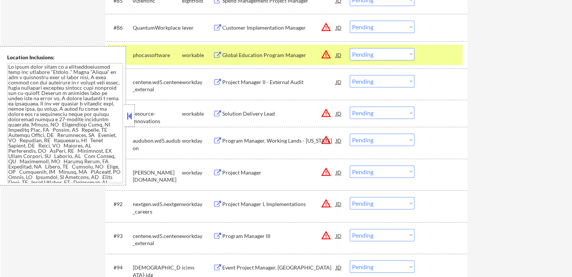
click at [236, 116] on div "Solution Delivery Lead" at bounding box center [278, 114] width 113 height 8
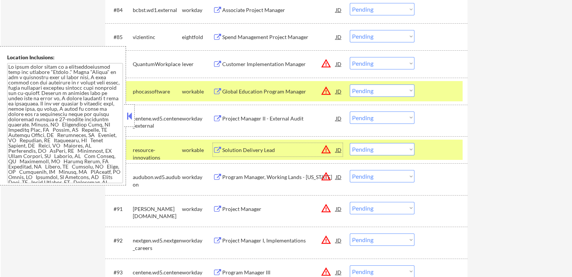
scroll to position [2712, 0]
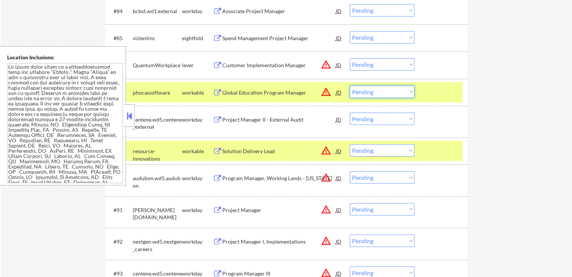
drag, startPoint x: 388, startPoint y: 91, endPoint x: 391, endPoint y: 96, distance: 6.1
click at [388, 91] on select "Choose an option... Pending Applied Excluded (Questions) Excluded (Expired) Exc…" at bounding box center [381, 92] width 65 height 12
click at [349, 86] on select "Choose an option... Pending Applied Excluded (Questions) Excluded (Expired) Exc…" at bounding box center [381, 92] width 65 height 12
select select ""pending""
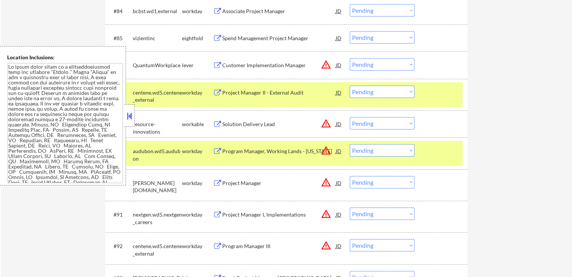
click at [135, 115] on div "#88 resource-innovations workable Solution Delivery Lead JD warning_amber Choos…" at bounding box center [284, 124] width 355 height 20
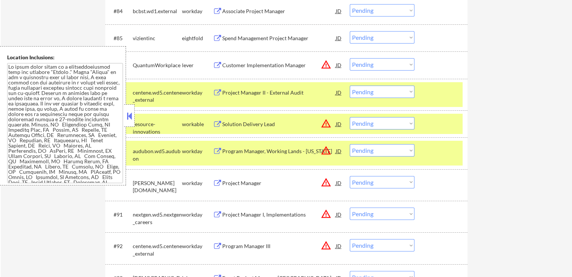
click at [128, 115] on button at bounding box center [129, 115] width 8 height 11
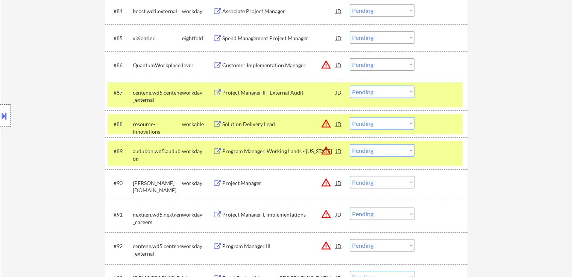
click at [373, 123] on select "Choose an option... Pending Applied Excluded (Questions) Excluded (Expired) Exc…" at bounding box center [381, 123] width 65 height 12
click at [349, 117] on select "Choose an option... Pending Applied Excluded (Questions) Excluded (Expired) Exc…" at bounding box center [381, 123] width 65 height 12
click at [222, 65] on div "Customer Implementation Manager" at bounding box center [278, 66] width 113 height 8
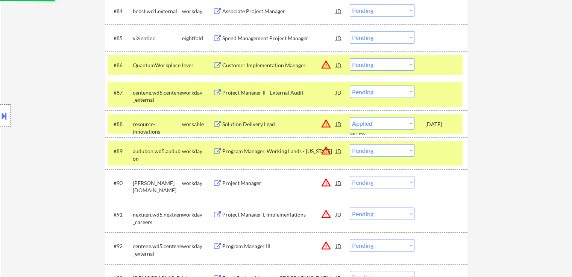
select select ""pending""
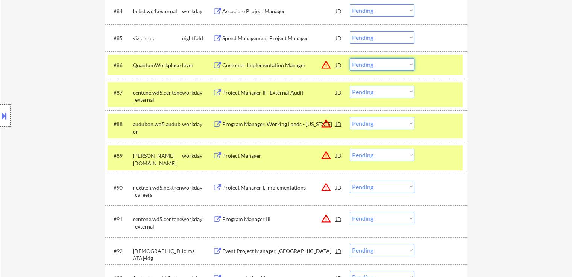
click at [386, 64] on select "Choose an option... Pending Applied Excluded (Questions) Excluded (Expired) Exc…" at bounding box center [381, 64] width 65 height 12
click at [349, 58] on select "Choose an option... Pending Applied Excluded (Questions) Excluded (Expired) Exc…" at bounding box center [381, 64] width 65 height 12
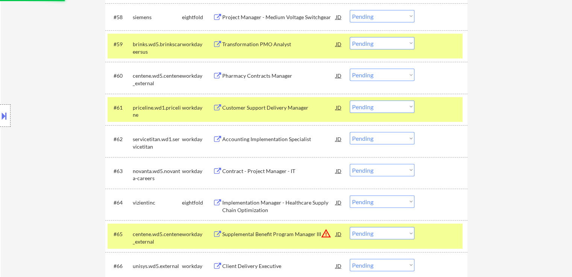
select select ""pending""
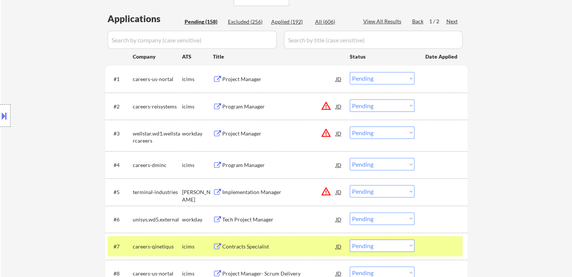
scroll to position [232, 0]
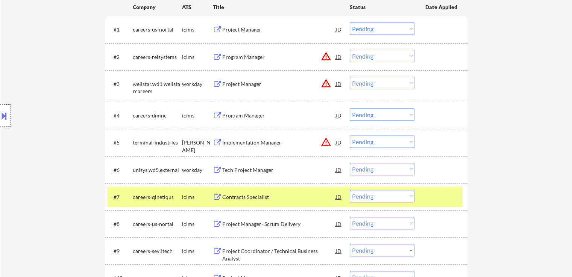
click at [238, 84] on div "Project Manager" at bounding box center [278, 84] width 113 height 8
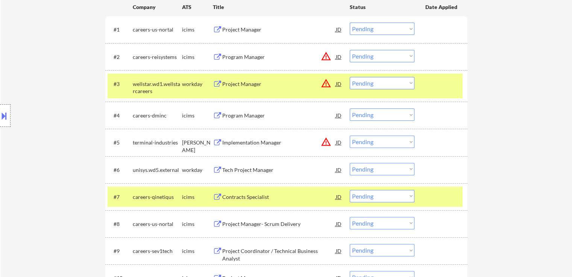
click at [233, 142] on div "Implementation Manager" at bounding box center [278, 143] width 113 height 8
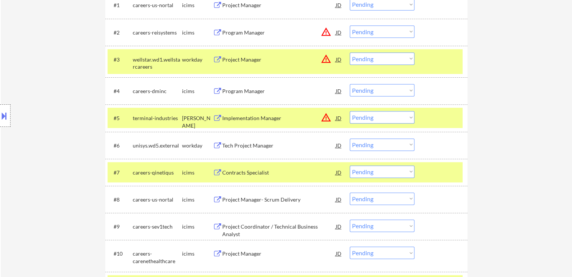
scroll to position [269, 0]
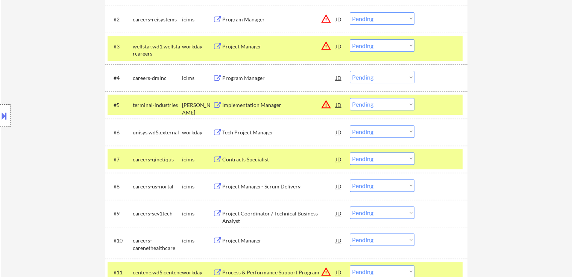
click at [234, 130] on div "Tech Project Manager" at bounding box center [278, 133] width 113 height 8
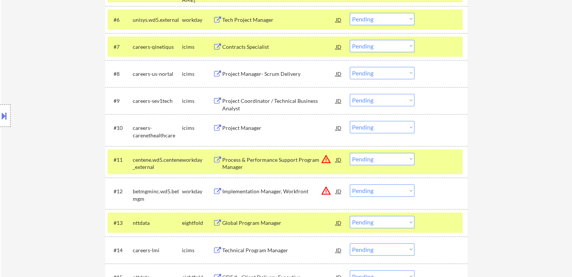
scroll to position [420, 0]
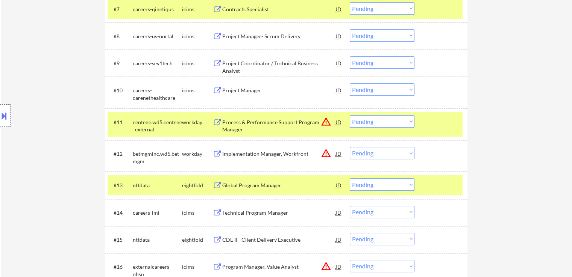
click at [234, 154] on div "Implementation Manager, Workfront" at bounding box center [278, 154] width 113 height 8
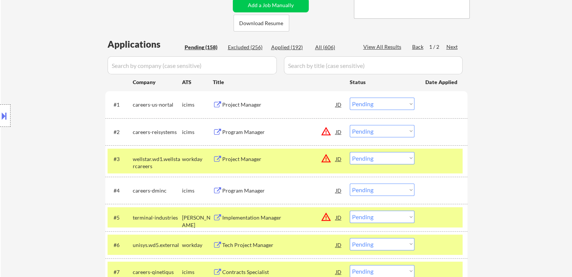
scroll to position [232, 0]
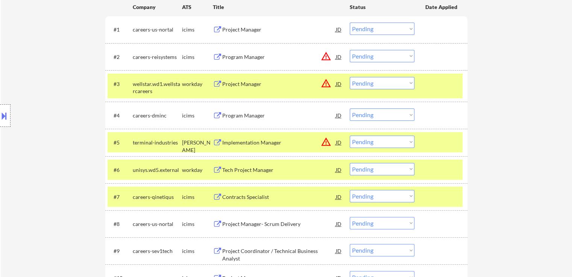
drag, startPoint x: 370, startPoint y: 85, endPoint x: 382, endPoint y: 88, distance: 12.3
click at [370, 85] on select "Choose an option... Pending Applied Excluded (Questions) Excluded (Expired) Exc…" at bounding box center [381, 83] width 65 height 12
click at [349, 77] on select "Choose an option... Pending Applied Excluded (Questions) Excluded (Expired) Exc…" at bounding box center [381, 83] width 65 height 12
select select ""pending""
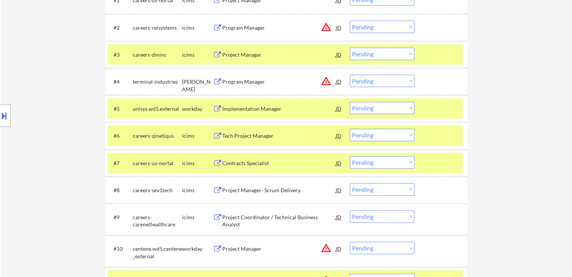
scroll to position [269, 0]
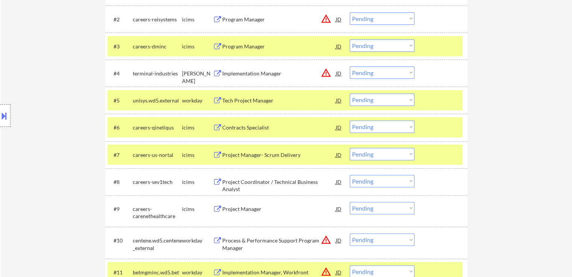
click at [375, 71] on select "Choose an option... Pending Applied Excluded (Questions) Excluded (Expired) Exc…" at bounding box center [381, 73] width 65 height 12
click at [349, 67] on select "Choose an option... Pending Applied Excluded (Questions) Excluded (Expired) Exc…" at bounding box center [381, 73] width 65 height 12
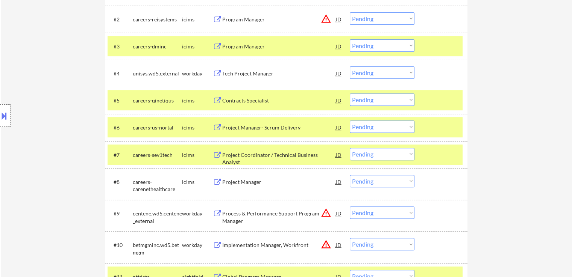
drag, startPoint x: 371, startPoint y: 71, endPoint x: 373, endPoint y: 75, distance: 4.6
click at [371, 71] on select "Choose an option... Pending Applied Excluded (Questions) Excluded (Expired) Exc…" at bounding box center [381, 73] width 65 height 12
click at [349, 67] on select "Choose an option... Pending Applied Excluded (Questions) Excluded (Expired) Exc…" at bounding box center [381, 73] width 65 height 12
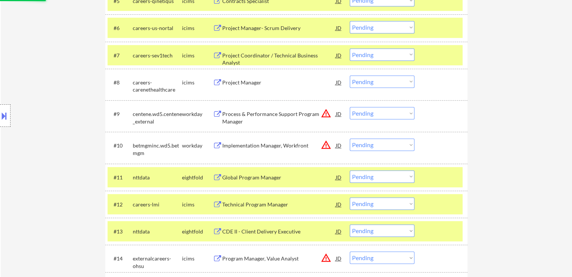
scroll to position [382, 0]
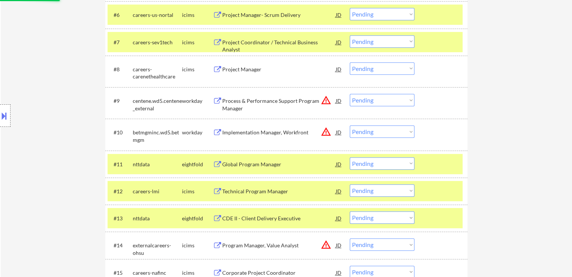
select select ""pending""
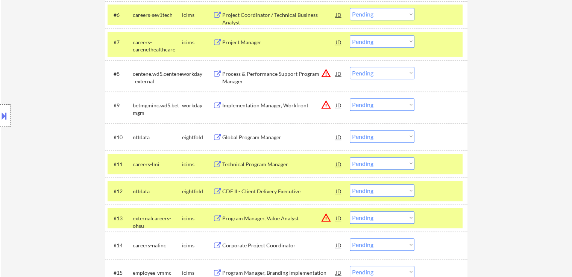
click at [360, 73] on select "Choose an option... Pending Applied Excluded (Questions) Excluded (Expired) Exc…" at bounding box center [381, 73] width 65 height 12
click at [349, 67] on select "Choose an option... Pending Applied Excluded (Questions) Excluded (Expired) Exc…" at bounding box center [381, 73] width 65 height 12
click at [283, 107] on div "Implementation Manager, Workfront" at bounding box center [278, 106] width 113 height 8
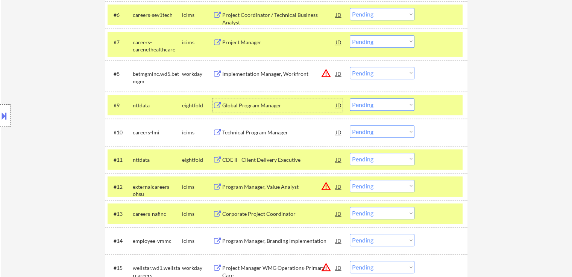
click at [376, 76] on select "Choose an option... Pending Applied Excluded (Questions) Excluded (Expired) Exc…" at bounding box center [381, 73] width 65 height 12
click at [349, 67] on select "Choose an option... Pending Applied Excluded (Questions) Excluded (Expired) Exc…" at bounding box center [381, 73] width 65 height 12
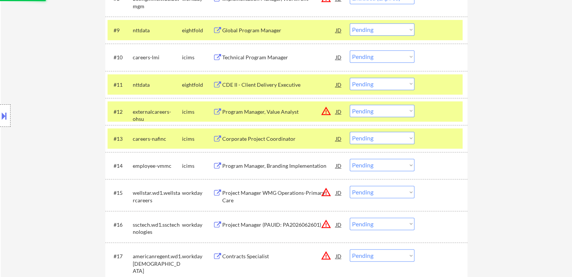
scroll to position [495, 0]
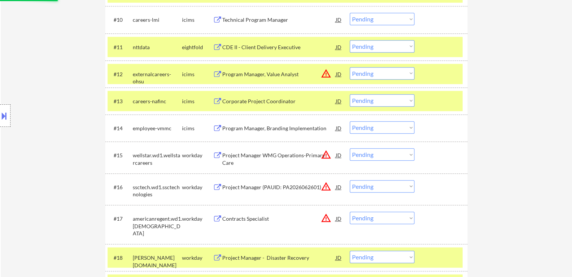
select select ""pending""
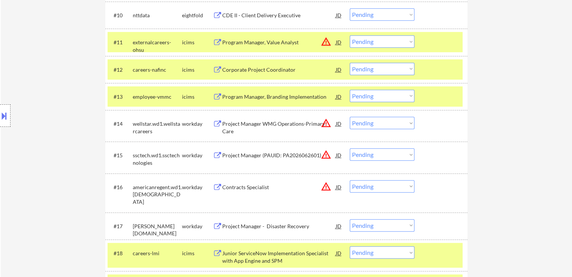
click at [243, 123] on div "Project Manager WMG Operations-Primary Care" at bounding box center [278, 127] width 113 height 15
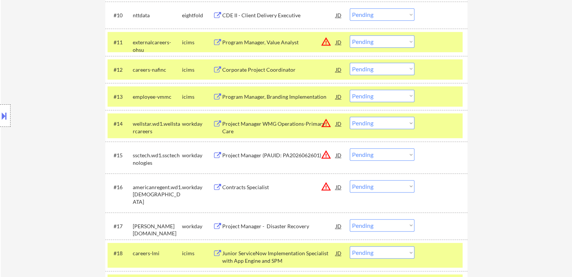
click at [250, 150] on div "Project Manager (PAUID: PA2026062601)" at bounding box center [278, 155] width 113 height 14
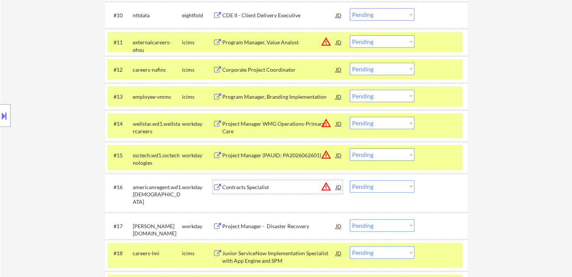
click at [240, 187] on div "Contracts Specialist" at bounding box center [278, 188] width 113 height 8
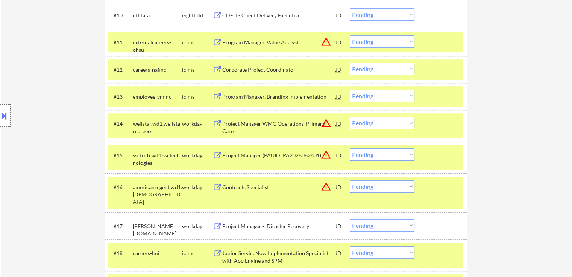
click at [231, 225] on div "Project Manager - Disaster Recovery" at bounding box center [278, 227] width 113 height 8
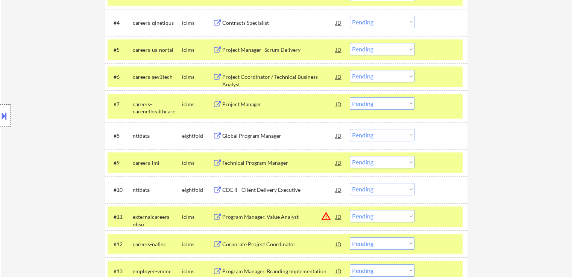
scroll to position [307, 0]
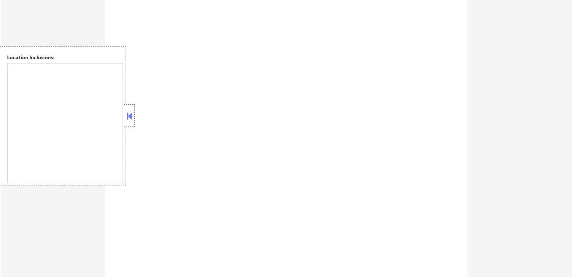
scroll to position [307, 0]
type textarea "It seems there might be a misunderstanding with the location "Hybrid ." Since "…"
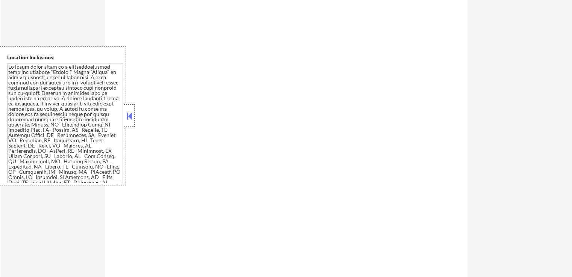
select select ""pending""
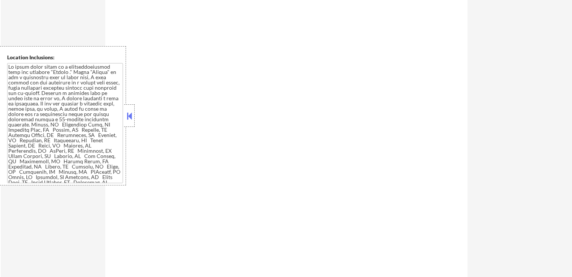
select select ""pending""
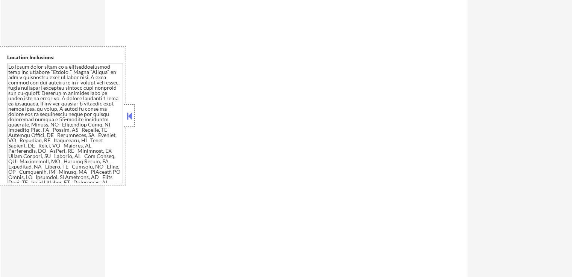
select select ""pending""
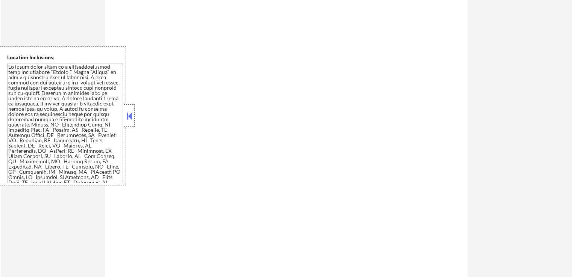
select select ""pending""
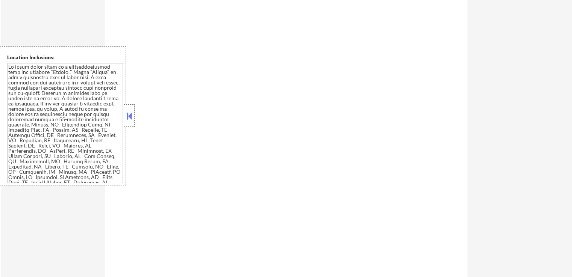
select select ""pending""
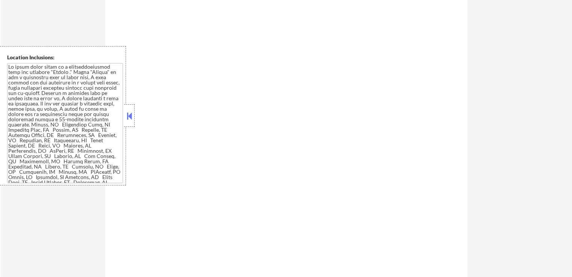
select select ""pending""
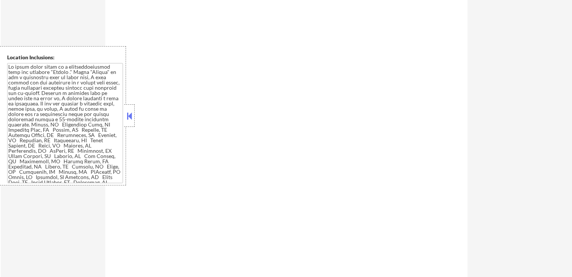
select select ""pending""
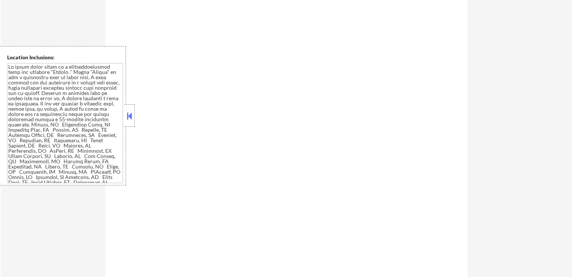
select select ""pending""
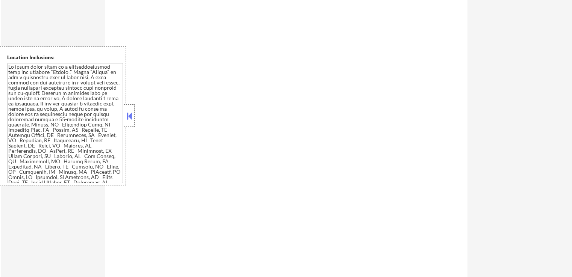
select select ""pending""
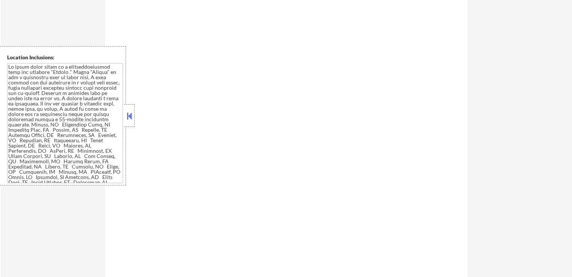
select select ""pending""
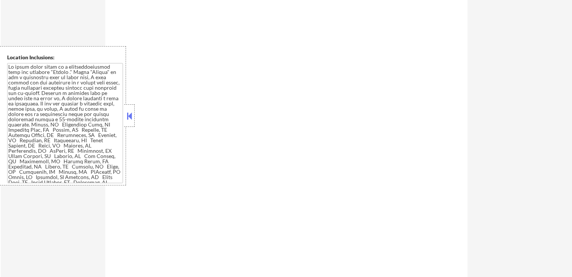
select select ""pending""
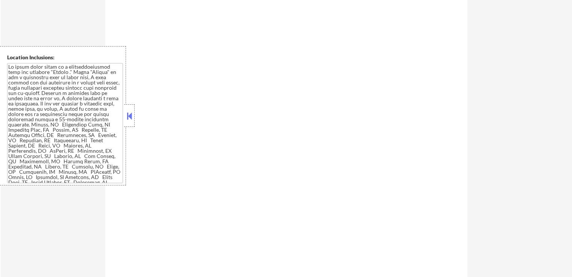
select select ""pending""
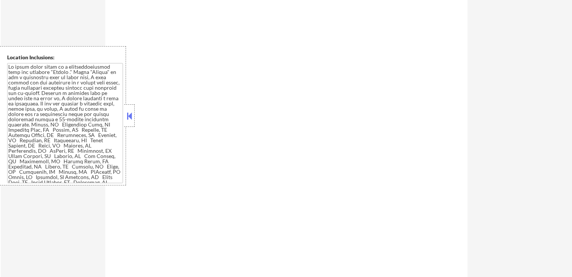
select select ""pending""
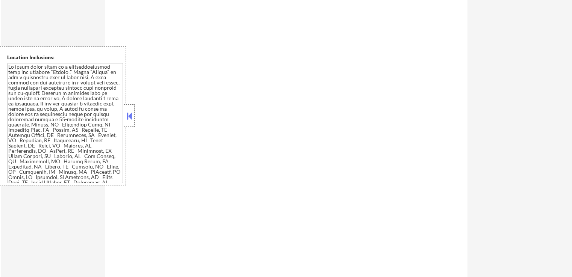
select select ""pending""
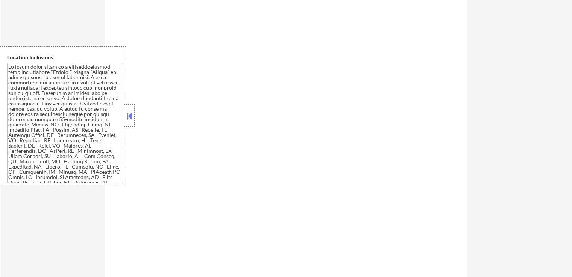
select select ""pending""
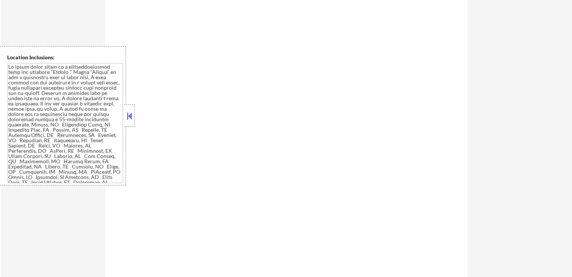
select select ""pending""
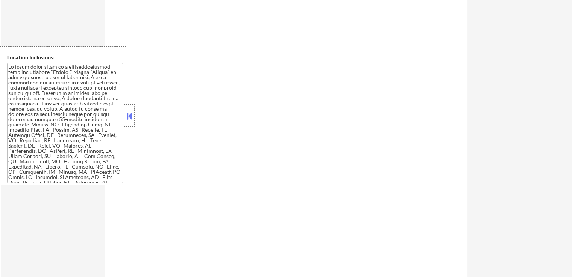
select select ""pending""
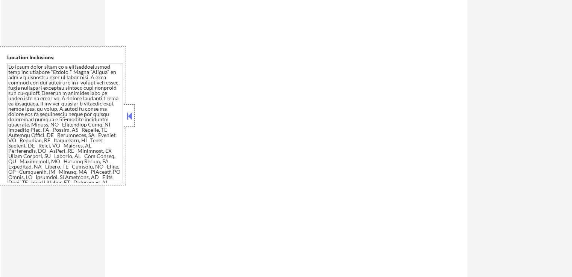
select select ""pending""
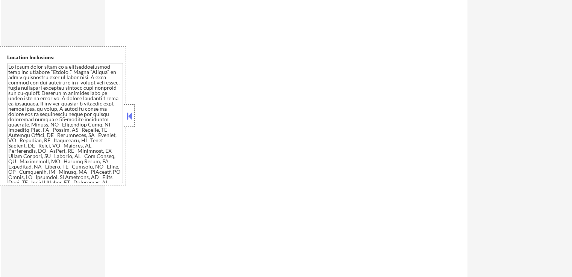
select select ""pending""
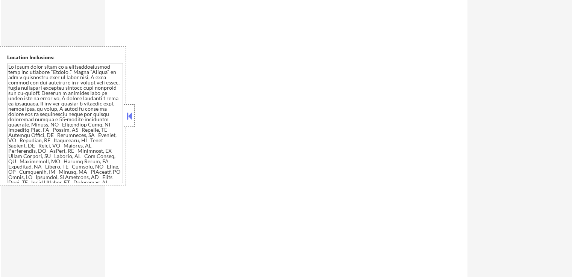
select select ""pending""
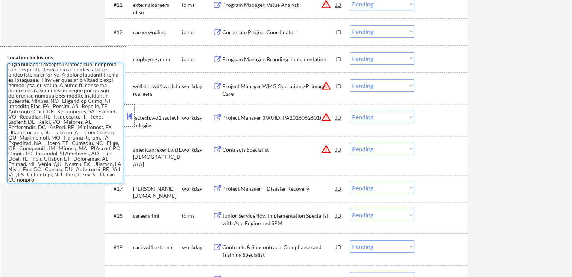
scroll to position [570, 0]
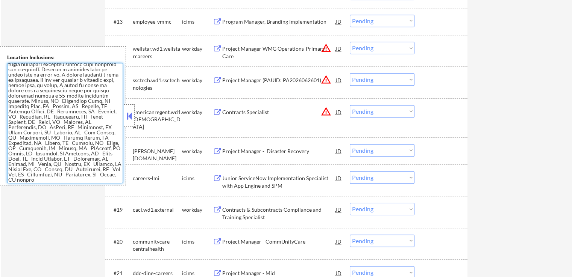
click at [378, 79] on select "Choose an option... Pending Applied Excluded (Questions) Excluded (Expired) Exc…" at bounding box center [381, 79] width 65 height 12
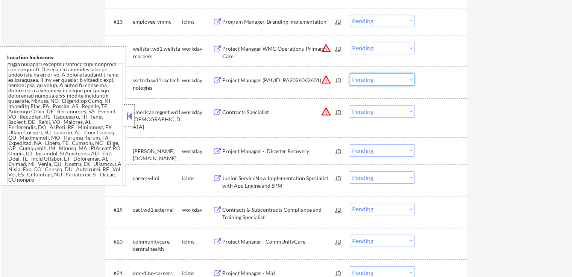
select select ""excluded__expired_""
click at [349, 73] on select "Choose an option... Pending Applied Excluded (Questions) Excluded (Expired) Exc…" at bounding box center [381, 79] width 65 height 12
click at [381, 49] on select "Choose an option... Pending Applied Excluded (Questions) Excluded (Expired) Exc…" at bounding box center [381, 48] width 65 height 12
click at [349, 42] on select "Choose an option... Pending Applied Excluded (Questions) Excluded (Expired) Exc…" at bounding box center [381, 48] width 65 height 12
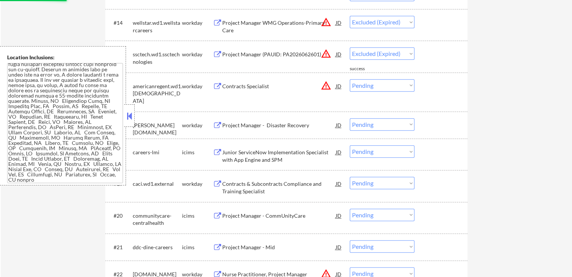
scroll to position [608, 0]
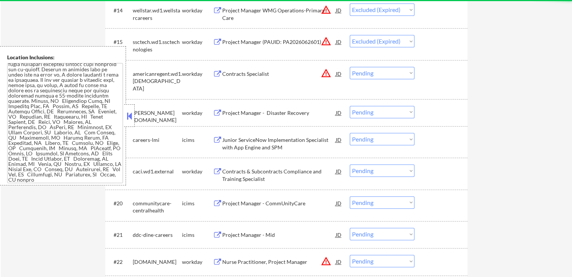
select select ""pending""
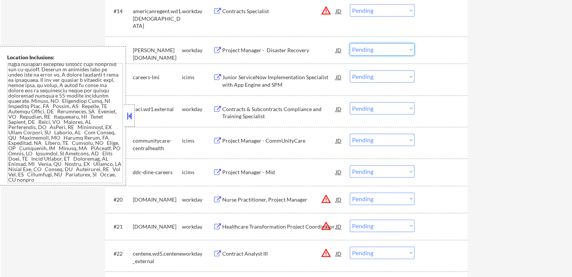
click at [384, 47] on select "Choose an option... Pending Applied Excluded (Questions) Excluded (Expired) Exc…" at bounding box center [381, 49] width 65 height 12
click at [377, 11] on select "Choose an option... Pending Applied Excluded (Questions) Excluded (Expired) Exc…" at bounding box center [381, 10] width 65 height 12
click at [349, 4] on select "Choose an option... Pending Applied Excluded (Questions) Excluded (Expired) Exc…" at bounding box center [381, 10] width 65 height 12
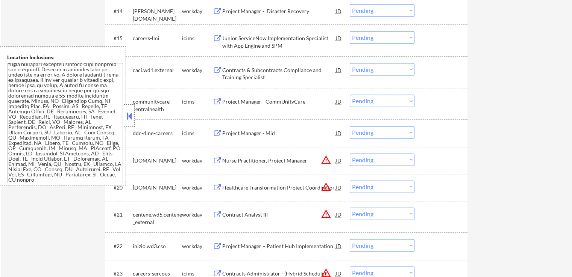
click at [246, 77] on div "Contracts & Subcontracts Compliance and Training Specialist" at bounding box center [278, 74] width 113 height 15
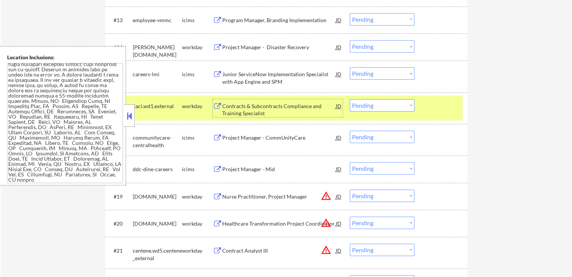
scroll to position [570, 0]
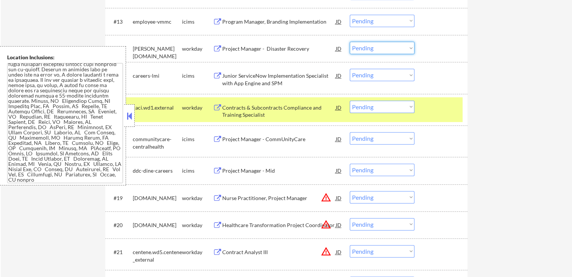
click at [380, 43] on select "Choose an option... Pending Applied Excluded (Questions) Excluded (Expired) Exc…" at bounding box center [381, 48] width 65 height 12
click at [349, 42] on select "Choose an option... Pending Applied Excluded (Questions) Excluded (Expired) Exc…" at bounding box center [381, 48] width 65 height 12
select select ""pending""
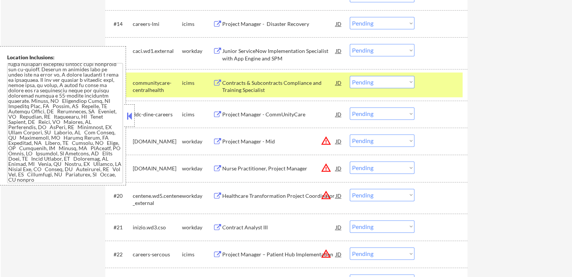
scroll to position [608, 0]
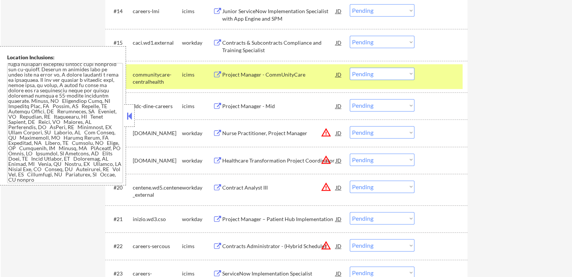
click at [383, 42] on select "Choose an option... Pending Applied Excluded (Questions) Excluded (Expired) Exc…" at bounding box center [381, 42] width 65 height 12
click at [349, 36] on select "Choose an option... Pending Applied Excluded (Questions) Excluded (Expired) Exc…" at bounding box center [381, 42] width 65 height 12
select select ""pending""
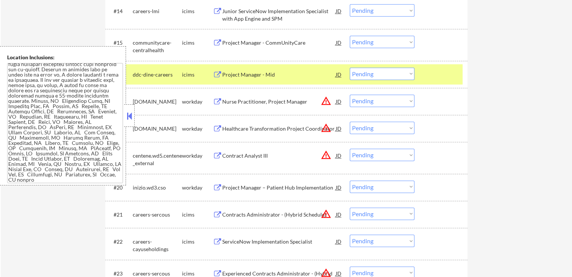
click at [249, 103] on div "Nurse Practitioner, Project Manager" at bounding box center [278, 102] width 113 height 8
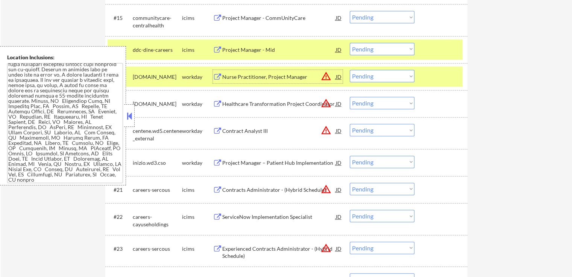
scroll to position [645, 0]
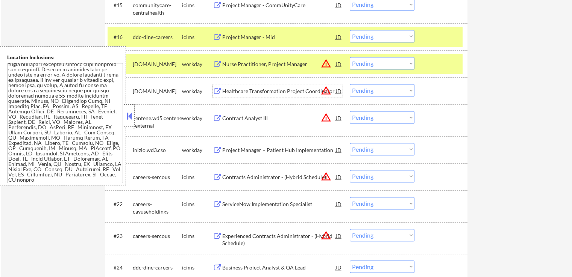
click at [245, 89] on div "Healthcare Transformation Project Coordinator" at bounding box center [278, 92] width 113 height 8
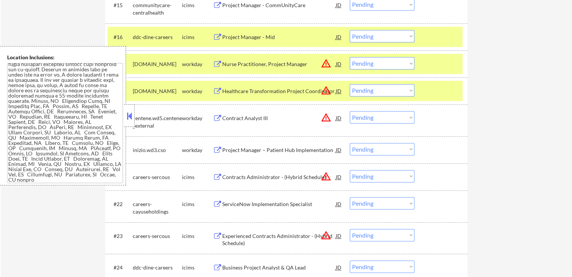
drag, startPoint x: 380, startPoint y: 118, endPoint x: 382, endPoint y: 122, distance: 5.0
click at [381, 119] on select "Choose an option... Pending Applied Excluded (Questions) Excluded (Expired) Exc…" at bounding box center [381, 117] width 65 height 12
click at [349, 111] on select "Choose an option... Pending Applied Excluded (Questions) Excluded (Expired) Exc…" at bounding box center [381, 117] width 65 height 12
select select ""pending""
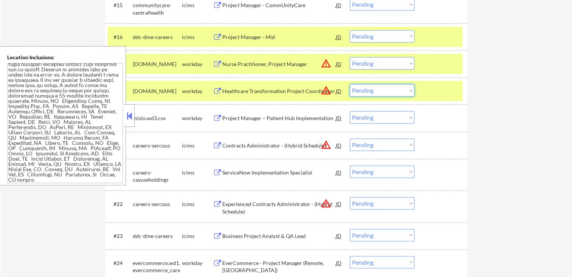
drag, startPoint x: 374, startPoint y: 92, endPoint x: 380, endPoint y: 95, distance: 6.8
click at [375, 92] on select "Choose an option... Pending Applied Excluded (Questions) Excluded (Expired) Exc…" at bounding box center [381, 90] width 65 height 12
click at [349, 84] on select "Choose an option... Pending Applied Excluded (Questions) Excluded (Expired) Exc…" at bounding box center [381, 90] width 65 height 12
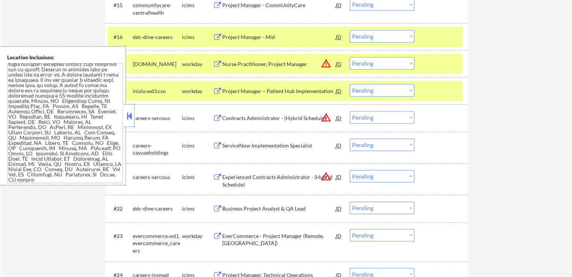
click at [240, 92] on div "Project Manager – Patient Hub Implementation" at bounding box center [278, 92] width 113 height 8
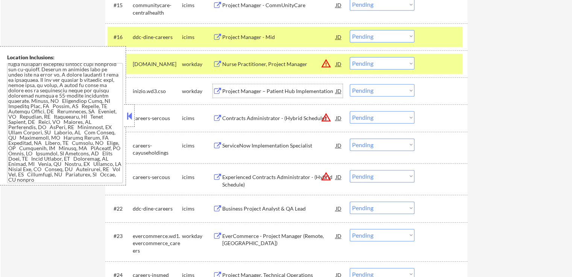
drag, startPoint x: 364, startPoint y: 89, endPoint x: 367, endPoint y: 92, distance: 4.5
click at [365, 90] on select "Choose an option... Pending Applied Excluded (Questions) Excluded (Expired) Exc…" at bounding box center [381, 90] width 65 height 12
click at [349, 84] on select "Choose an option... Pending Applied Excluded (Questions) Excluded (Expired) Exc…" at bounding box center [381, 90] width 65 height 12
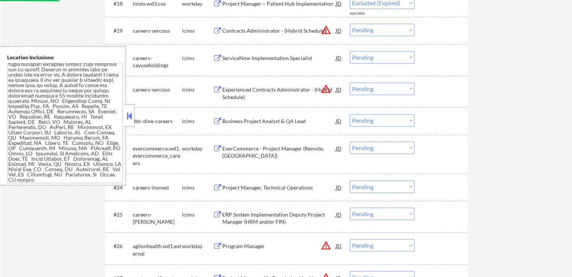
scroll to position [720, 0]
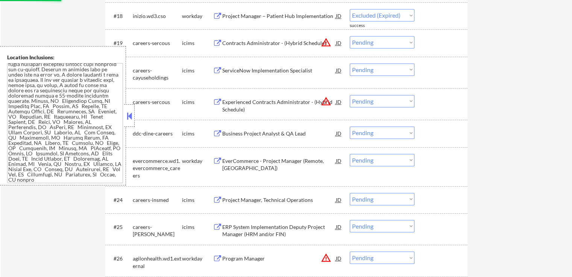
select select ""pending""
click at [231, 160] on div "EverCommerce - Project Manager (Remote, [GEOGRAPHIC_DATA])" at bounding box center [278, 161] width 113 height 14
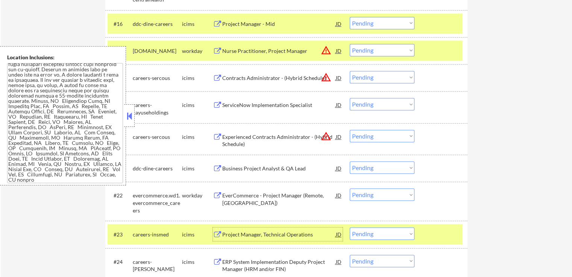
scroll to position [645, 0]
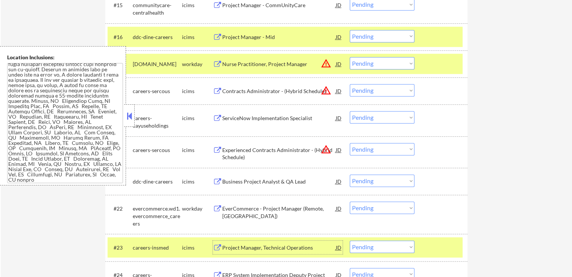
click at [373, 60] on select "Choose an option... Pending Applied Excluded (Questions) Excluded (Expired) Exc…" at bounding box center [381, 63] width 65 height 12
click at [349, 57] on select "Choose an option... Pending Applied Excluded (Questions) Excluded (Expired) Exc…" at bounding box center [381, 63] width 65 height 12
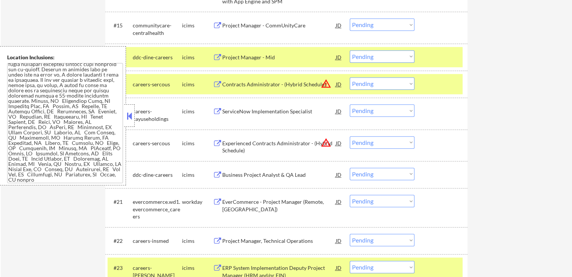
scroll to position [608, 0]
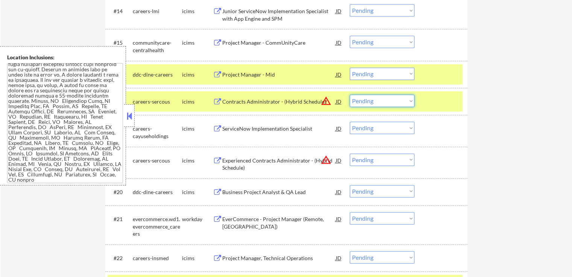
click at [366, 104] on select "Choose an option... Pending Applied Excluded (Questions) Excluded (Expired) Exc…" at bounding box center [381, 101] width 65 height 12
click at [349, 95] on select "Choose an option... Pending Applied Excluded (Questions) Excluded (Expired) Exc…" at bounding box center [381, 101] width 65 height 12
select select ""pending""
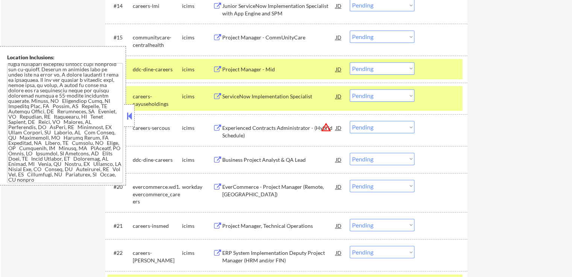
scroll to position [683, 0]
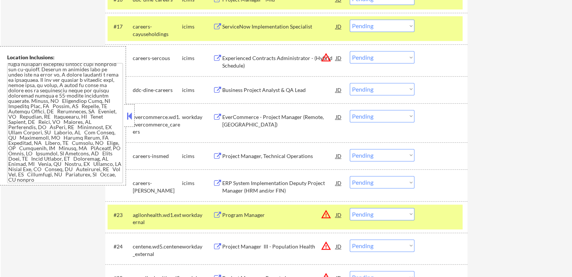
click at [224, 115] on div "EverCommerce - Project Manager (Remote, [GEOGRAPHIC_DATA])" at bounding box center [278, 120] width 113 height 15
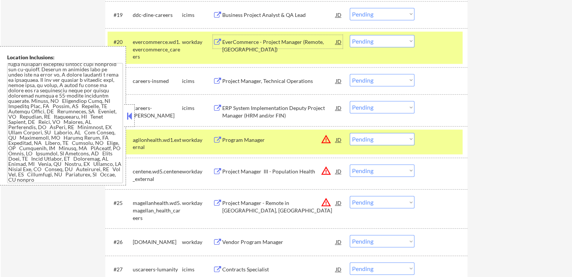
scroll to position [795, 0]
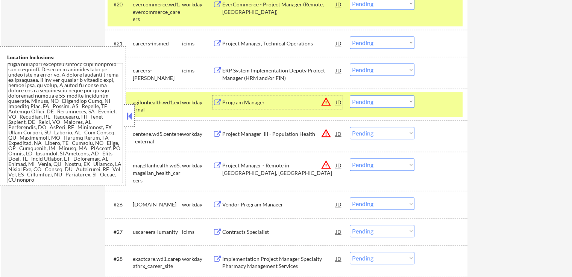
click at [240, 99] on div "Program Manager" at bounding box center [278, 103] width 113 height 8
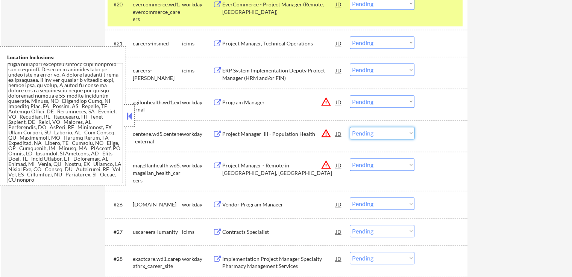
click at [376, 134] on select "Choose an option... Pending Applied Excluded (Questions) Excluded (Expired) Exc…" at bounding box center [381, 133] width 65 height 12
select select ""excluded__location_""
click at [349, 127] on select "Choose an option... Pending Applied Excluded (Questions) Excluded (Expired) Exc…" at bounding box center [381, 133] width 65 height 12
click at [373, 103] on select "Choose an option... Pending Applied Excluded (Questions) Excluded (Expired) Exc…" at bounding box center [381, 101] width 65 height 12
select select ""excluded__location_""
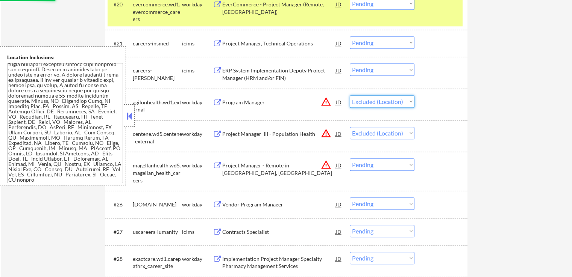
click at [349, 95] on select "Choose an option... Pending Applied Excluded (Questions) Excluded (Expired) Exc…" at bounding box center [381, 101] width 65 height 12
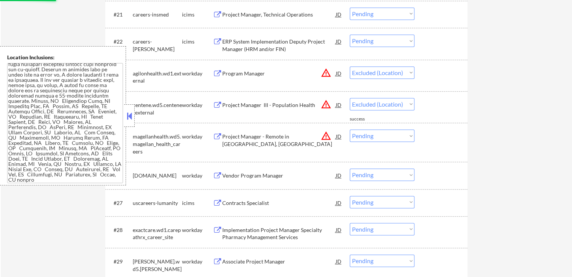
select select ""pending""
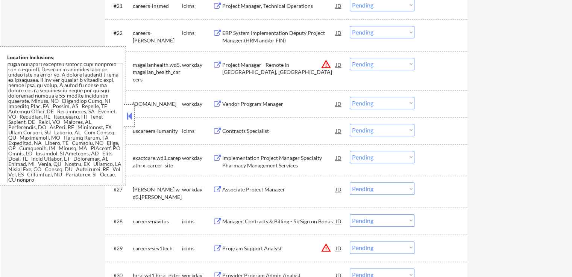
click at [224, 63] on div "Project Manager - Remote in [GEOGRAPHIC_DATA], [GEOGRAPHIC_DATA]" at bounding box center [278, 68] width 113 height 15
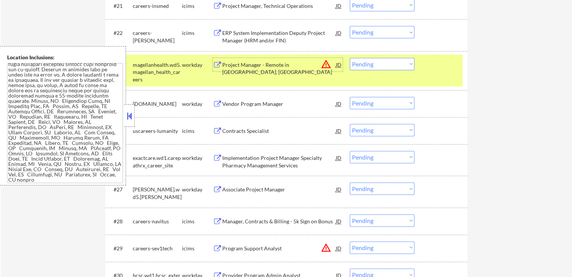
drag, startPoint x: 372, startPoint y: 61, endPoint x: 373, endPoint y: 68, distance: 6.6
click at [372, 61] on select "Choose an option... Pending Applied Excluded (Questions) Excluded (Expired) Exc…" at bounding box center [381, 64] width 65 height 12
click at [349, 58] on select "Choose an option... Pending Applied Excluded (Questions) Excluded (Expired) Exc…" at bounding box center [381, 64] width 65 height 12
select select ""pending""
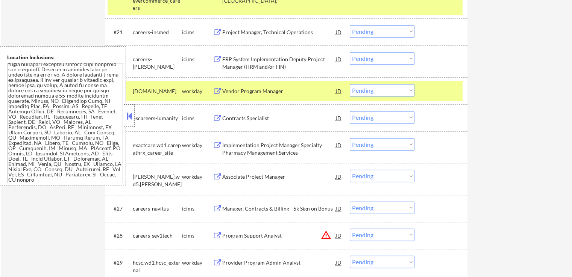
scroll to position [795, 0]
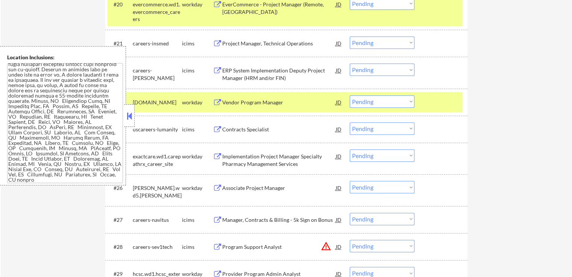
click at [235, 101] on div "Vendor Program Manager" at bounding box center [278, 103] width 113 height 8
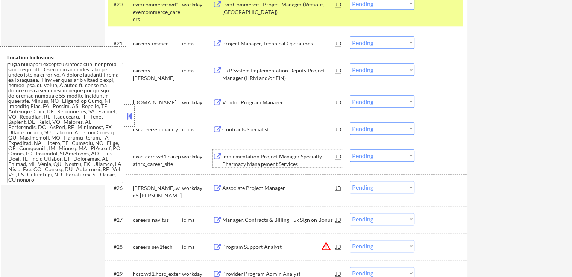
click at [224, 159] on div "Implementation Project Manager Specialty Pharmacy Management Services" at bounding box center [278, 160] width 113 height 15
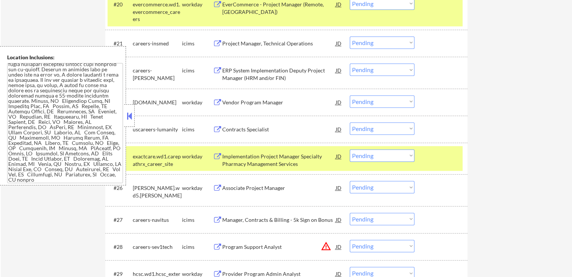
click at [222, 188] on div "Associate Project Manager" at bounding box center [278, 188] width 113 height 8
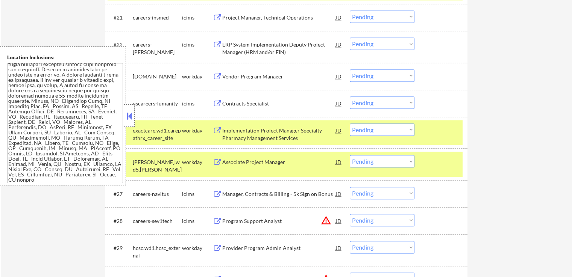
scroll to position [833, 0]
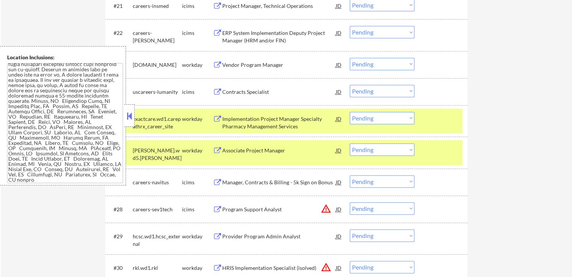
click at [374, 150] on select "Choose an option... Pending Applied Excluded (Questions) Excluded (Expired) Exc…" at bounding box center [381, 150] width 65 height 12
click at [349, 144] on select "Choose an option... Pending Applied Excluded (Questions) Excluded (Expired) Exc…" at bounding box center [381, 150] width 65 height 12
select select ""pending""
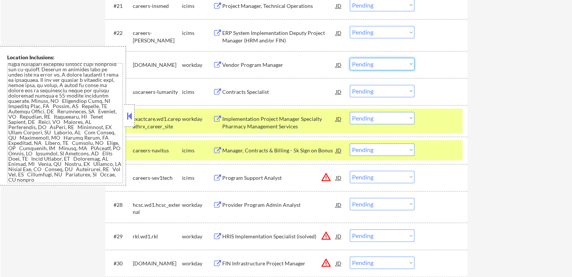
click at [364, 65] on select "Choose an option... Pending Applied Excluded (Questions) Excluded (Expired) Exc…" at bounding box center [381, 64] width 65 height 12
click at [349, 58] on select "Choose an option... Pending Applied Excluded (Questions) Excluded (Expired) Exc…" at bounding box center [381, 64] width 65 height 12
select select ""pending""
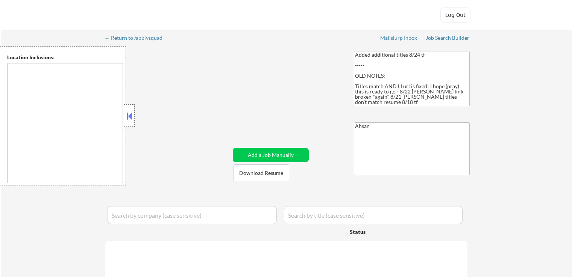
type textarea "It seems there might be a misunderstanding with the location "Hybrid ." Since "…"
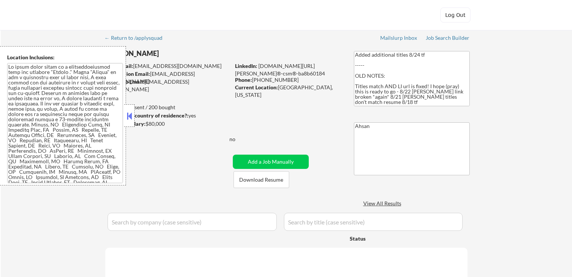
select select ""pending""
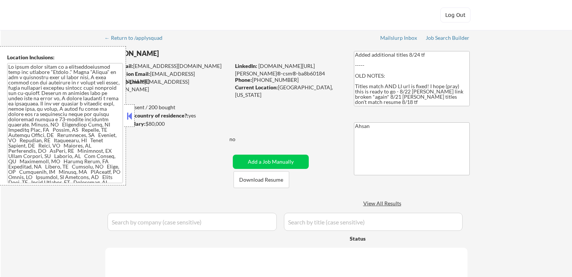
select select ""pending""
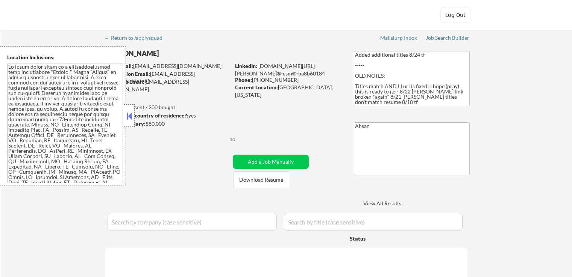
select select ""pending""
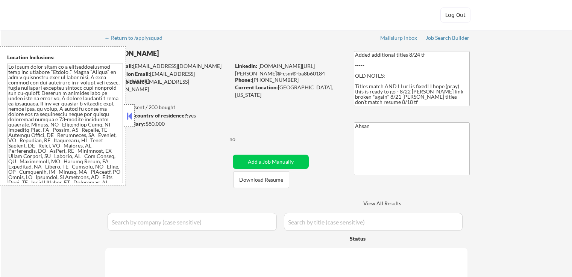
select select ""pending""
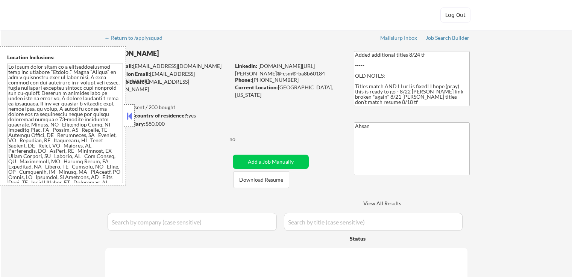
select select ""pending""
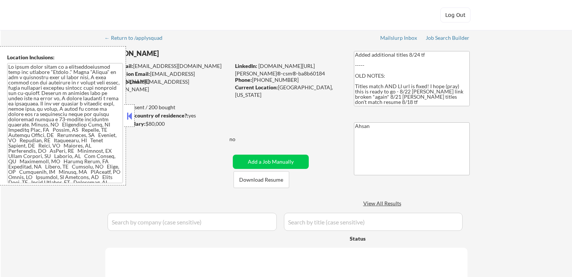
select select ""pending""
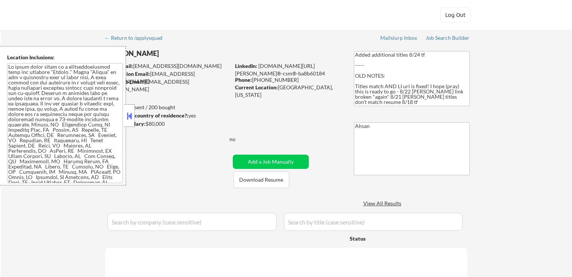
select select ""pending""
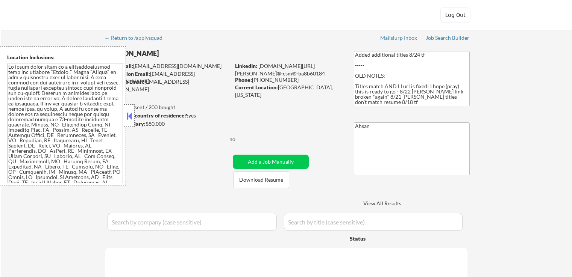
select select ""pending""
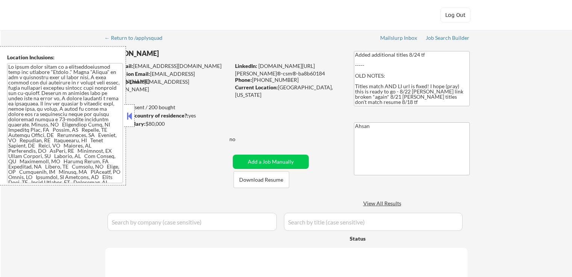
select select ""pending""
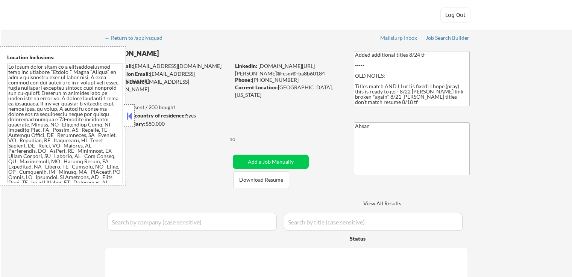
select select ""pending""
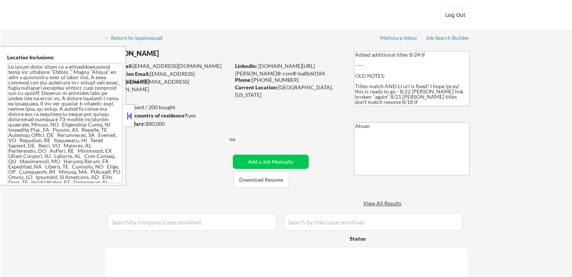
select select ""pending""
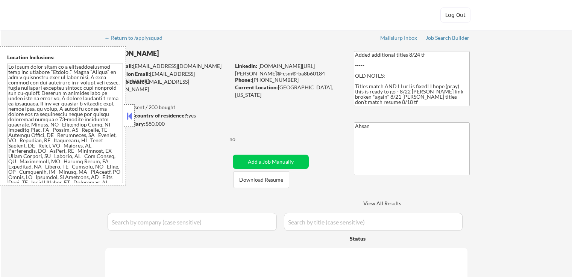
select select ""pending""
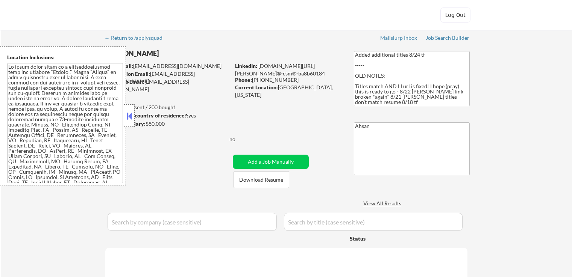
select select ""pending""
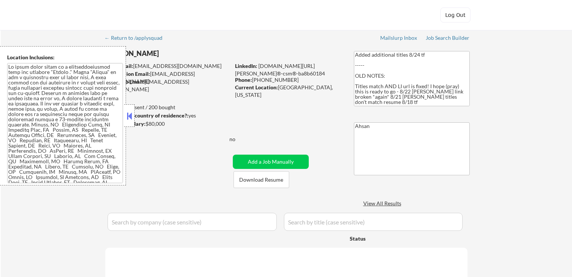
select select ""pending""
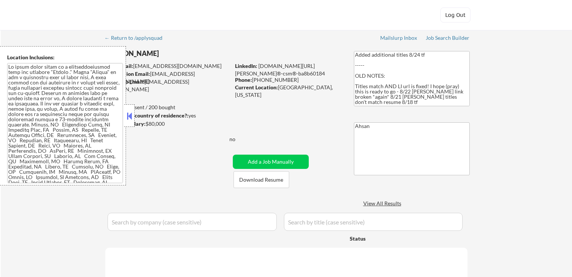
select select ""pending""
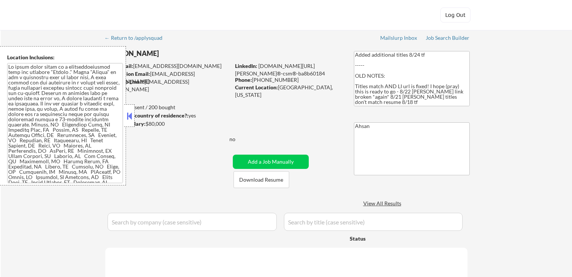
select select ""pending""
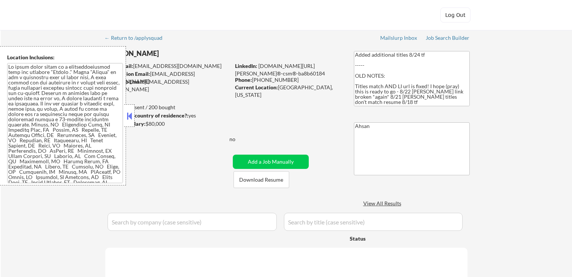
select select ""pending""
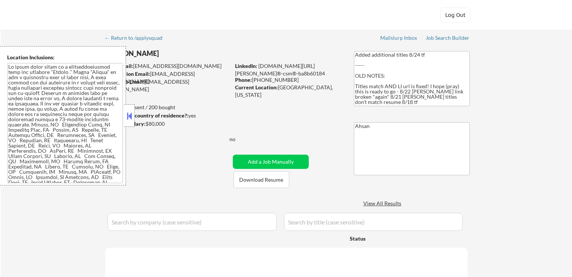
select select ""pending""
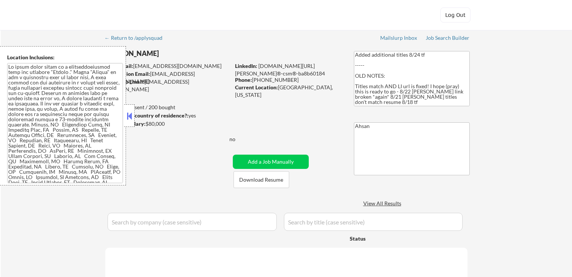
select select ""pending""
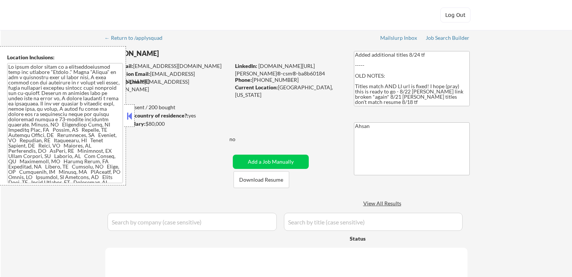
select select ""pending""
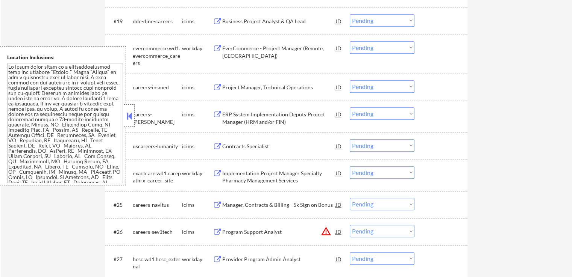
scroll to position [827, 0]
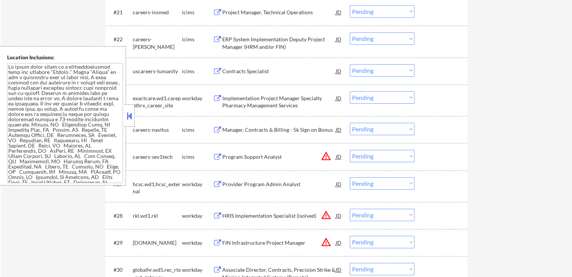
click at [241, 103] on div "Implementation Project Manager Specialty Pharmacy Management Services" at bounding box center [278, 102] width 113 height 15
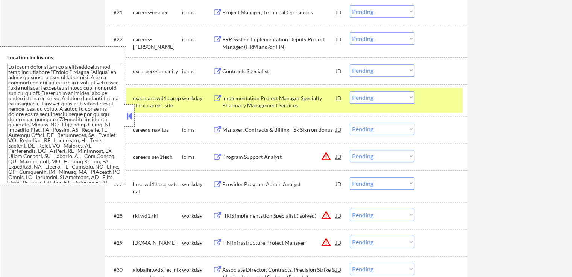
click at [236, 183] on div "Provider Program Admin Analyst" at bounding box center [278, 185] width 113 height 8
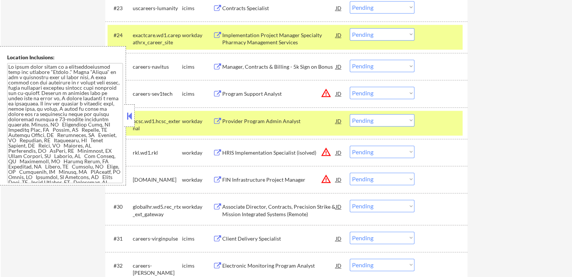
scroll to position [902, 0]
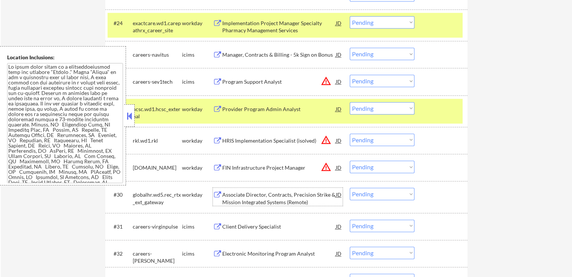
click at [249, 199] on div "Associate Director, Contracts, Precision Strike & Mission Integrated Systems (R…" at bounding box center [278, 198] width 113 height 15
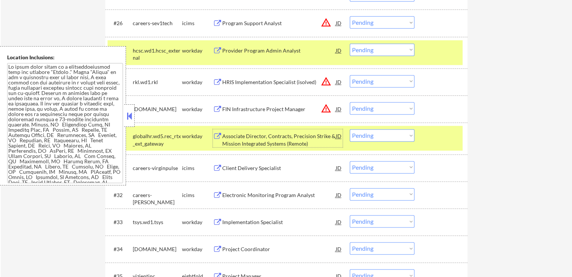
scroll to position [977, 0]
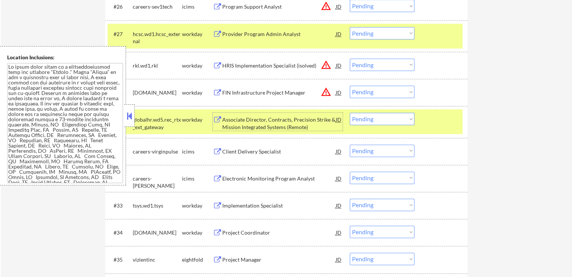
drag, startPoint x: 385, startPoint y: 116, endPoint x: 392, endPoint y: 124, distance: 10.9
click at [385, 116] on select "Choose an option... Pending Applied Excluded (Questions) Excluded (Expired) Exc…" at bounding box center [381, 119] width 65 height 12
click at [349, 113] on select "Choose an option... Pending Applied Excluded (Questions) Excluded (Expired) Exc…" at bounding box center [381, 119] width 65 height 12
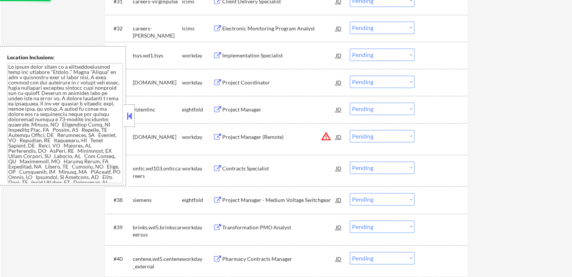
scroll to position [1165, 0]
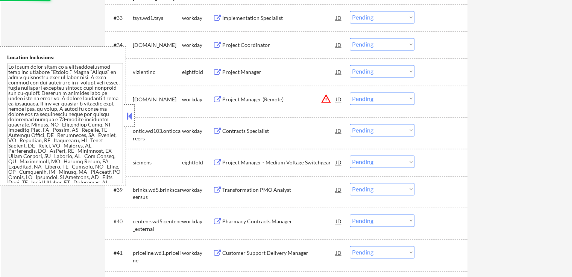
select select ""pending""
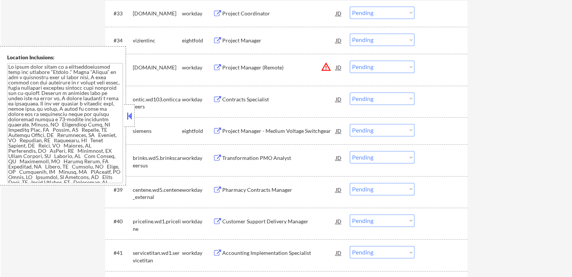
scroll to position [1127, 0]
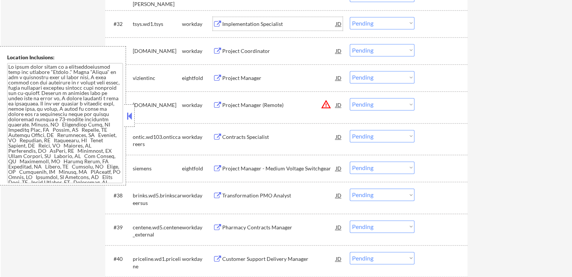
click at [233, 23] on div "Implementation Specialist" at bounding box center [278, 24] width 113 height 8
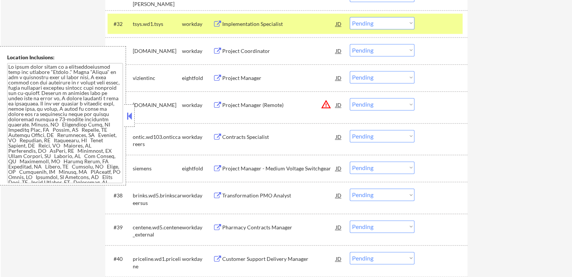
click at [235, 51] on div "Project Coordinator" at bounding box center [278, 51] width 113 height 8
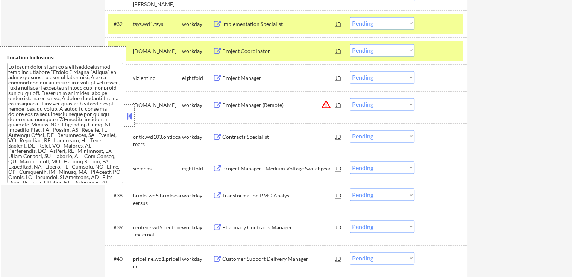
click at [231, 73] on div "Project Manager" at bounding box center [278, 78] width 113 height 14
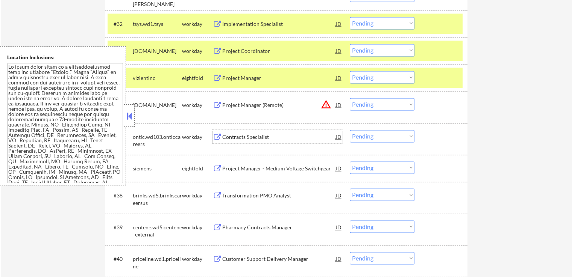
click at [227, 137] on div "Contracts Specialist" at bounding box center [278, 137] width 113 height 8
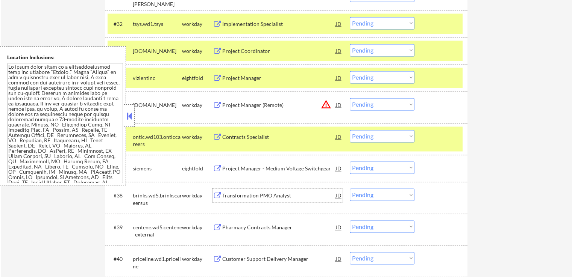
click at [231, 196] on div "Transformation PMO Analyst" at bounding box center [278, 196] width 113 height 8
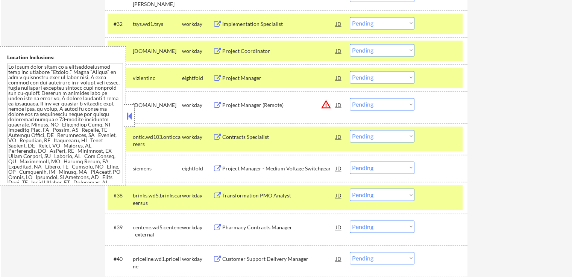
click at [234, 166] on div "Project Manager - Medium Voltage Switchgear" at bounding box center [278, 169] width 113 height 8
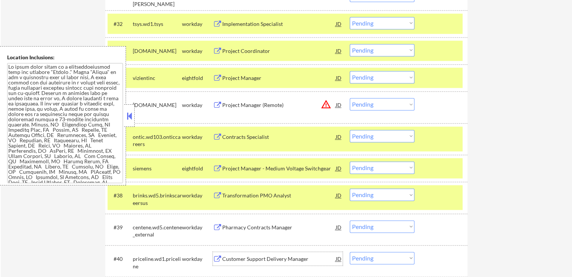
click at [253, 258] on div "Customer Support Delivery Manager" at bounding box center [278, 260] width 113 height 8
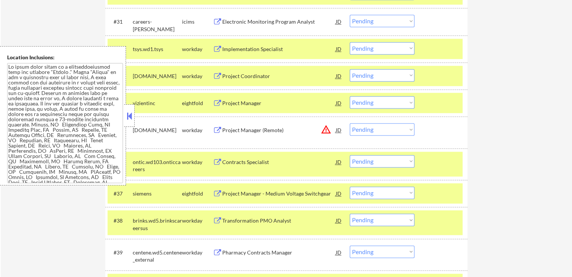
scroll to position [1090, 0]
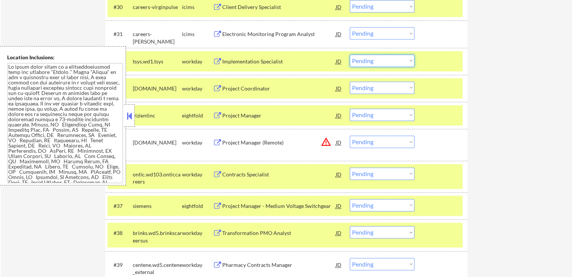
click at [376, 65] on select "Choose an option... Pending Applied Excluded (Questions) Excluded (Expired) Exc…" at bounding box center [381, 60] width 65 height 12
click at [349, 54] on select "Choose an option... Pending Applied Excluded (Questions) Excluded (Expired) Exc…" at bounding box center [381, 60] width 65 height 12
select select ""pending""
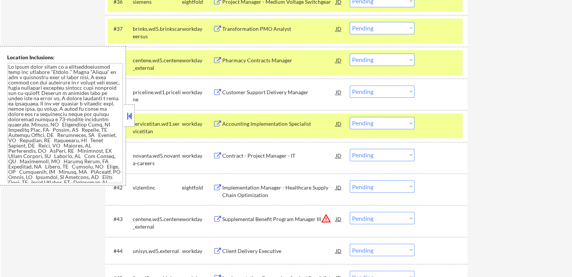
scroll to position [1278, 0]
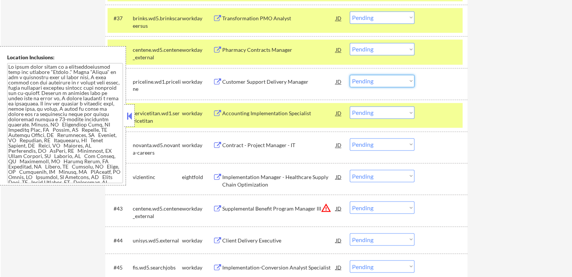
drag, startPoint x: 382, startPoint y: 80, endPoint x: 382, endPoint y: 86, distance: 6.4
click at [382, 80] on select "Choose an option... Pending Applied Excluded (Questions) Excluded (Expired) Exc…" at bounding box center [381, 81] width 65 height 12
click at [349, 75] on select "Choose an option... Pending Applied Excluded (Questions) Excluded (Expired) Exc…" at bounding box center [381, 81] width 65 height 12
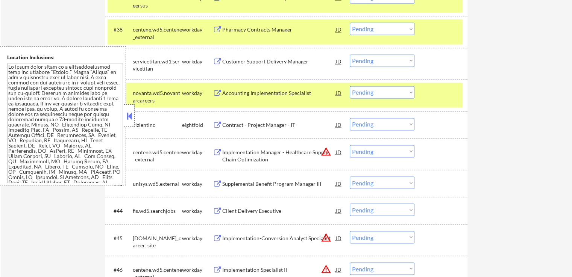
scroll to position [1315, 0]
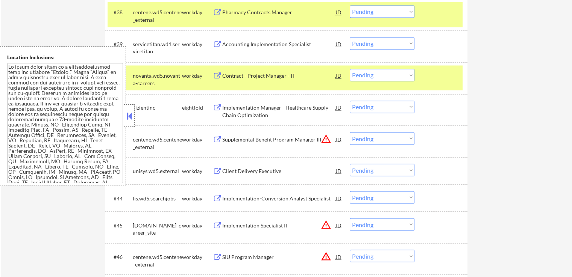
click at [262, 76] on div "Contract - Project Manager - IT" at bounding box center [278, 76] width 113 height 8
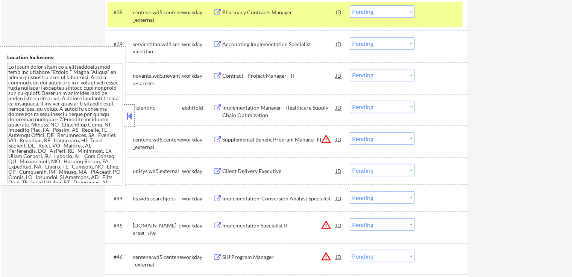
click at [246, 44] on div "Accounting Implementation Specialist" at bounding box center [278, 45] width 113 height 8
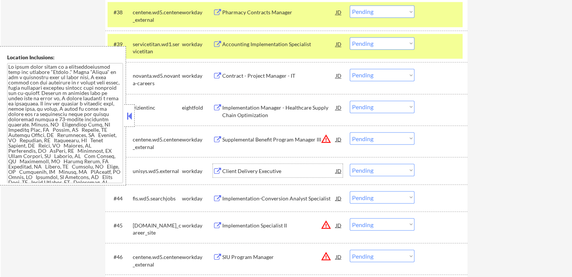
click at [240, 170] on div "Client Delivery Executive" at bounding box center [278, 171] width 113 height 8
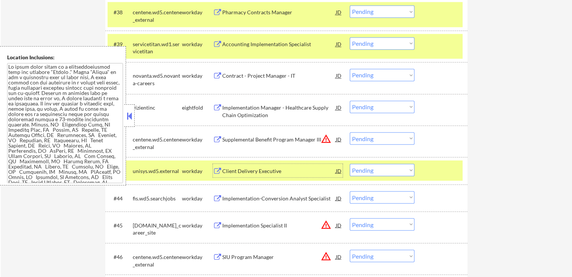
click at [380, 44] on select "Choose an option... Pending Applied Excluded (Questions) Excluded (Expired) Exc…" at bounding box center [381, 43] width 65 height 12
click at [349, 37] on select "Choose an option... Pending Applied Excluded (Questions) Excluded (Expired) Exc…" at bounding box center [381, 43] width 65 height 12
select select ""pending""
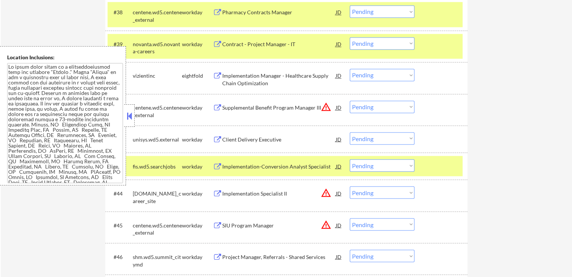
scroll to position [1353, 0]
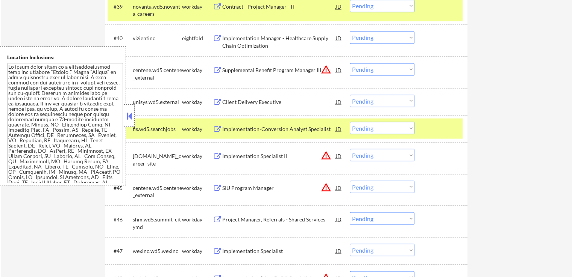
click at [374, 100] on select "Choose an option... Pending Applied Excluded (Questions) Excluded (Expired) Exc…" at bounding box center [381, 101] width 65 height 12
click at [349, 95] on select "Choose an option... Pending Applied Excluded (Questions) Excluded (Expired) Exc…" at bounding box center [381, 101] width 65 height 12
click at [239, 130] on div "Implementation-Conversion Analyst Specialist" at bounding box center [278, 129] width 113 height 8
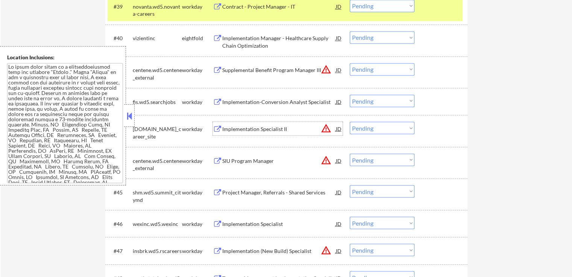
click at [372, 103] on select "Choose an option... Pending Applied Excluded (Questions) Excluded (Expired) Exc…" at bounding box center [381, 101] width 65 height 12
click at [349, 95] on select "Choose an option... Pending Applied Excluded (Questions) Excluded (Expired) Exc…" at bounding box center [381, 101] width 65 height 12
select select ""pending""
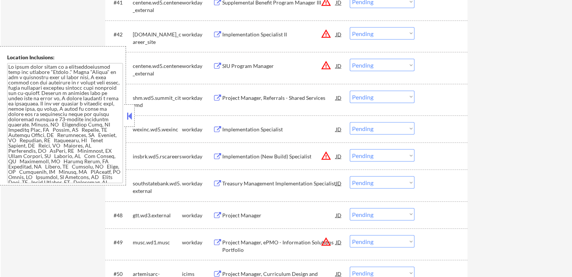
scroll to position [1465, 0]
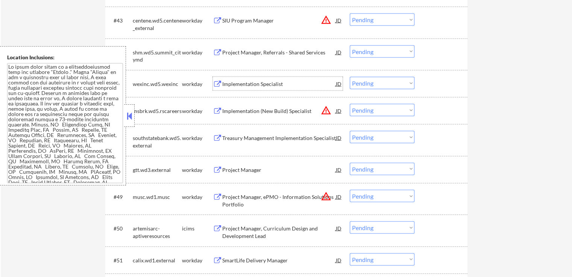
click at [223, 82] on div "Implementation Specialist" at bounding box center [278, 84] width 113 height 8
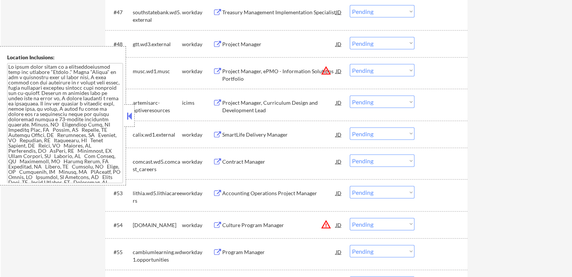
scroll to position [1578, 0]
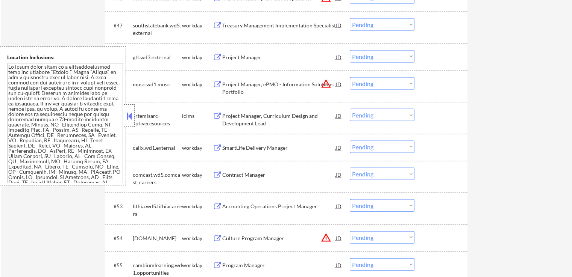
click at [230, 57] on div "Project Manager" at bounding box center [278, 58] width 113 height 8
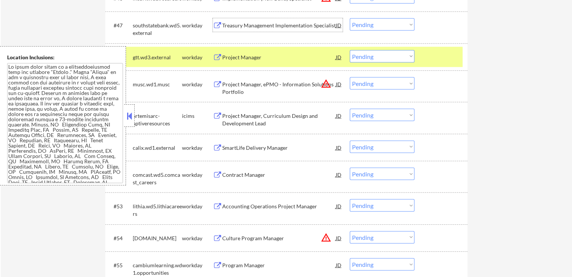
click at [233, 31] on div "Treasury Management Implementation Specialist" at bounding box center [278, 25] width 113 height 14
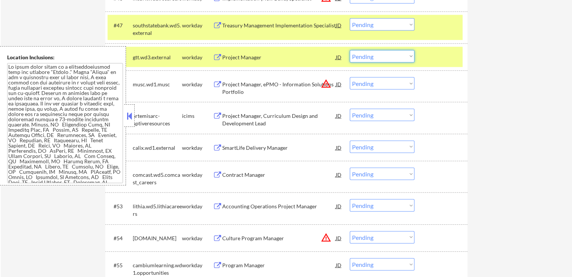
click at [375, 56] on select "Choose an option... Pending Applied Excluded (Questions) Excluded (Expired) Exc…" at bounding box center [381, 56] width 65 height 12
click at [349, 50] on select "Choose an option... Pending Applied Excluded (Questions) Excluded (Expired) Exc…" at bounding box center [381, 56] width 65 height 12
select select ""pending""
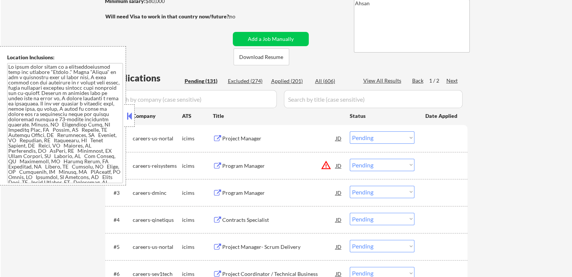
scroll to position [150, 0]
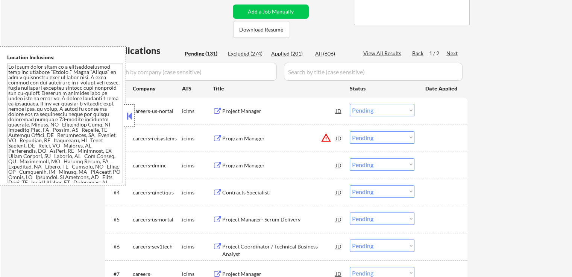
click at [375, 142] on select "Choose an option... Pending Applied Excluded (Questions) Excluded (Expired) Exc…" at bounding box center [381, 138] width 65 height 12
click at [349, 132] on select "Choose an option... Pending Applied Excluded (Questions) Excluded (Expired) Exc…" at bounding box center [381, 138] width 65 height 12
select select ""pending""
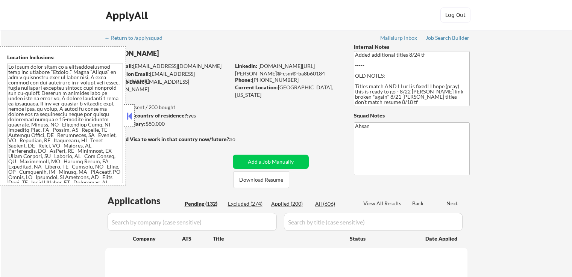
scroll to position [38, 0]
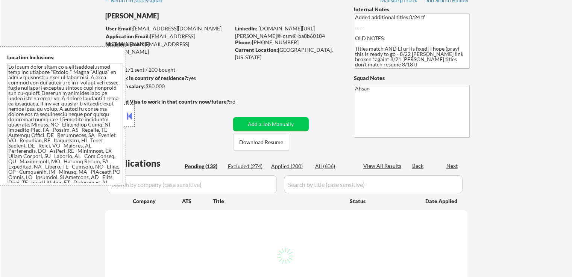
select select ""pending""
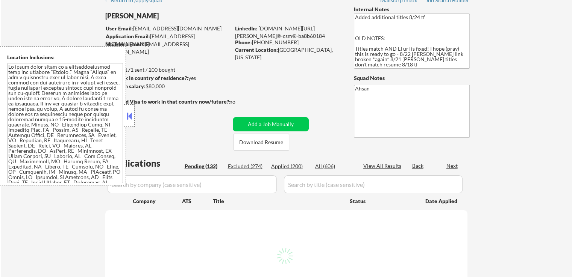
select select ""pending""
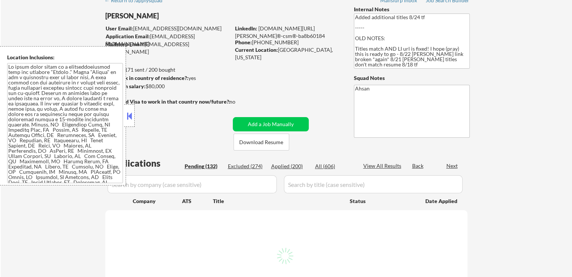
select select ""pending""
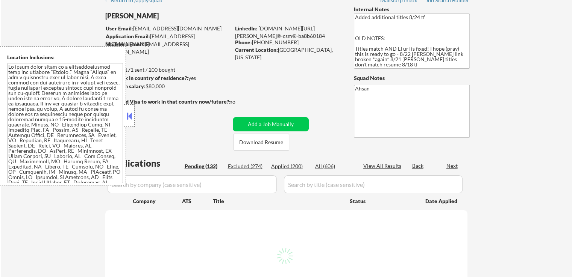
select select ""pending""
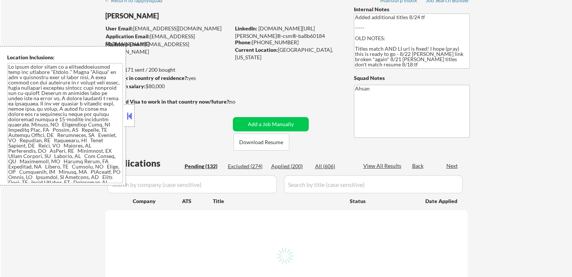
select select ""pending""
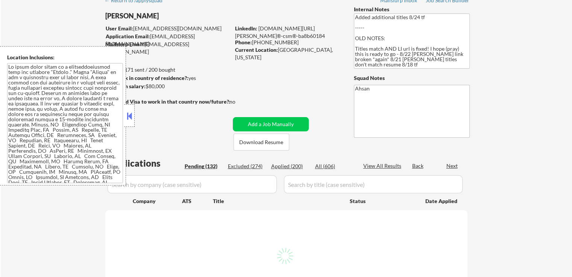
select select ""pending""
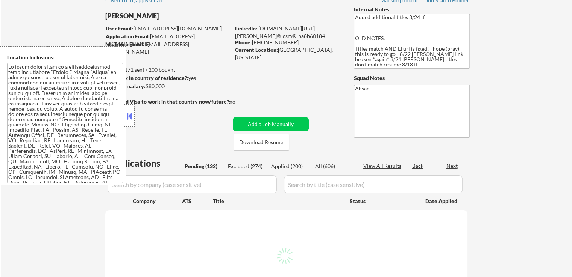
select select ""pending""
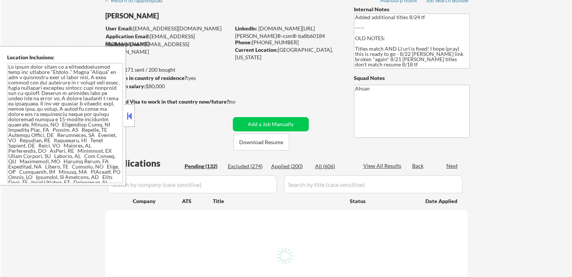
select select ""pending""
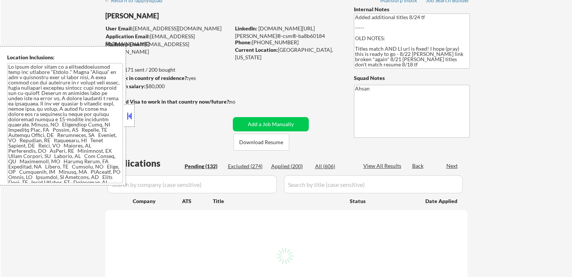
select select ""pending""
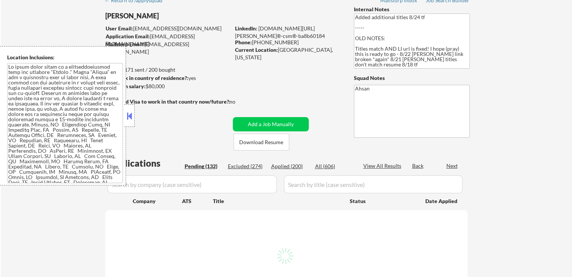
select select ""pending""
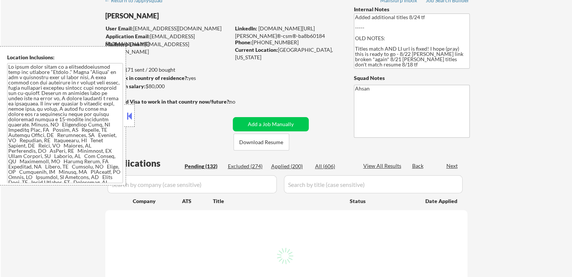
select select ""pending""
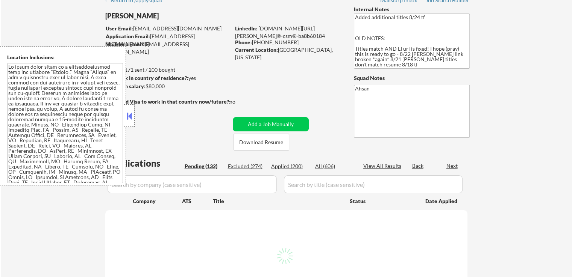
select select ""pending""
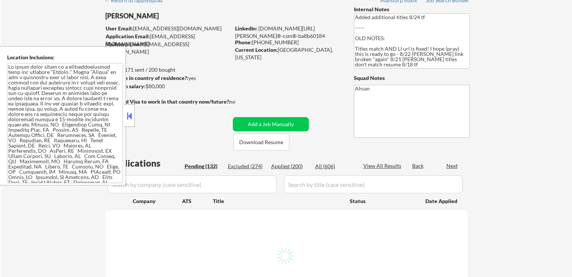
select select ""pending""
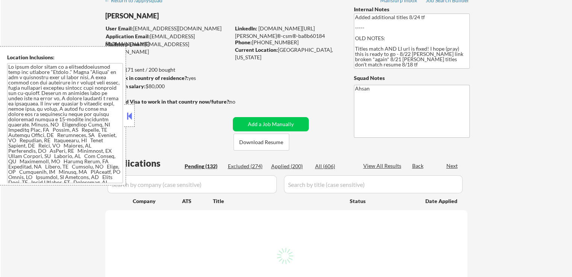
select select ""pending""
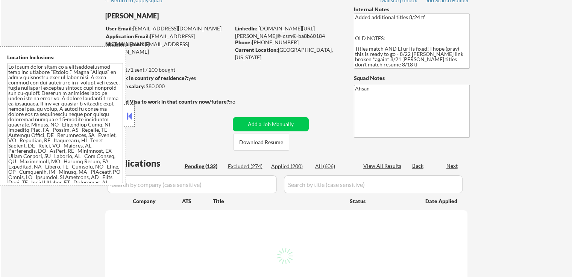
select select ""pending""
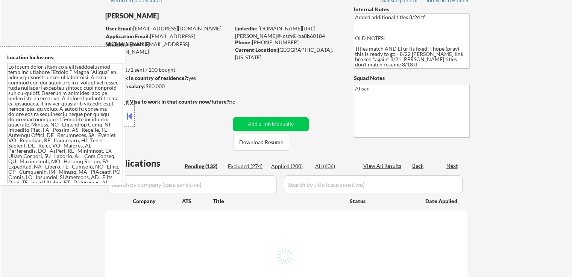
select select ""pending""
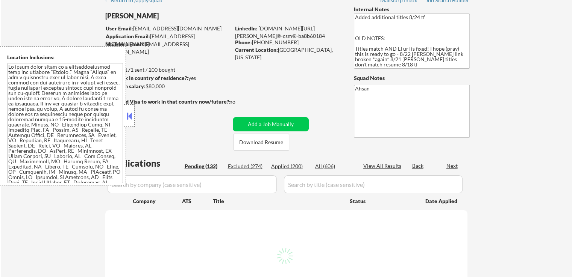
select select ""pending""
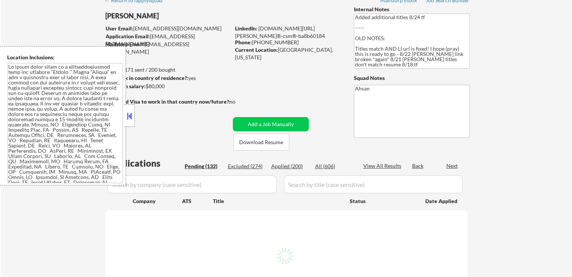
select select ""pending""
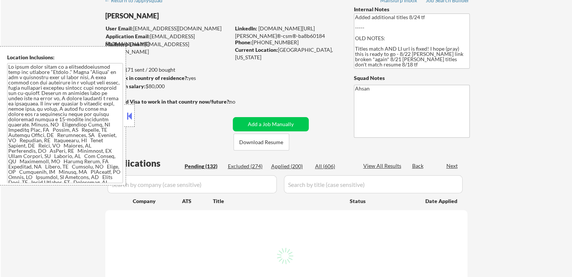
select select ""pending""
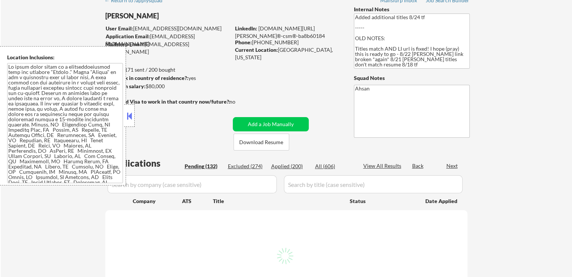
select select ""pending""
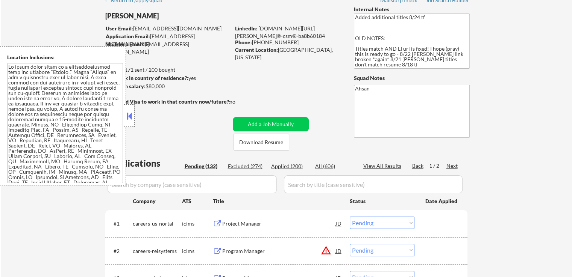
select select ""pending""
